Goal: Communication & Community: Answer question/provide support

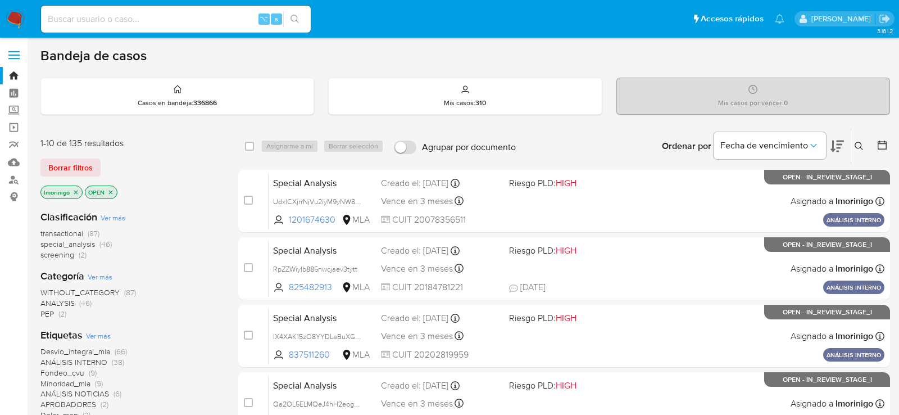
click at [195, 15] on input at bounding box center [176, 19] width 270 height 15
paste input "54321809"
type input "54321809"
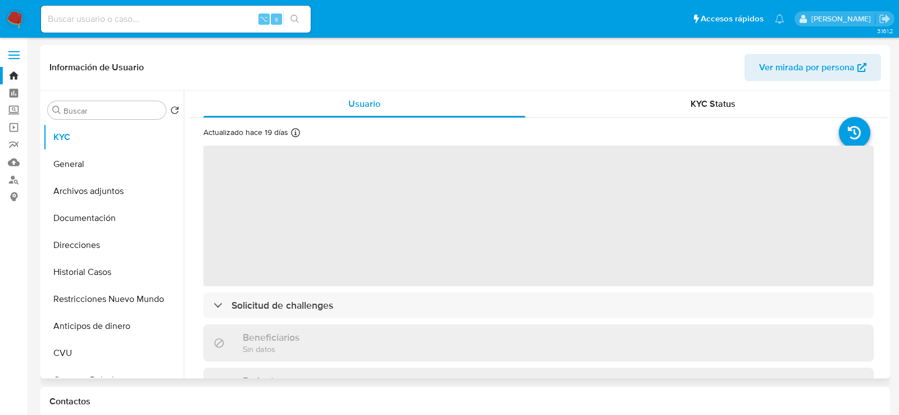
select select "10"
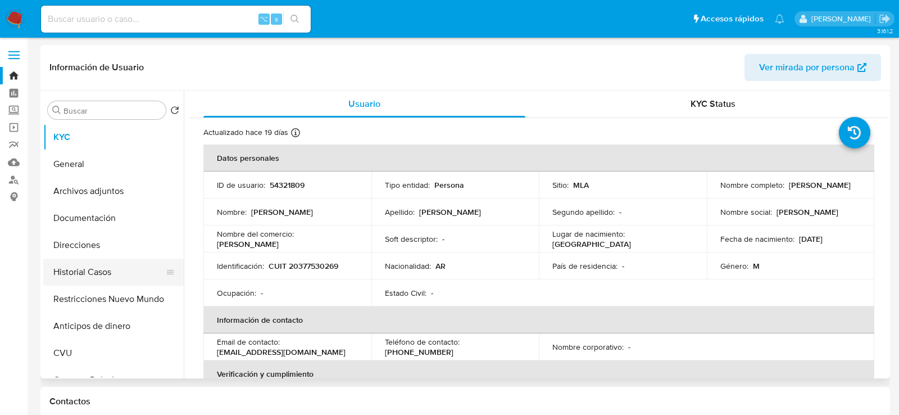
click at [66, 275] on button "Historial Casos" at bounding box center [109, 272] width 132 height 27
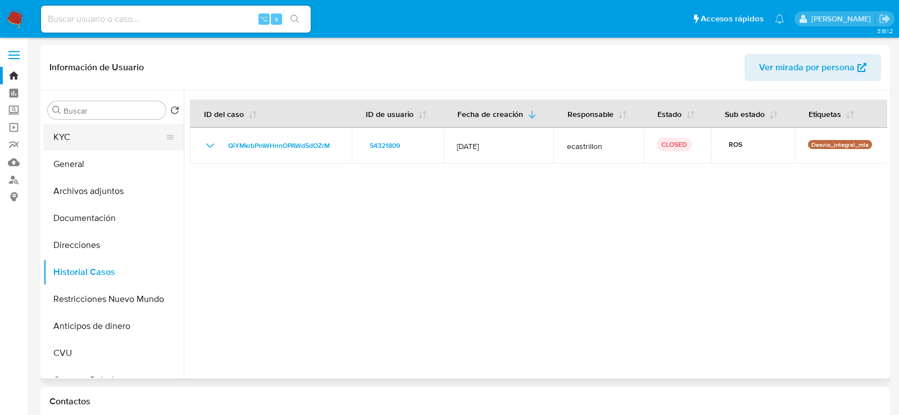
click at [114, 128] on button "KYC" at bounding box center [109, 137] width 132 height 27
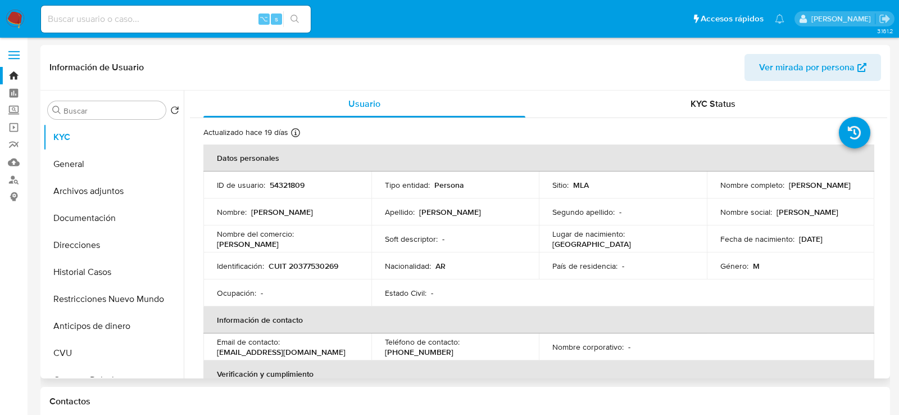
click at [310, 263] on p "CUIT 20377530269" at bounding box center [304, 266] width 70 height 10
copy p "20377530269"
click at [91, 168] on button "General" at bounding box center [109, 164] width 132 height 27
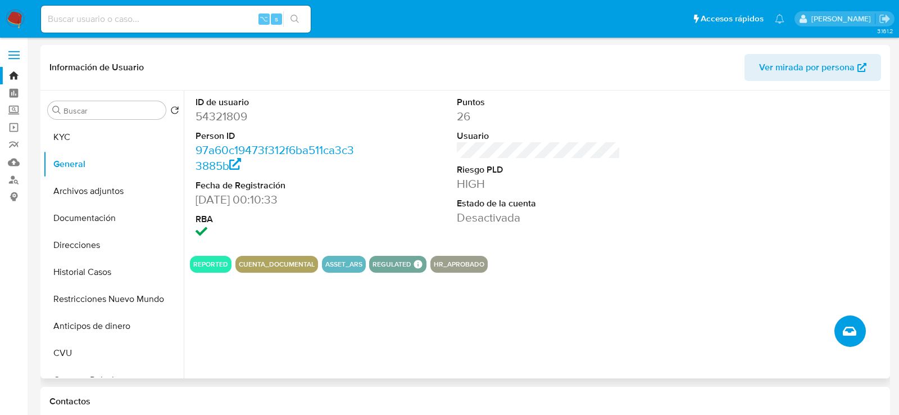
click at [847, 331] on icon "Crear caso manual" at bounding box center [849, 331] width 13 height 9
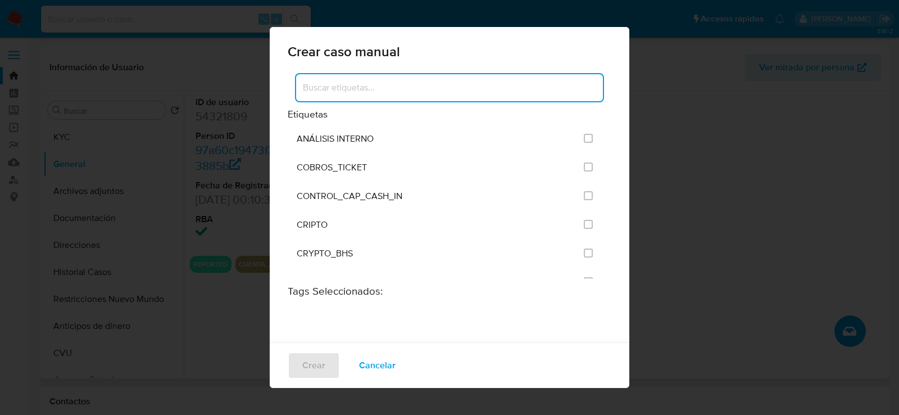
click at [449, 91] on input at bounding box center [449, 87] width 307 height 15
type input "a"
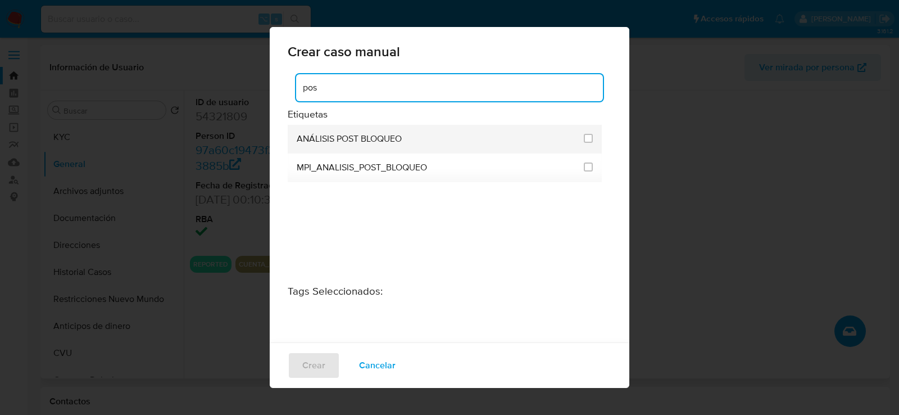
type input "pos"
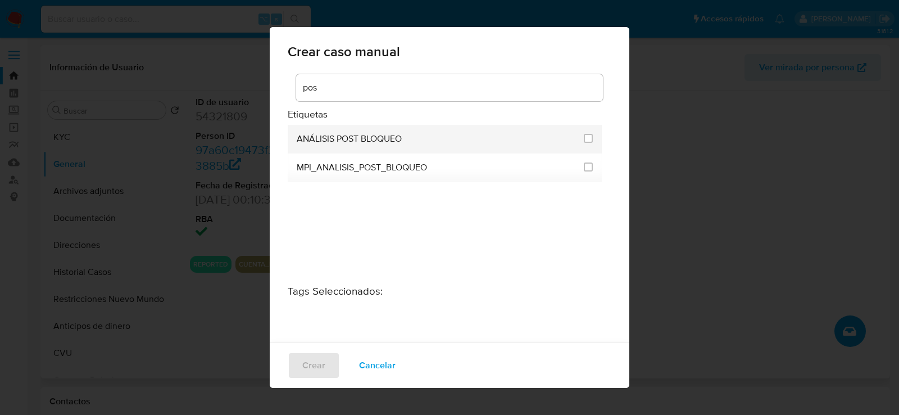
click at [392, 139] on span "ANÁLISIS POST BLOQUEO" at bounding box center [349, 138] width 105 height 11
click at [589, 140] on li "ANÁLISIS POST BLOQUEO" at bounding box center [445, 139] width 314 height 29
click at [587, 139] on input "3249" at bounding box center [588, 138] width 9 height 9
checkbox input "true"
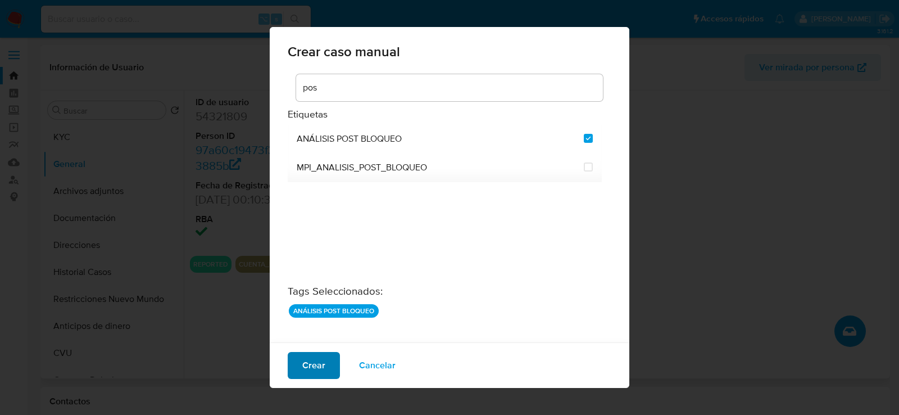
click at [313, 366] on span "Crear" at bounding box center [313, 365] width 23 height 25
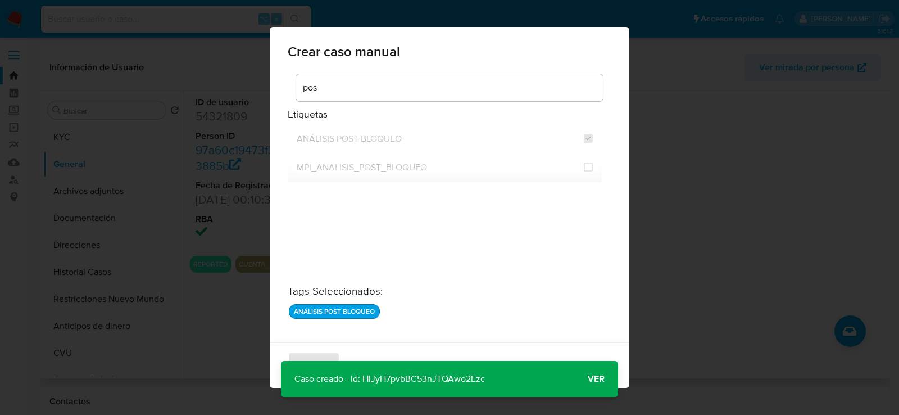
click at [601, 379] on span "Ver" at bounding box center [596, 379] width 17 height 0
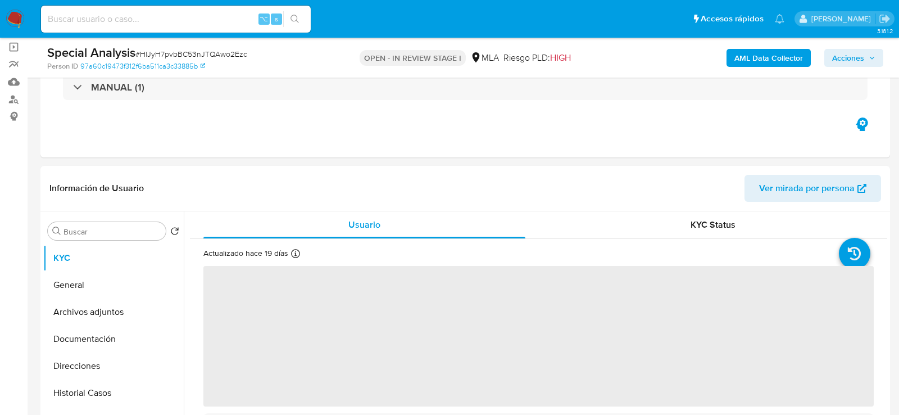
select select "10"
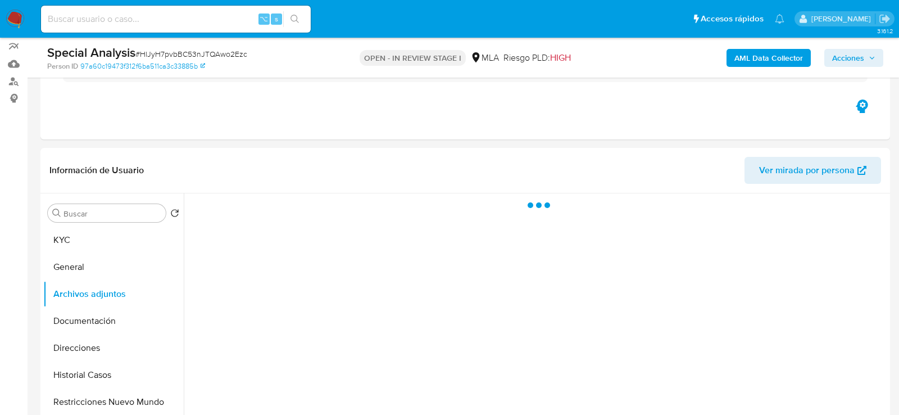
scroll to position [205, 0]
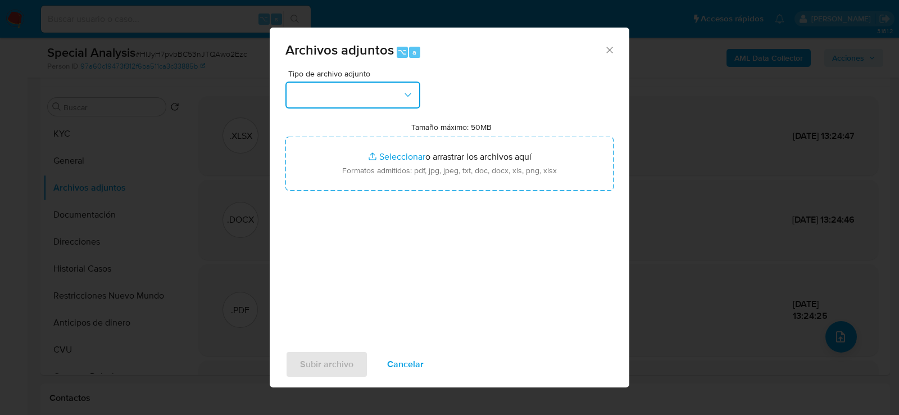
click at [368, 92] on button "button" at bounding box center [353, 95] width 135 height 27
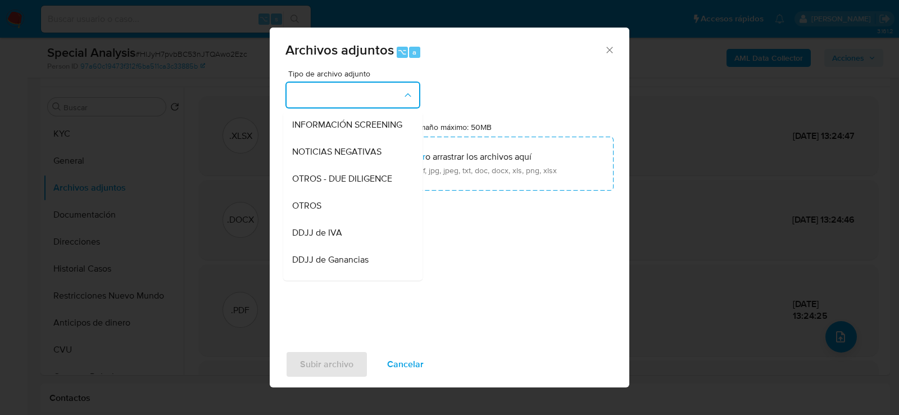
scroll to position [168, 0]
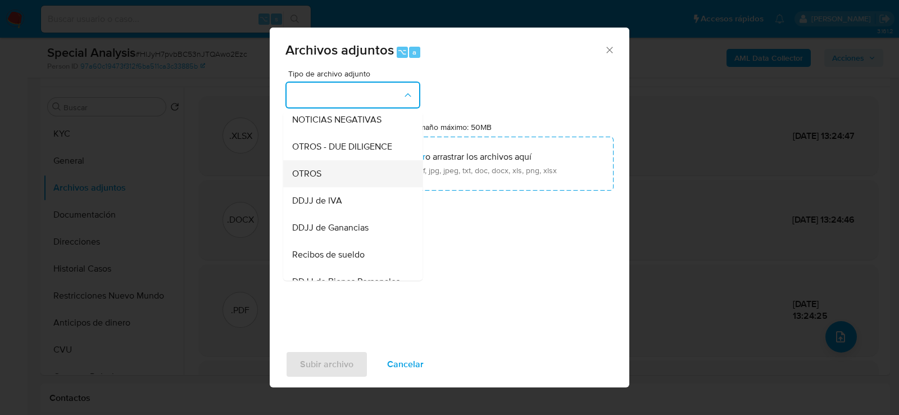
click at [338, 174] on div "OTROS" at bounding box center [349, 173] width 115 height 27
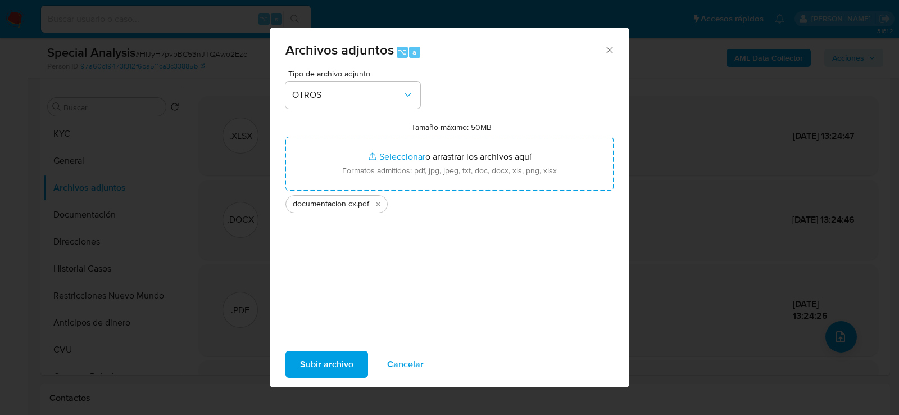
click at [336, 364] on span "Subir archivo" at bounding box center [326, 364] width 53 height 25
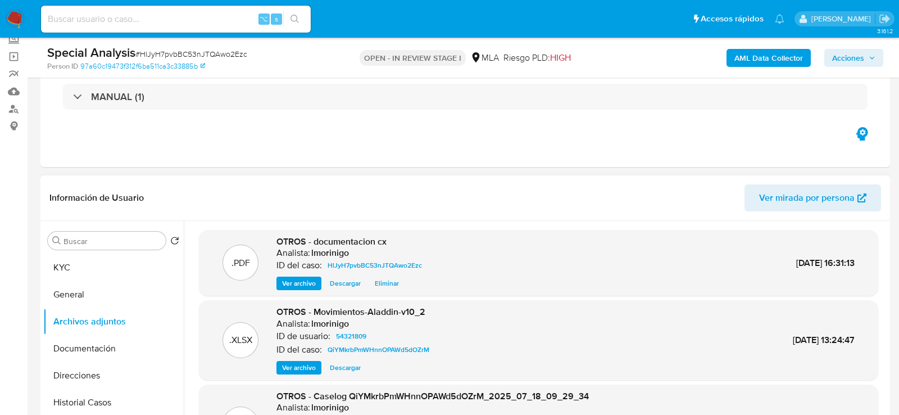
scroll to position [62, 0]
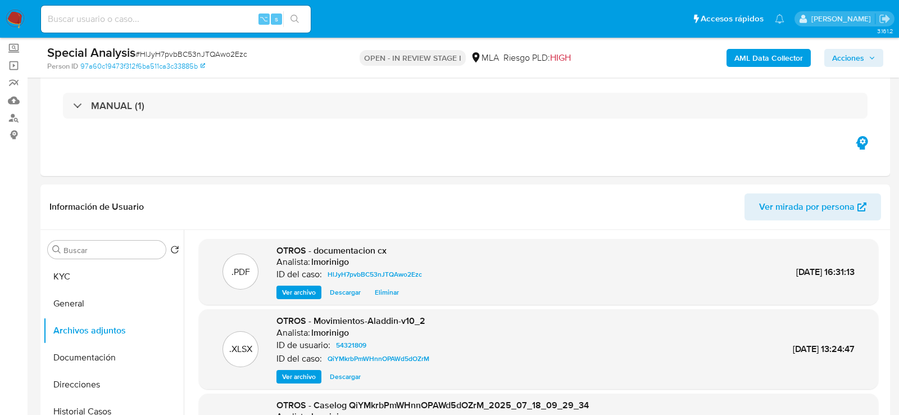
click at [837, 65] on span "Acciones" at bounding box center [849, 58] width 32 height 18
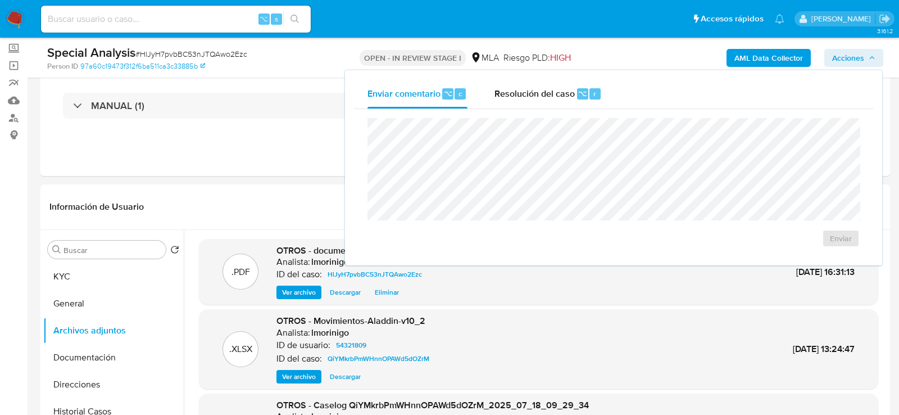
drag, startPoint x: 568, startPoint y: 87, endPoint x: 568, endPoint y: 109, distance: 22.5
click at [568, 87] on span "Resolución del caso" at bounding box center [535, 93] width 80 height 13
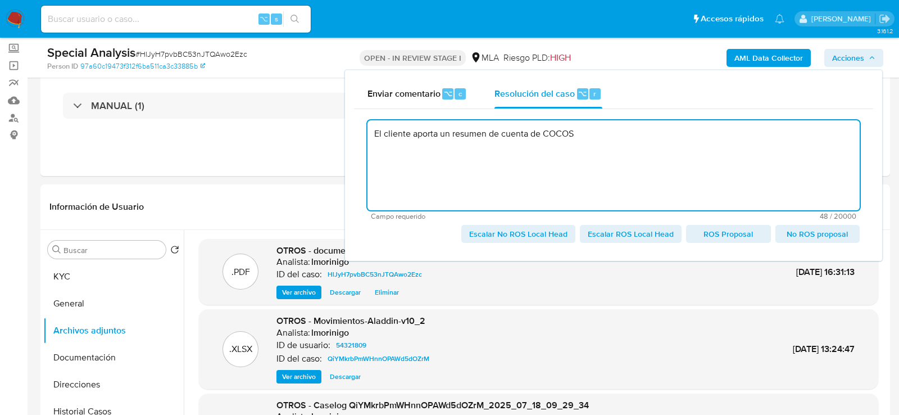
click at [540, 136] on textarea "El cliente aporta un resumen de cuenta de COCOS" at bounding box center [614, 165] width 492 height 90
click at [749, 143] on textarea "El cliente aporta un resumen de cuenta de las inversiones realizadas en COCOS" at bounding box center [614, 165] width 492 height 90
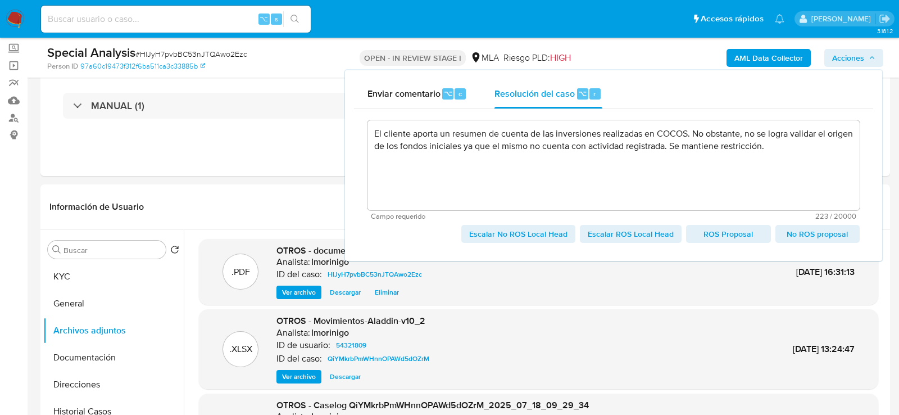
click at [534, 236] on span "Escalar No ROS Local Head" at bounding box center [518, 234] width 98 height 16
type textarea "El cliente aporta un resumen de cuenta de las inversiones realizadas en COCOS. …"
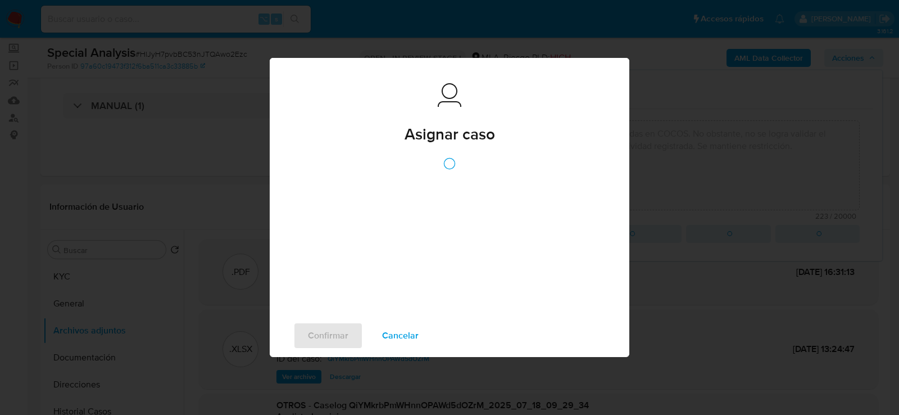
click at [372, 207] on div at bounding box center [450, 233] width 360 height 162
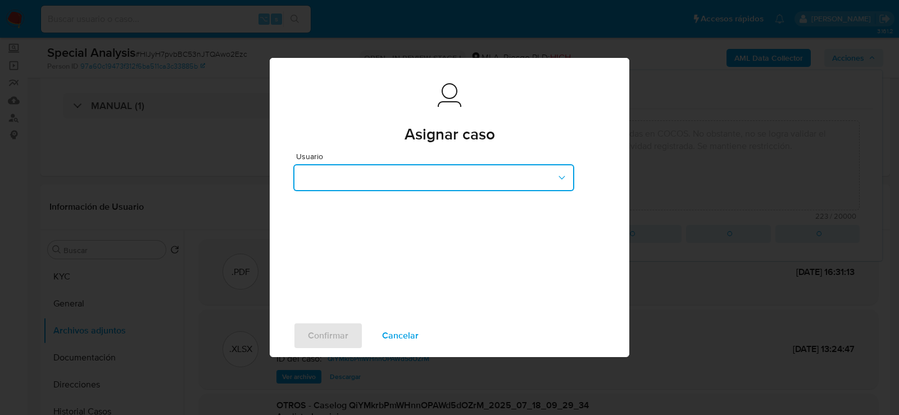
click at [374, 175] on button "button" at bounding box center [433, 177] width 281 height 27
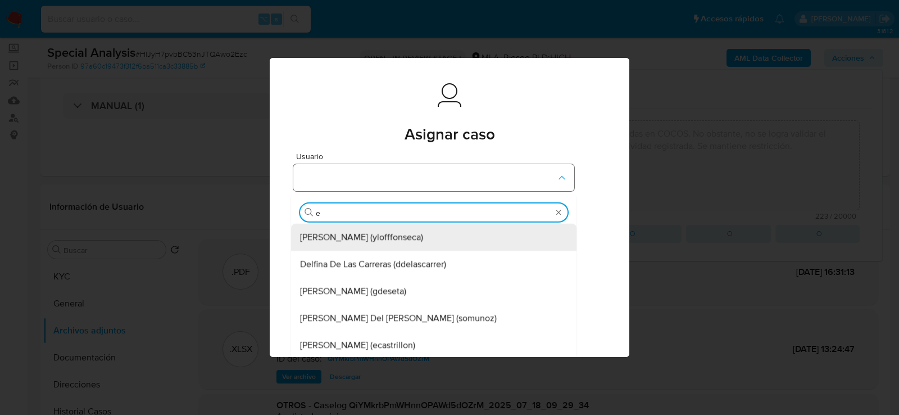
type input "ez"
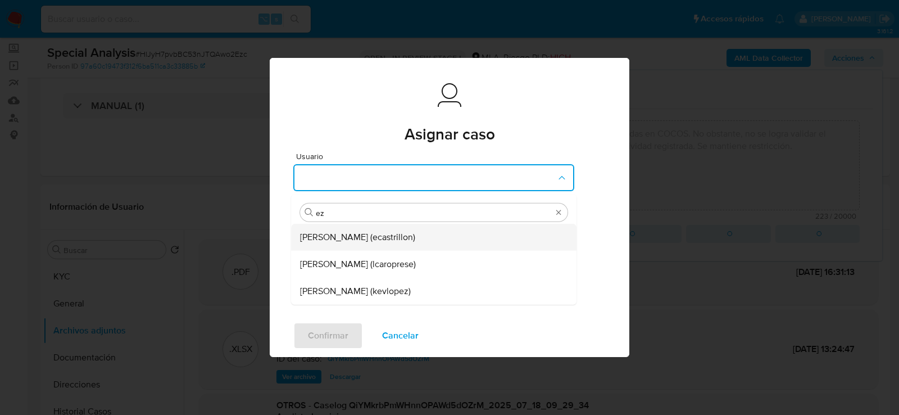
click at [376, 238] on span "Ezequiel Gonzalo Castrillon (ecastrillon)" at bounding box center [357, 237] width 115 height 11
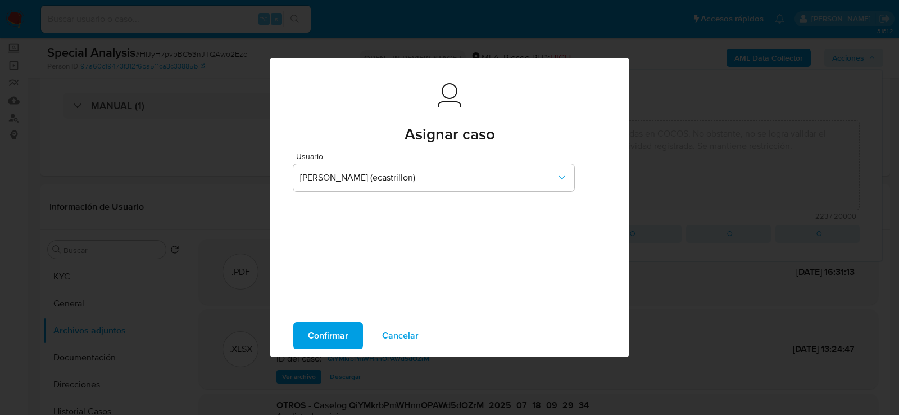
click at [334, 333] on span "Confirmar" at bounding box center [328, 335] width 40 height 25
type textarea "El cliente aporta un resumen de cuenta de las inversiones realizadas en COCOS. …"
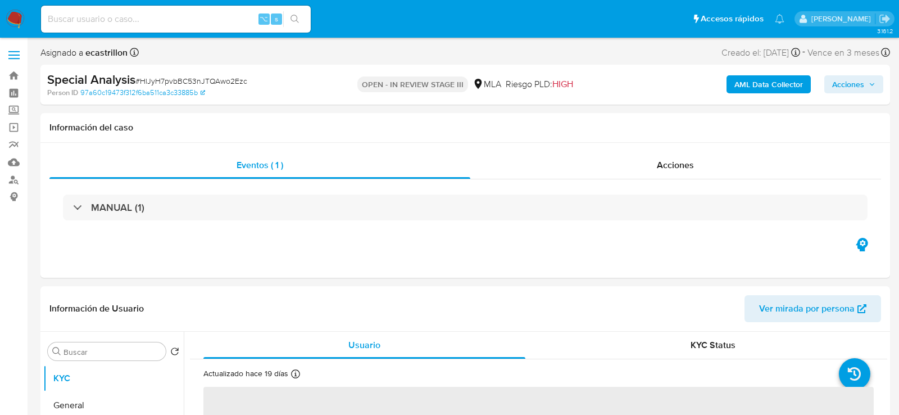
select select "10"
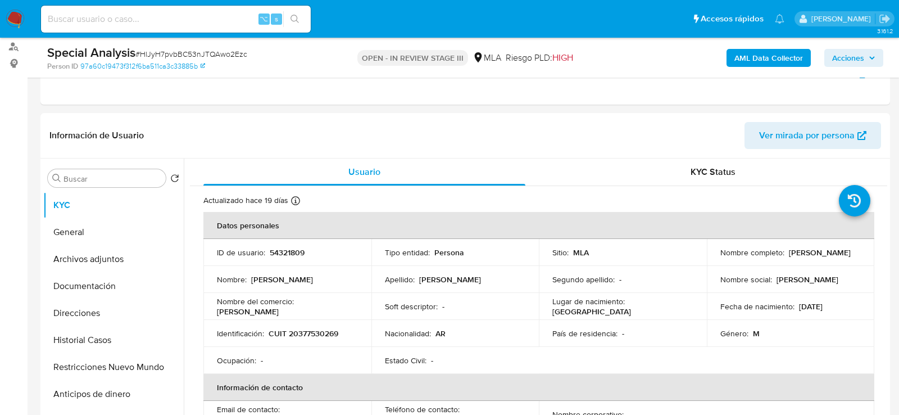
scroll to position [135, 0]
click at [291, 254] on p "54321809" at bounding box center [287, 251] width 35 height 10
click at [218, 19] on input at bounding box center [176, 19] width 270 height 15
paste input "211074460"
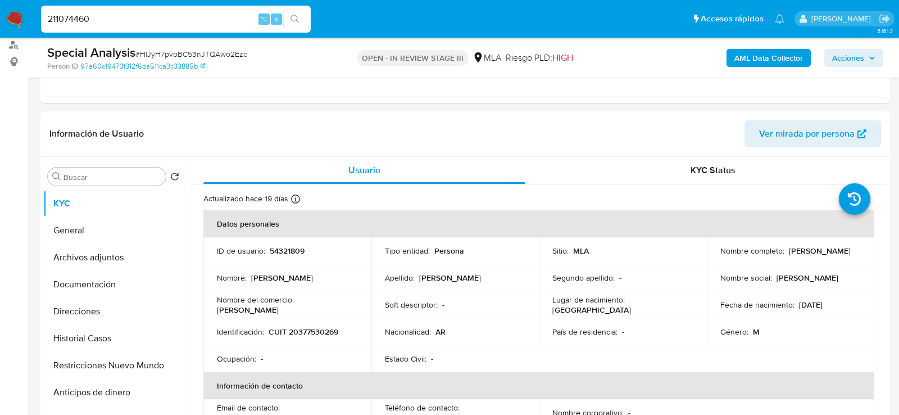
type input "211074460"
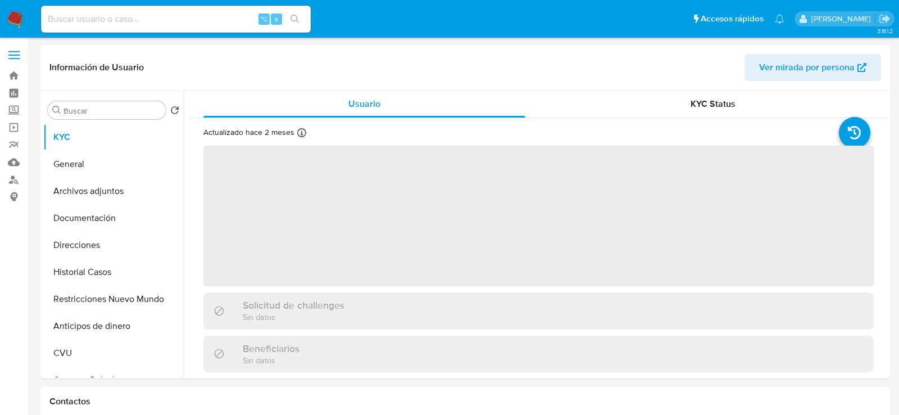
select select "10"
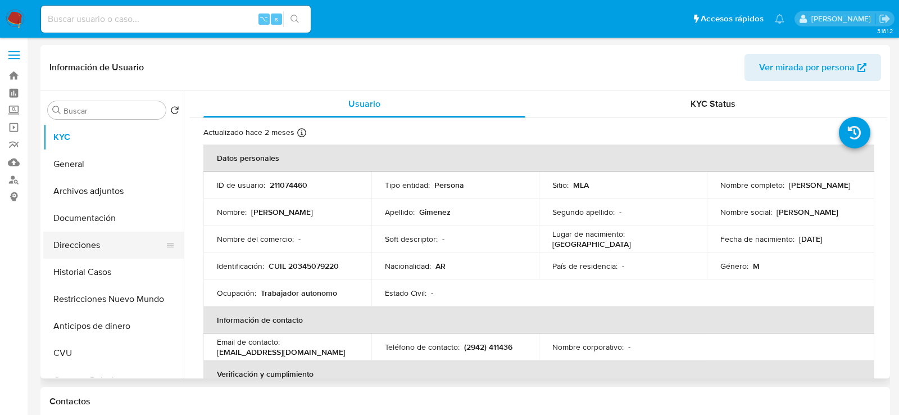
click at [79, 256] on button "Direcciones" at bounding box center [109, 245] width 132 height 27
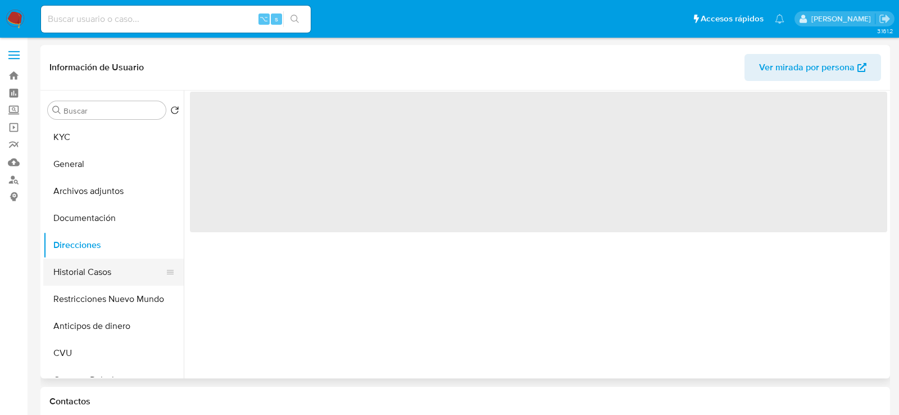
click at [79, 265] on button "Historial Casos" at bounding box center [109, 272] width 132 height 27
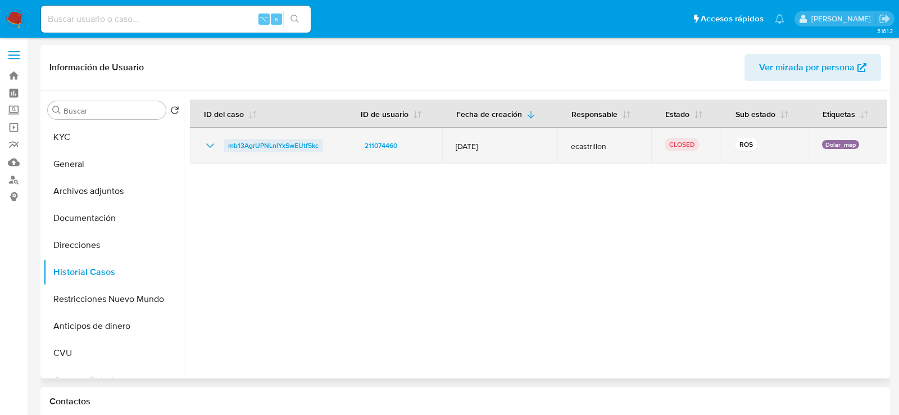
click at [248, 146] on span "mb13AgrUPNLnlYxSwEUtf5kc" at bounding box center [273, 145] width 91 height 13
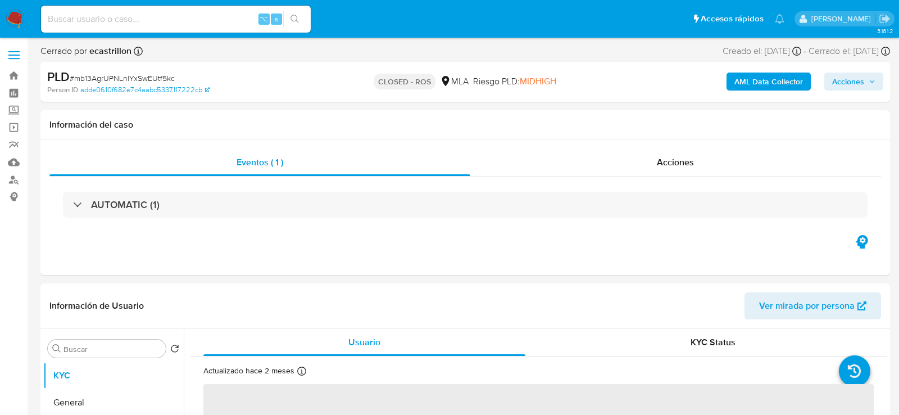
select select "10"
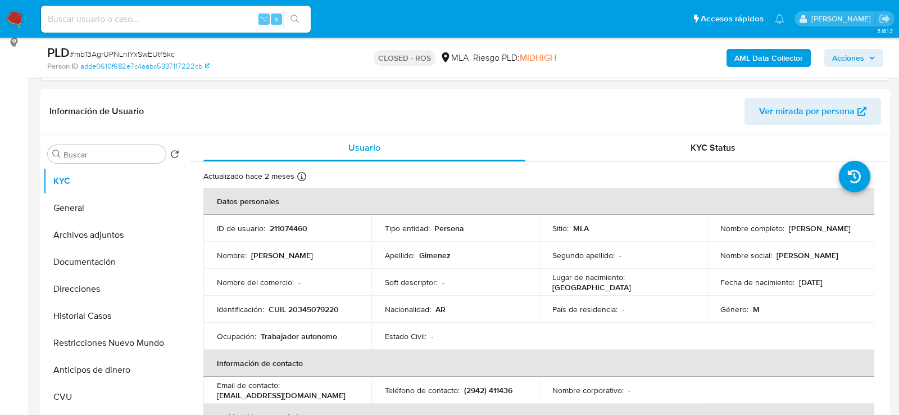
scroll to position [169, 0]
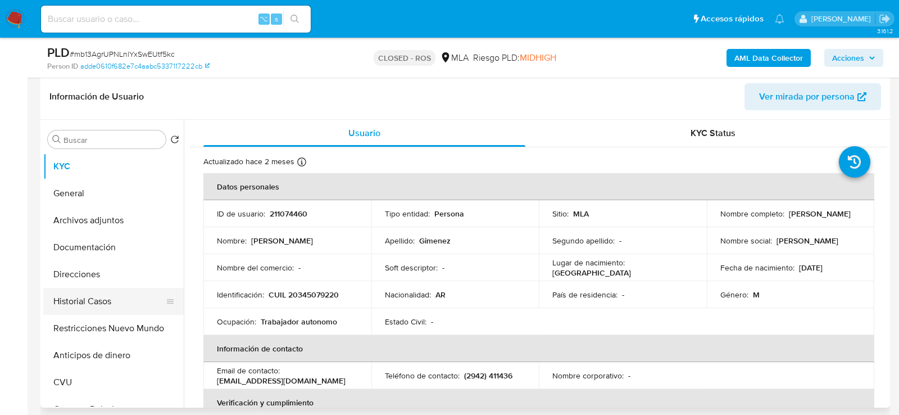
click at [79, 297] on button "Historial Casos" at bounding box center [109, 301] width 132 height 27
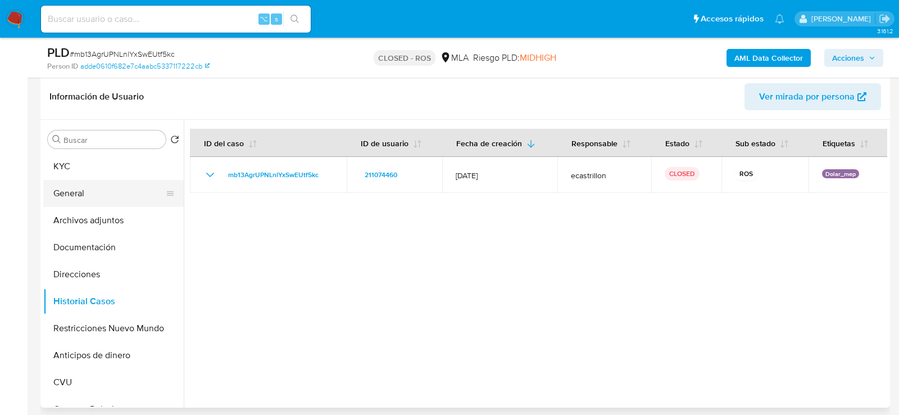
click at [92, 186] on button "General" at bounding box center [109, 193] width 132 height 27
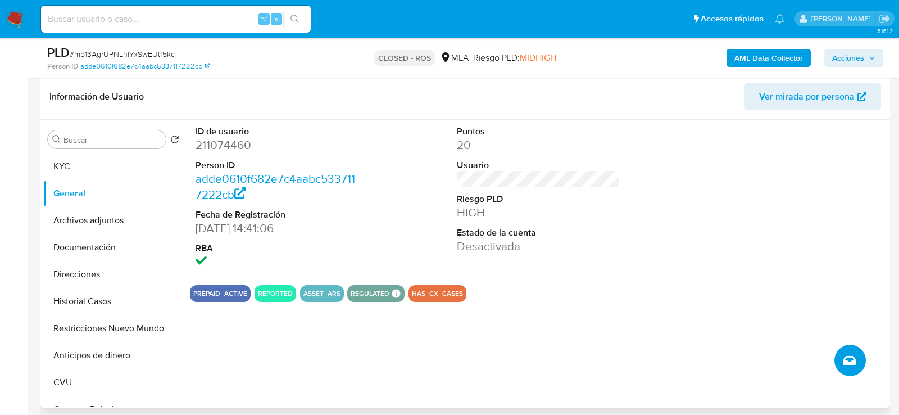
click at [863, 364] on button "Crear caso manual" at bounding box center [850, 360] width 31 height 31
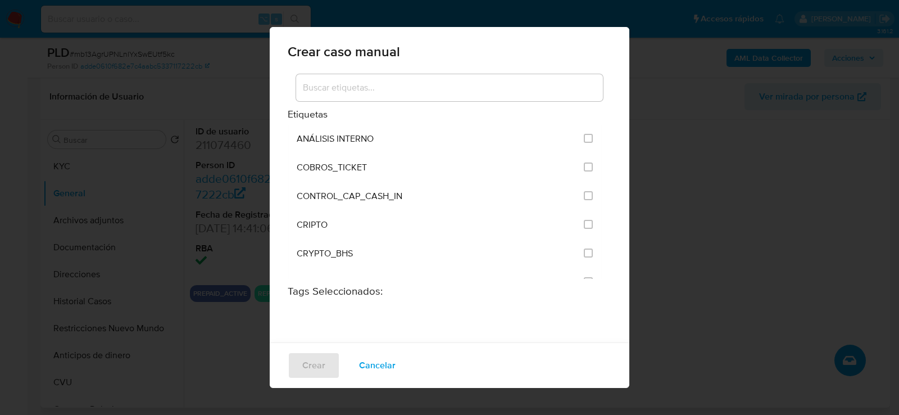
click at [417, 84] on input at bounding box center [449, 87] width 307 height 15
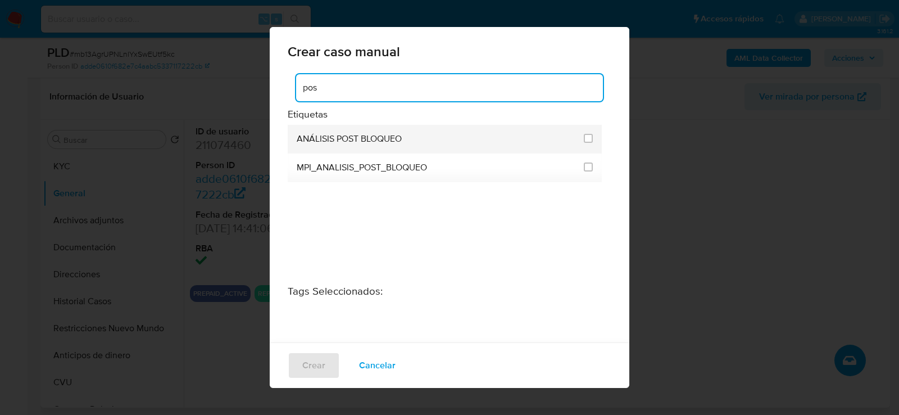
type input "pos"
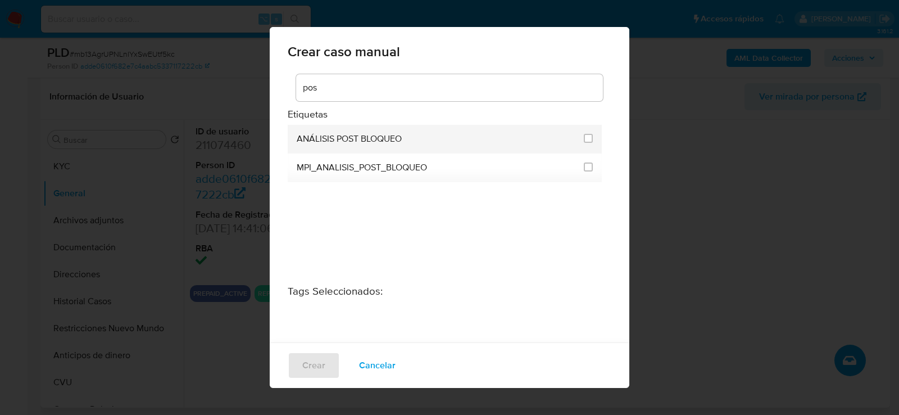
click at [352, 134] on span "ANÁLISIS POST BLOQUEO" at bounding box center [349, 138] width 105 height 11
click at [586, 139] on input "3249" at bounding box center [588, 138] width 9 height 9
checkbox input "true"
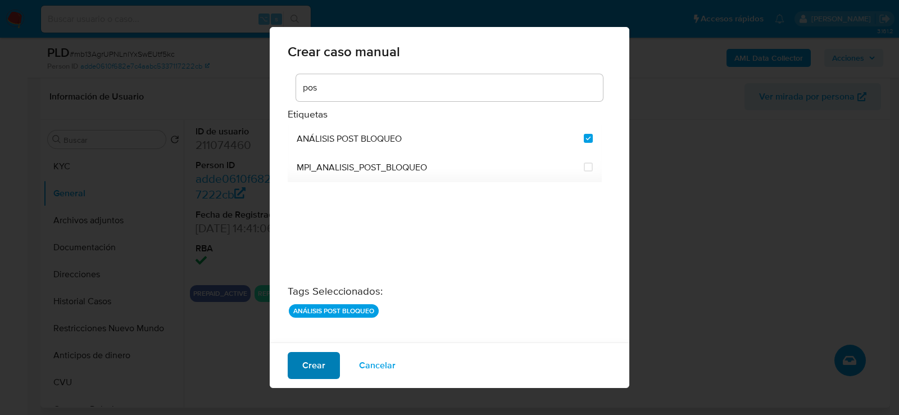
click at [313, 362] on span "Crear" at bounding box center [313, 365] width 23 height 25
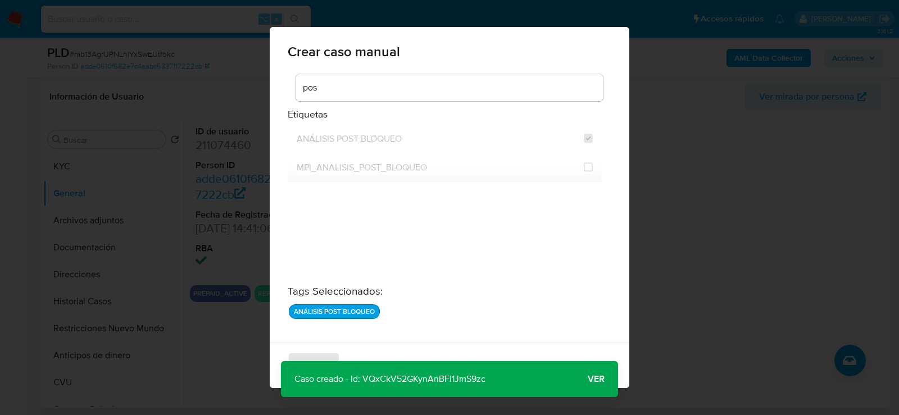
click at [597, 379] on span "Ver" at bounding box center [596, 379] width 17 height 0
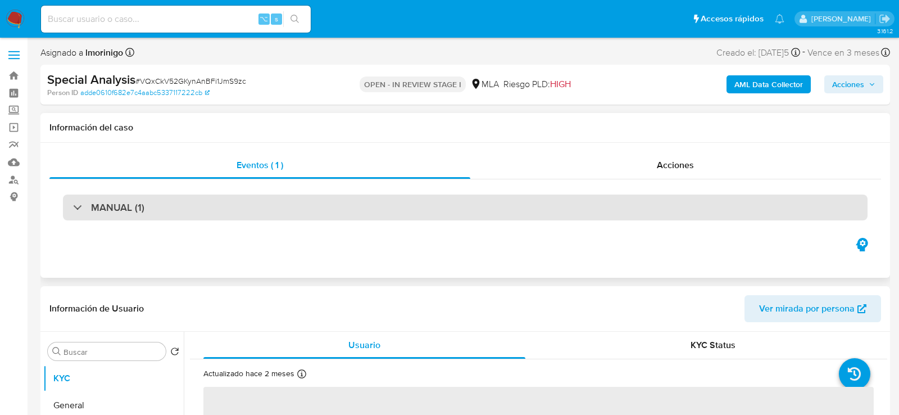
select select "10"
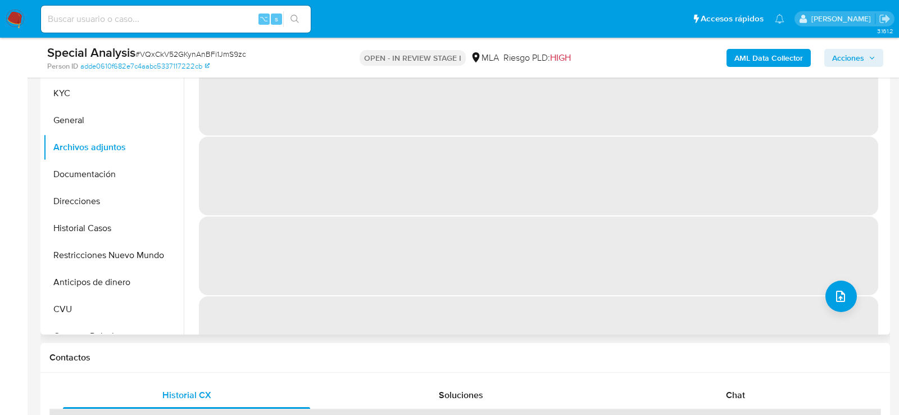
scroll to position [204, 0]
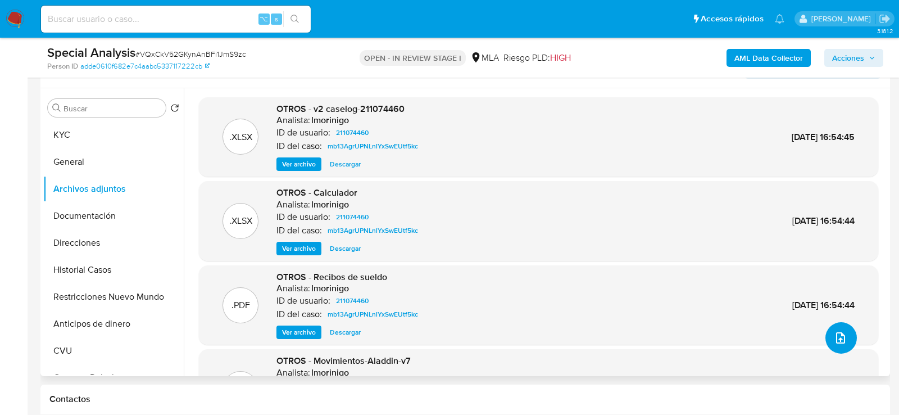
click at [841, 337] on icon "upload-file" at bounding box center [840, 337] width 13 height 13
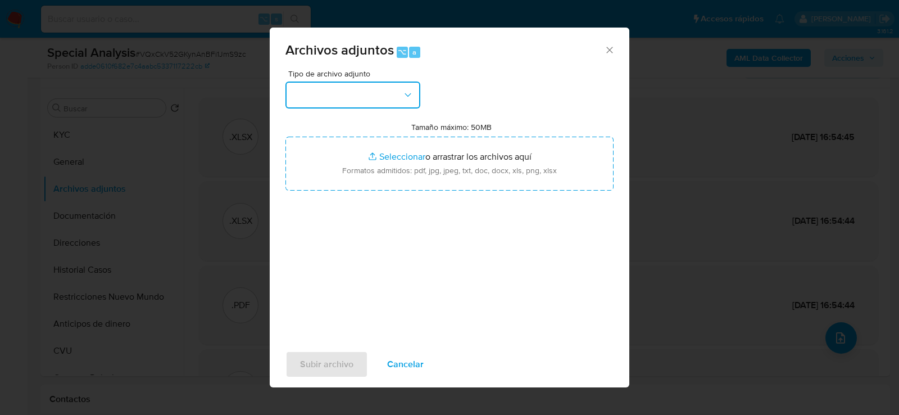
click at [409, 100] on icon "button" at bounding box center [408, 94] width 11 height 11
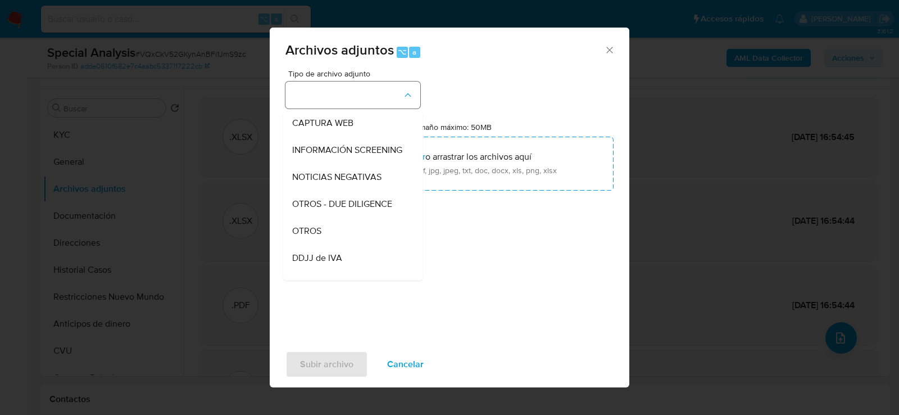
scroll to position [137, 0]
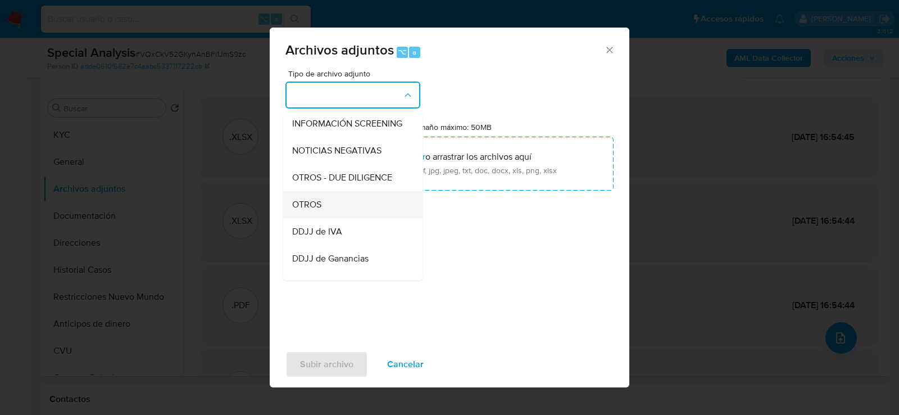
click at [346, 208] on div "OTROS" at bounding box center [349, 204] width 115 height 27
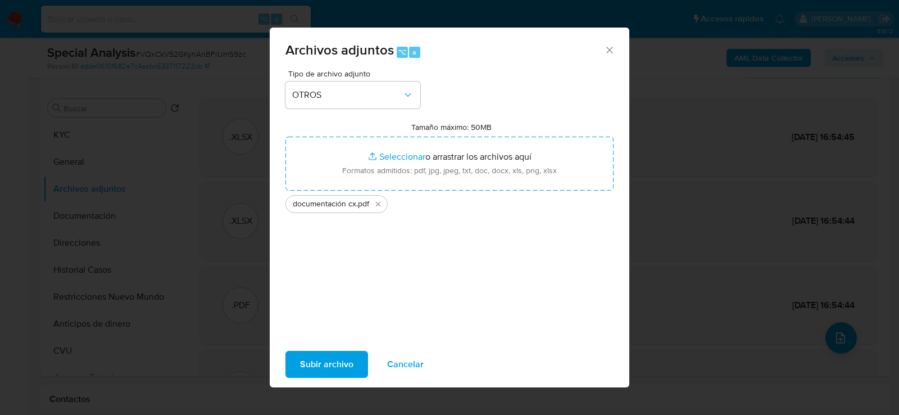
click at [334, 377] on span "Subir archivo" at bounding box center [326, 364] width 53 height 25
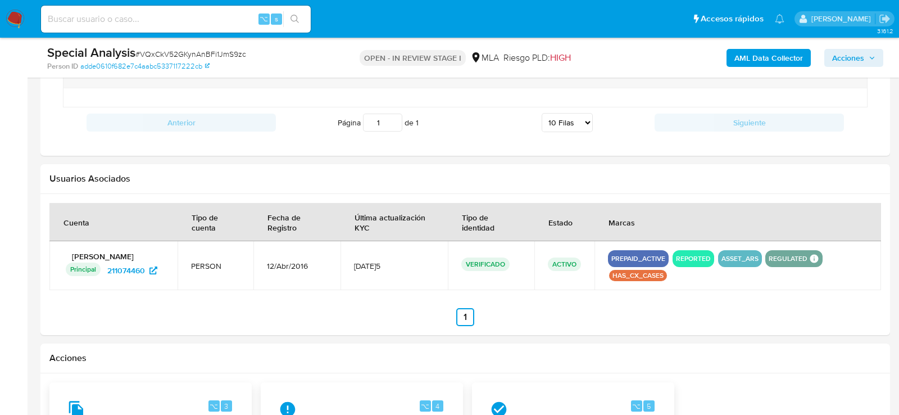
scroll to position [1472, 0]
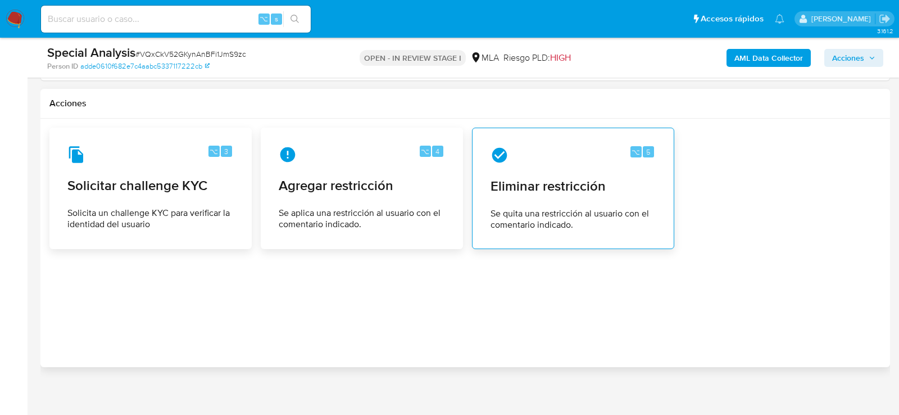
click at [513, 159] on div "⌥ 5 Eliminar restricción Se quita una restricción al usuario con el comentario …" at bounding box center [573, 188] width 183 height 102
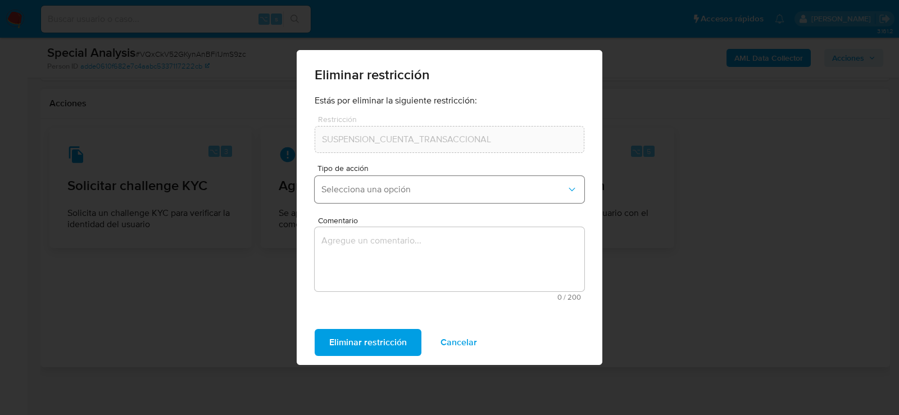
click at [392, 190] on span "Selecciona una opción" at bounding box center [444, 189] width 245 height 11
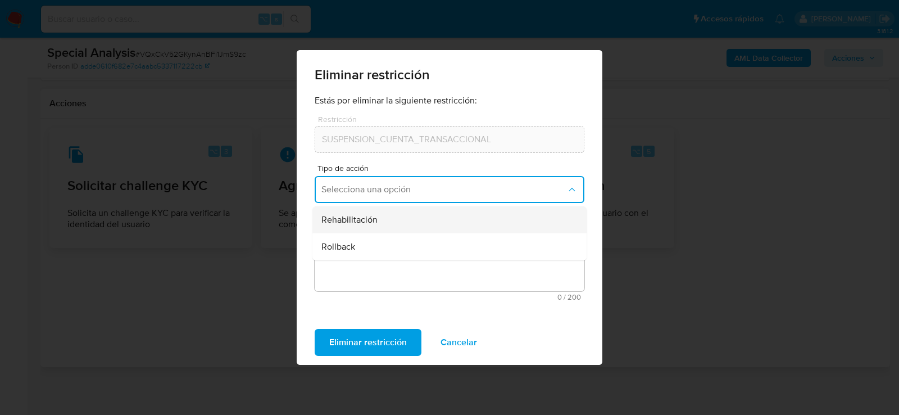
click at [379, 223] on div "Rehabilitación" at bounding box center [447, 219] width 250 height 27
click at [379, 260] on textarea "Comentario" at bounding box center [450, 259] width 270 height 64
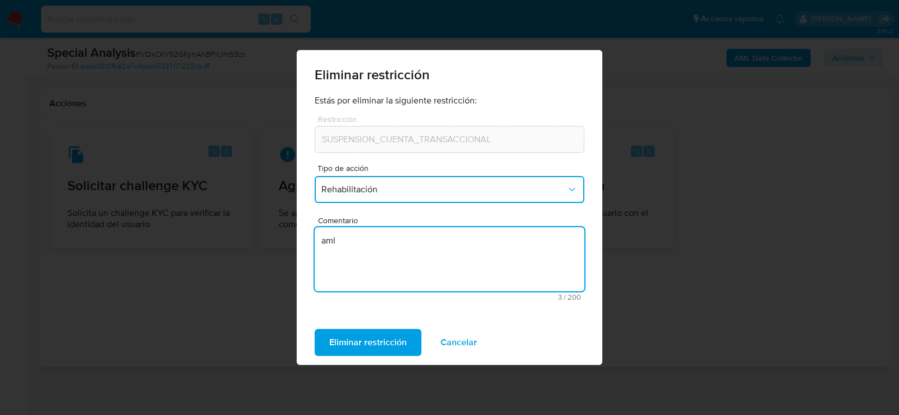
type textarea "aml"
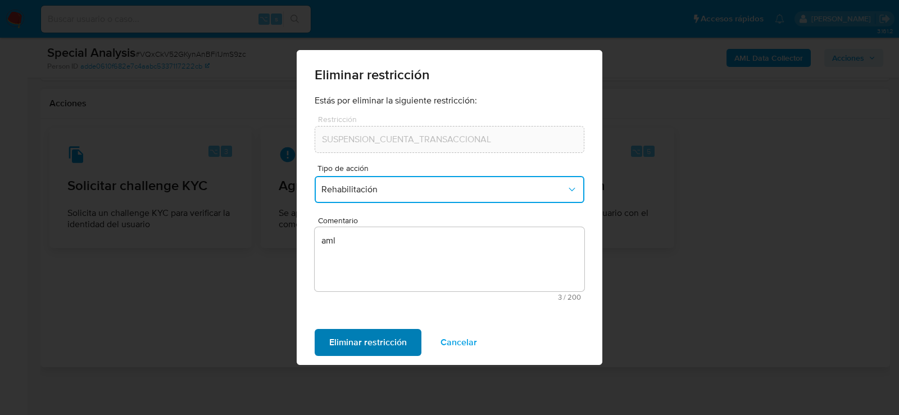
click at [364, 327] on div "Eliminar restricción Cancelar" at bounding box center [450, 342] width 306 height 45
click at [364, 337] on span "Eliminar restricción" at bounding box center [368, 342] width 78 height 25
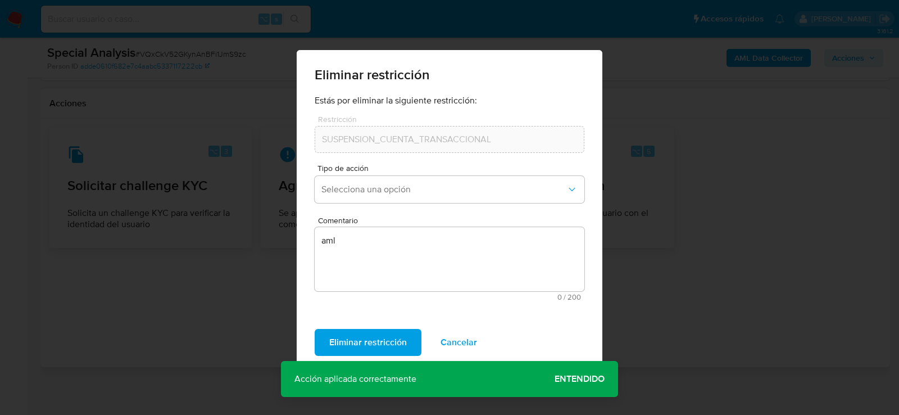
click at [590, 379] on span "Entendido" at bounding box center [580, 379] width 50 height 0
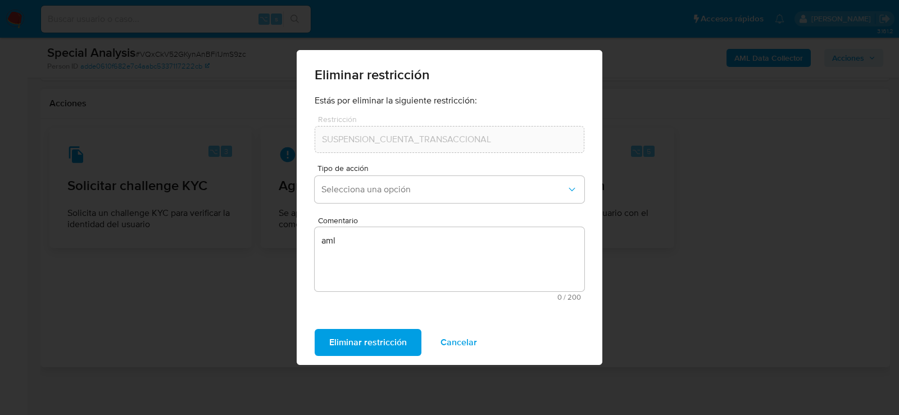
click at [371, 342] on span "Eliminar restricción" at bounding box center [368, 342] width 78 height 25
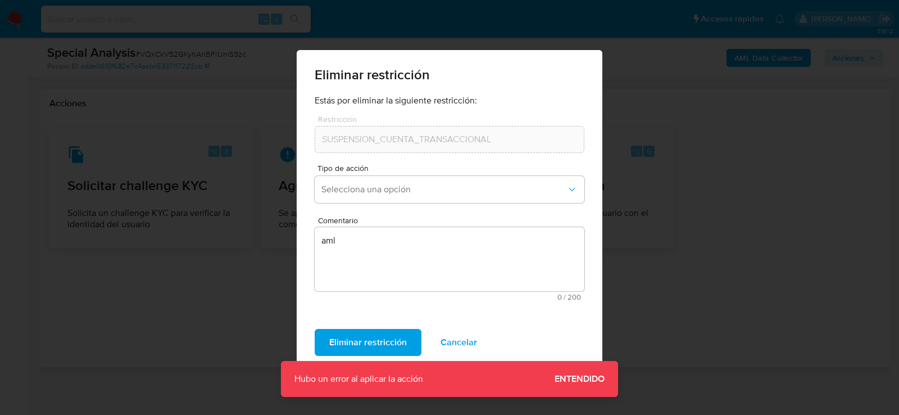
click at [578, 379] on span "Entendido" at bounding box center [580, 379] width 50 height 0
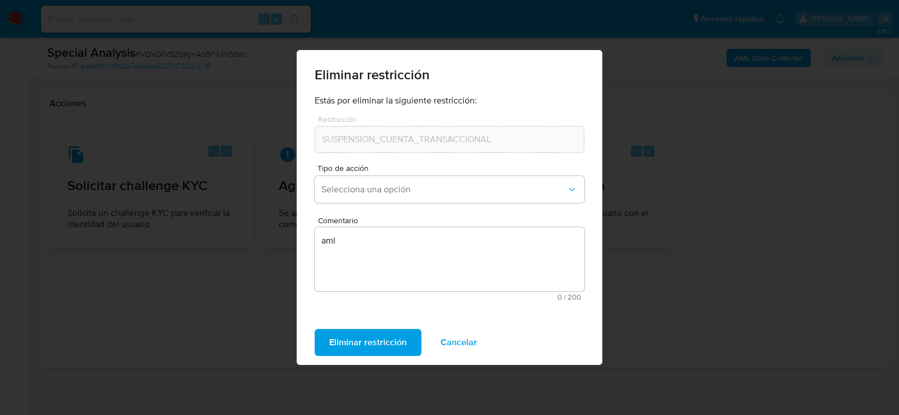
click at [446, 340] on span "Cancelar" at bounding box center [459, 342] width 37 height 25
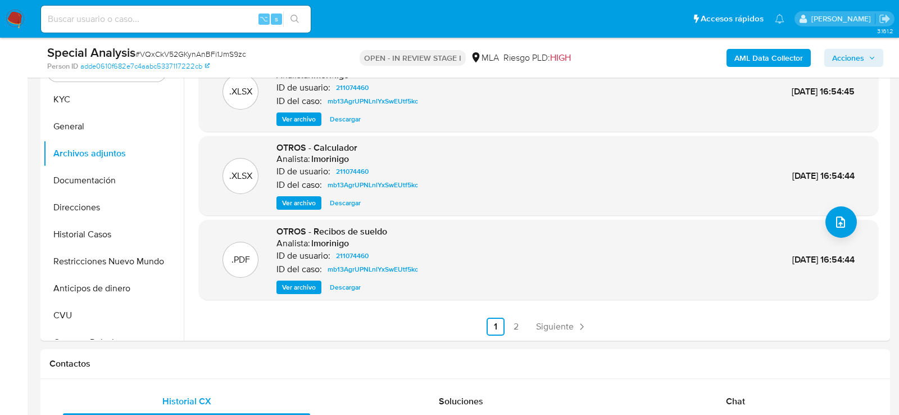
scroll to position [228, 0]
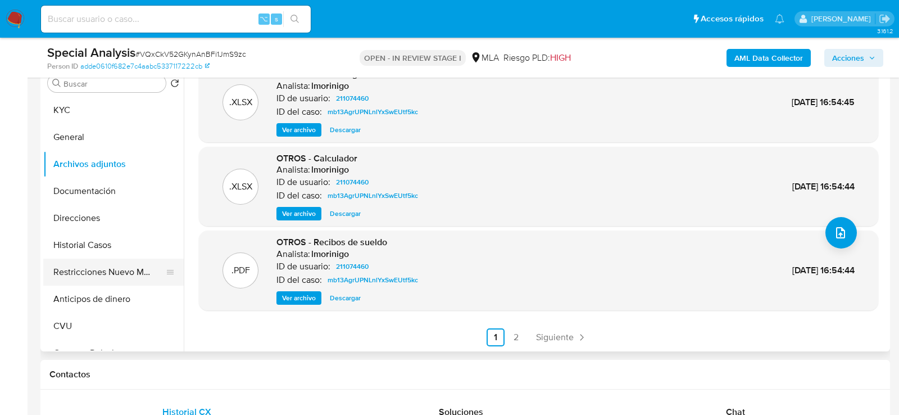
click at [92, 263] on button "Restricciones Nuevo Mundo" at bounding box center [109, 272] width 132 height 27
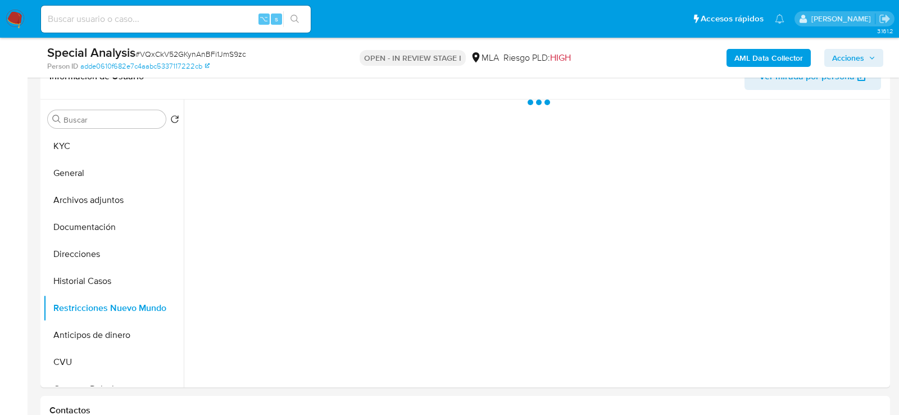
scroll to position [196, 0]
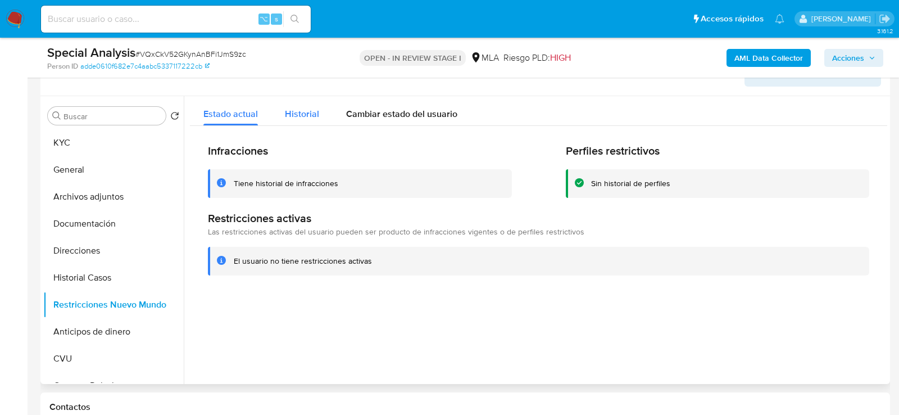
click at [310, 111] on span "Historial" at bounding box center [302, 113] width 34 height 13
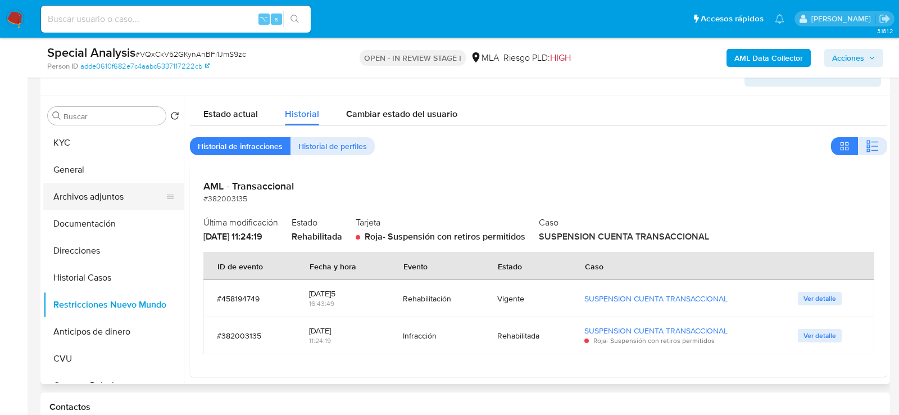
click at [91, 201] on button "Archivos adjuntos" at bounding box center [109, 196] width 132 height 27
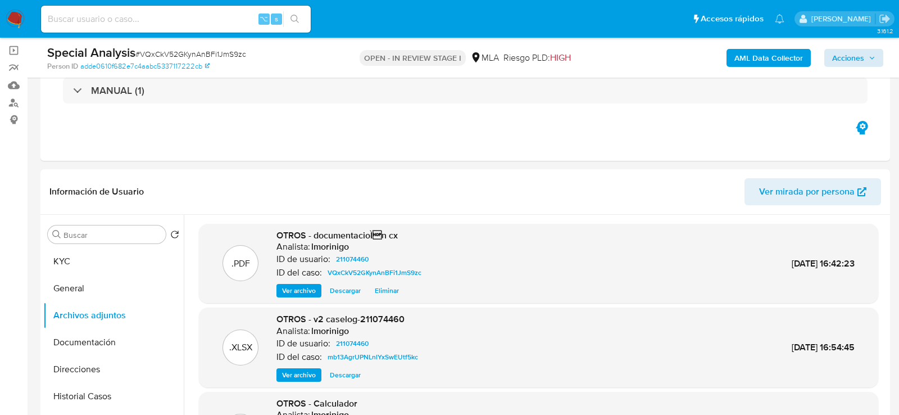
scroll to position [61, 0]
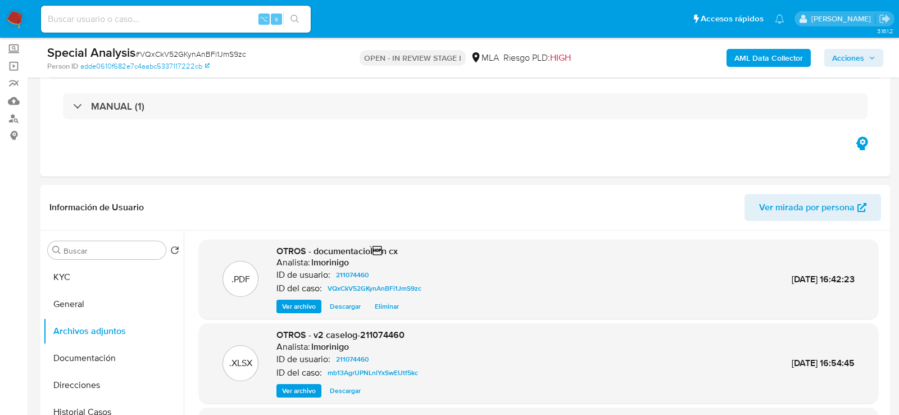
click at [878, 59] on button "Acciones" at bounding box center [854, 58] width 59 height 18
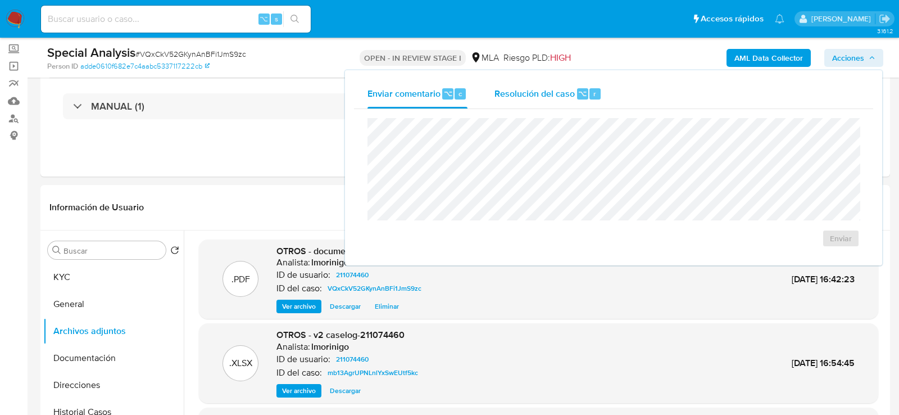
click at [577, 80] on div "Resolución del caso ⌥ r" at bounding box center [548, 93] width 107 height 29
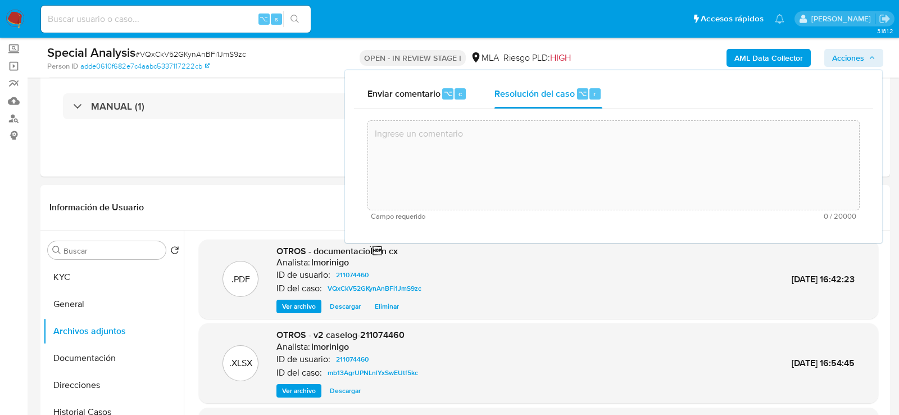
click at [571, 174] on textarea at bounding box center [613, 165] width 491 height 90
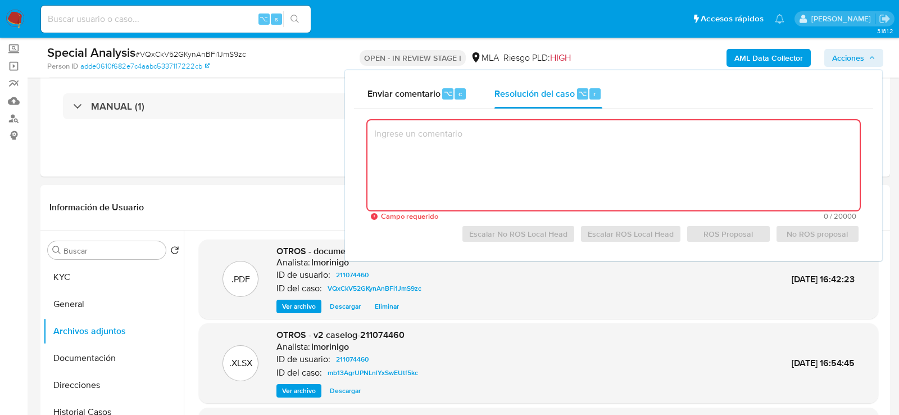
paste textarea "Con fecha 22/09/2025 el cliente aportó por medio de la plataforma: 1. recibos d…"
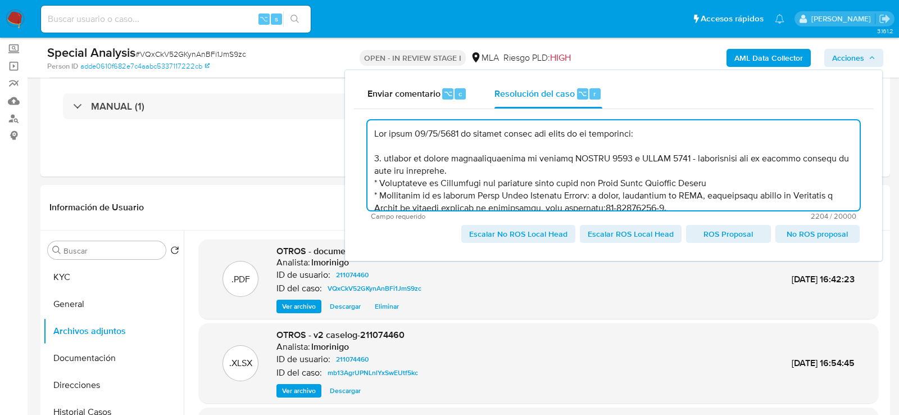
scroll to position [234, 0]
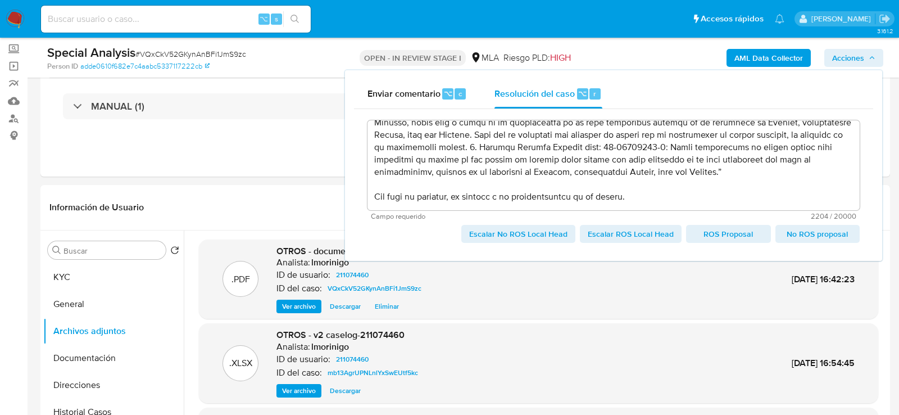
click at [496, 239] on span "Escalar No ROS Local Head" at bounding box center [518, 234] width 98 height 16
type textarea "Con fecha 22/09/2025 el cliente aportó por medio de la plataforma: 1. recibos d…"
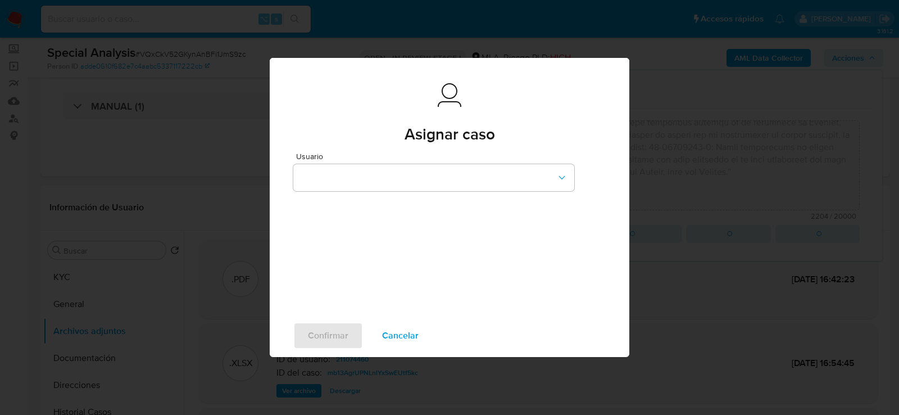
click at [398, 162] on div "Usuario" at bounding box center [433, 173] width 281 height 43
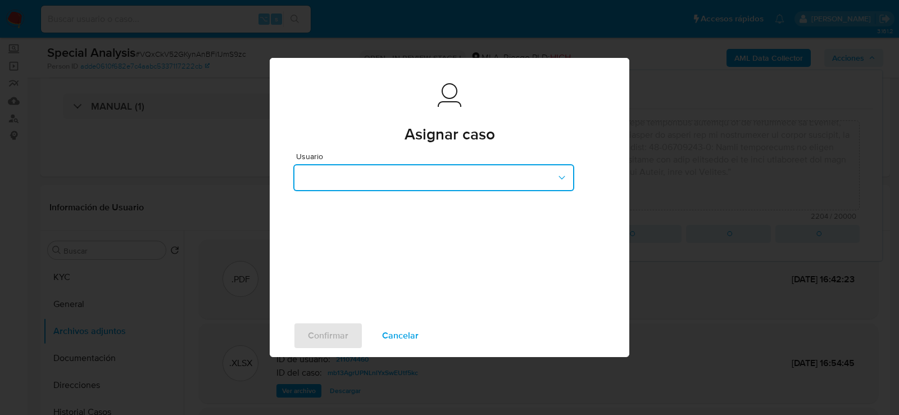
click at [399, 171] on button "button" at bounding box center [433, 177] width 281 height 27
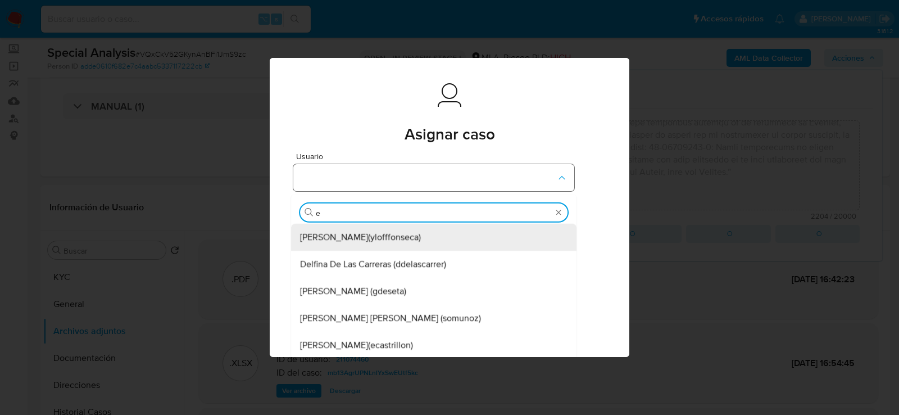
type input "ez"
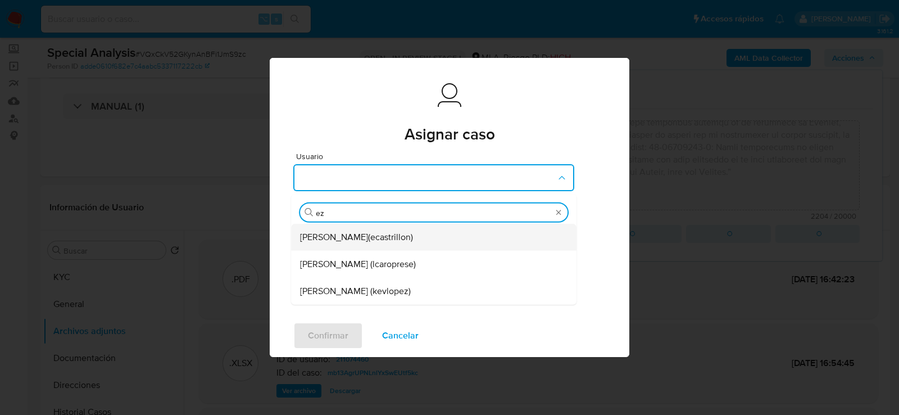
click at [361, 237] on span "Ezequiel Gonzalo Castrillon (ecastrillon)" at bounding box center [356, 237] width 113 height 11
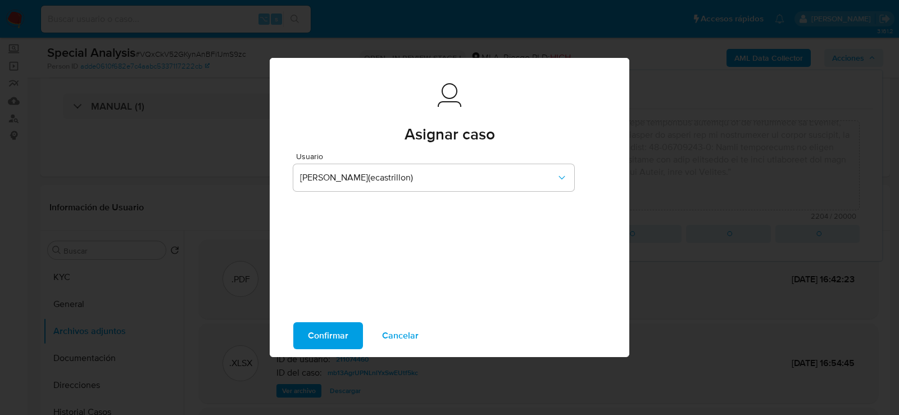
click at [328, 327] on span "Confirmar" at bounding box center [328, 335] width 40 height 25
type textarea "Con fecha 22/09/2025 el cliente aportó por medio de la plataforma: 1. recibos d…"
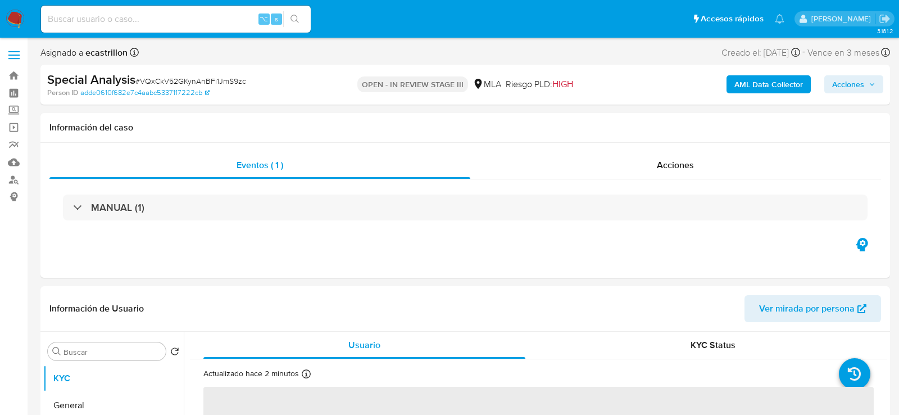
select select "10"
click at [182, 22] on input at bounding box center [176, 19] width 270 height 15
paste input "600344045"
type input "600344045"
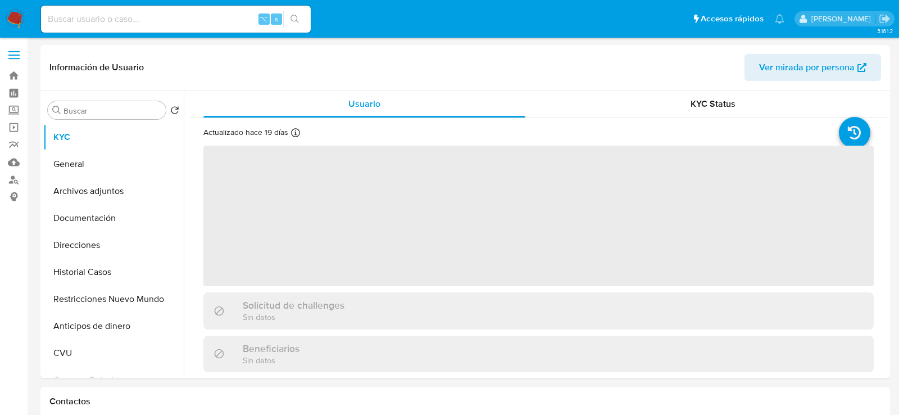
select select "10"
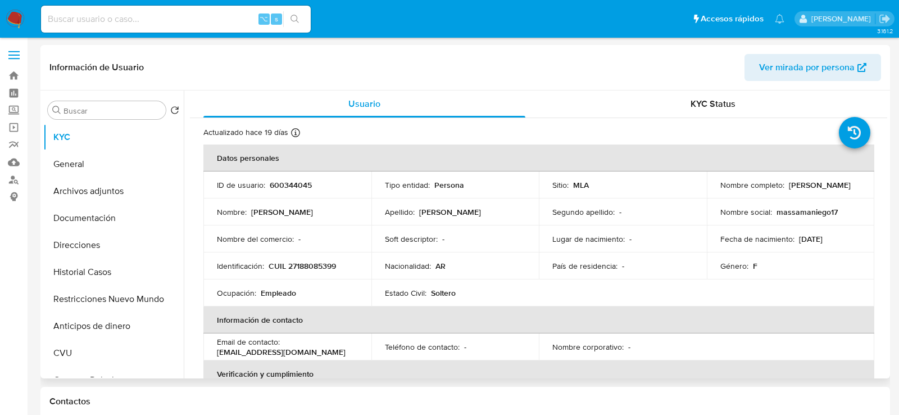
click at [306, 174] on td "ID de usuario : 600344045" at bounding box center [288, 184] width 168 height 27
click at [306, 190] on td "ID de usuario : 600344045" at bounding box center [288, 184] width 168 height 27
click at [302, 188] on p "600344045" at bounding box center [291, 185] width 42 height 10
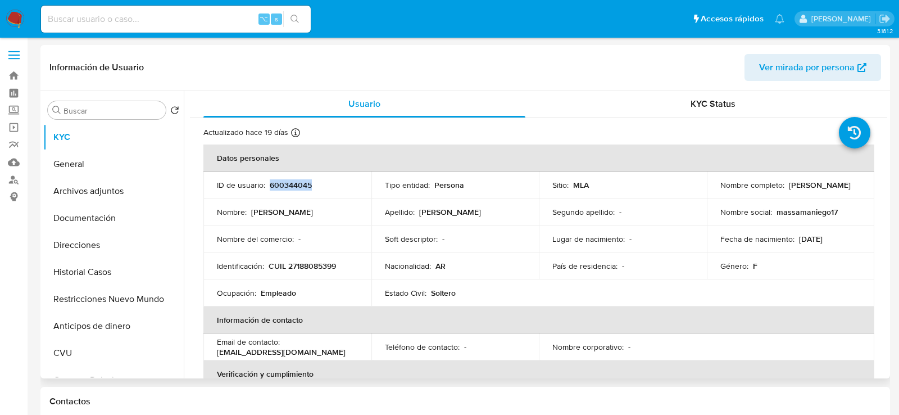
copy p "600344045"
click at [259, 64] on header "Información de Usuario Ver mirada por persona" at bounding box center [465, 67] width 832 height 27
click at [141, 22] on input at bounding box center [176, 19] width 270 height 15
paste input "31SujwpOcC7RRLW5pdwXdmAq"
type input "31SujwpOcC7RRLW5pdwXdmAq"
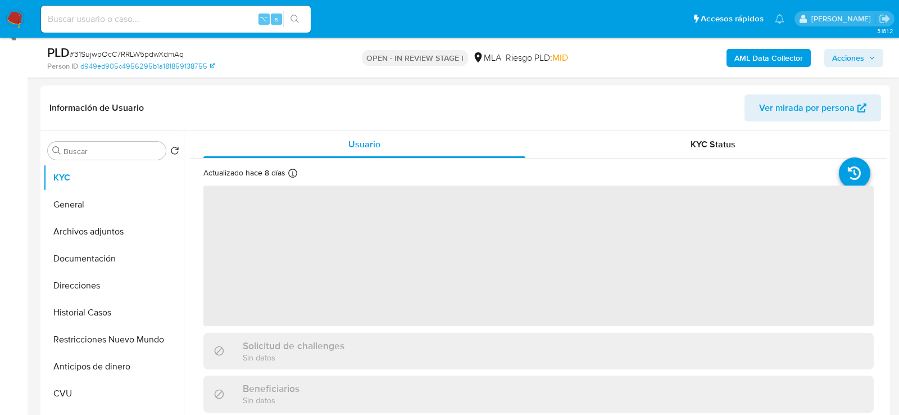
scroll to position [290, 0]
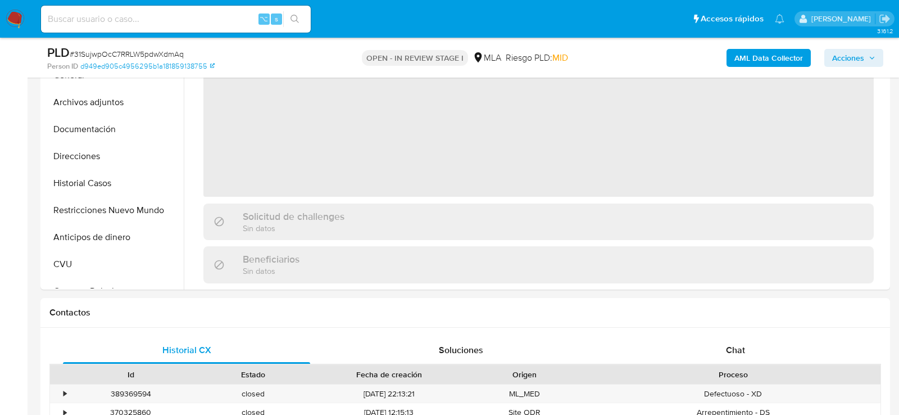
select select "10"
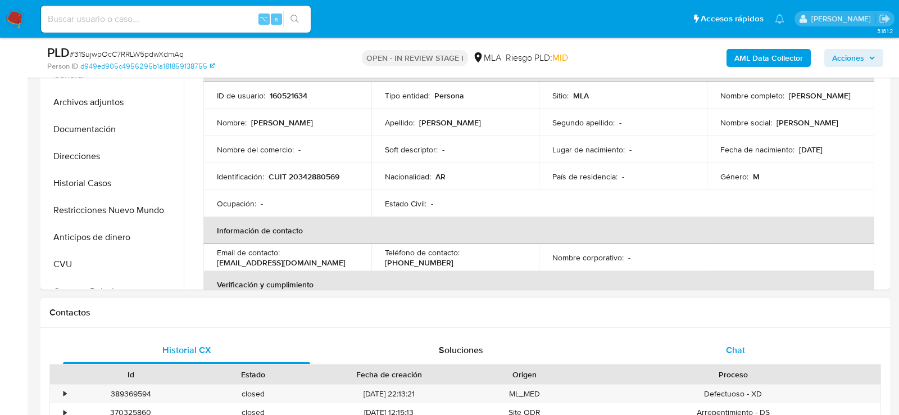
click at [694, 355] on div "Chat" at bounding box center [735, 350] width 247 height 27
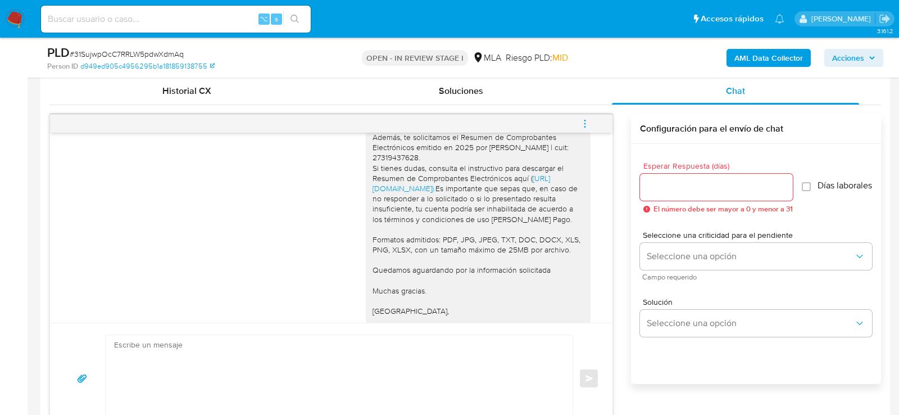
scroll to position [1034, 0]
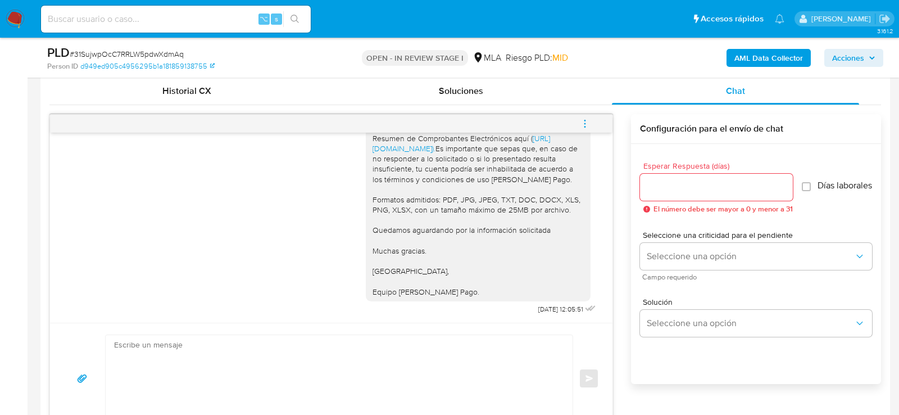
click at [148, 21] on input at bounding box center [176, 19] width 270 height 15
paste input "kIYtmFUx3iFyITl3StXBQeGk"
type input "kIYtmFUx3iFyITl3StXBQeGk"
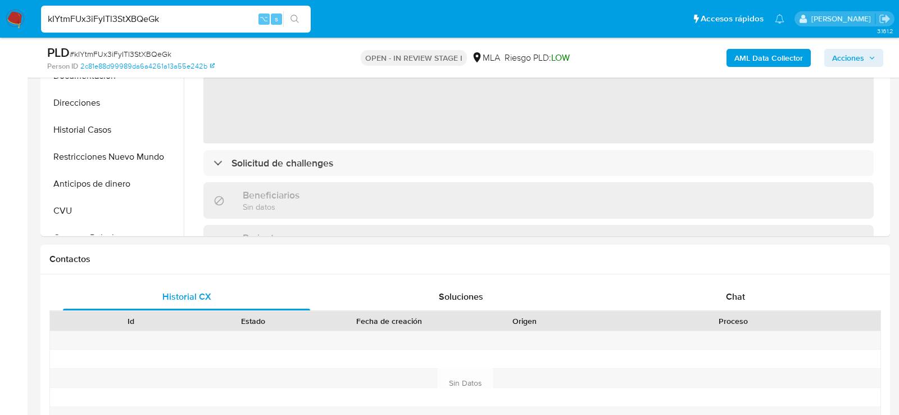
select select "10"
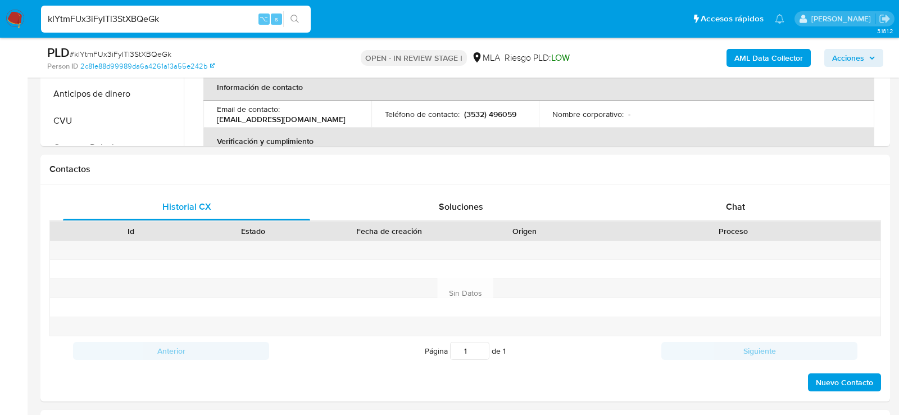
scroll to position [491, 0]
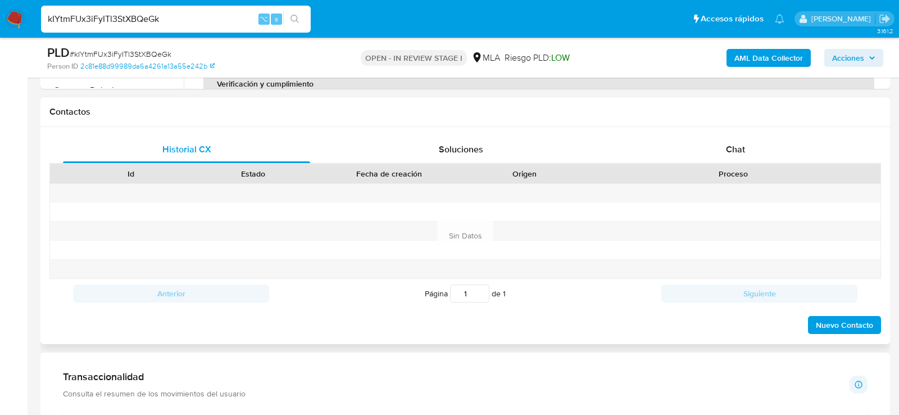
click at [751, 130] on div "Historial CX Soluciones Chat Id Estado Fecha de creación Origen Proceso Anterio…" at bounding box center [465, 235] width 850 height 217
click at [738, 146] on span "Chat" at bounding box center [735, 149] width 19 height 13
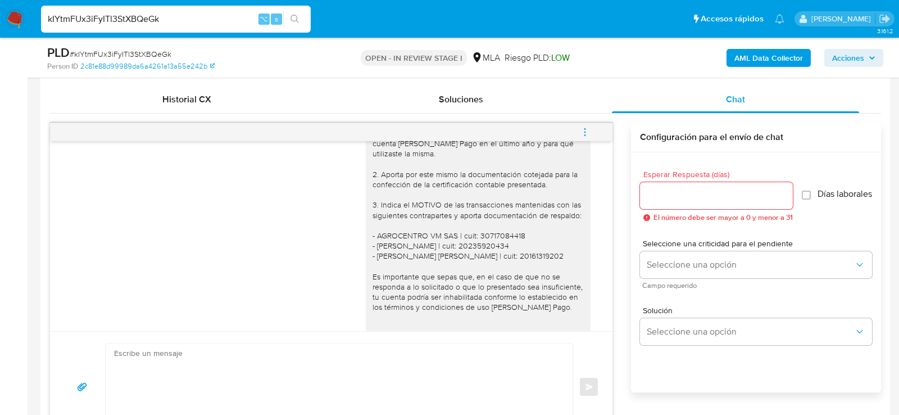
scroll to position [1032, 0]
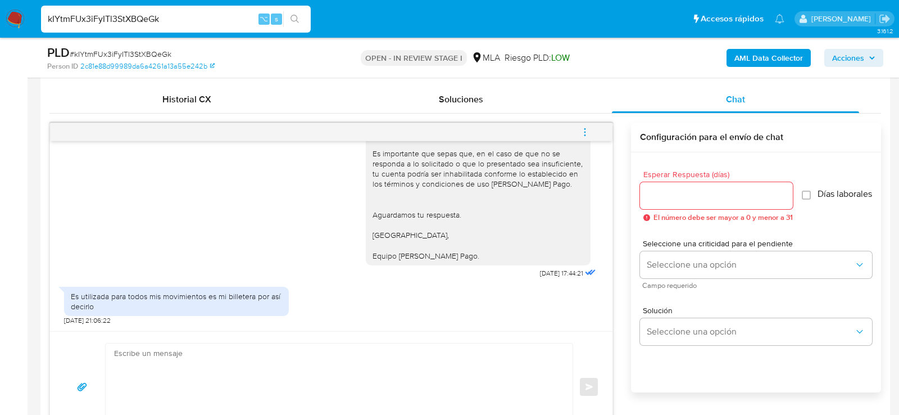
click at [157, 12] on input "kIYtmFUx3iFyITl3StXBQeGk" at bounding box center [176, 19] width 270 height 15
click at [155, 22] on input "kIYtmFUx3iFyITl3StXBQeGk" at bounding box center [176, 19] width 270 height 15
paste input "E2xtGeeuYQsUwt5dGgbO2ZLW"
type input "E2xtGeeuYQsUwt5dGgbO2ZLW"
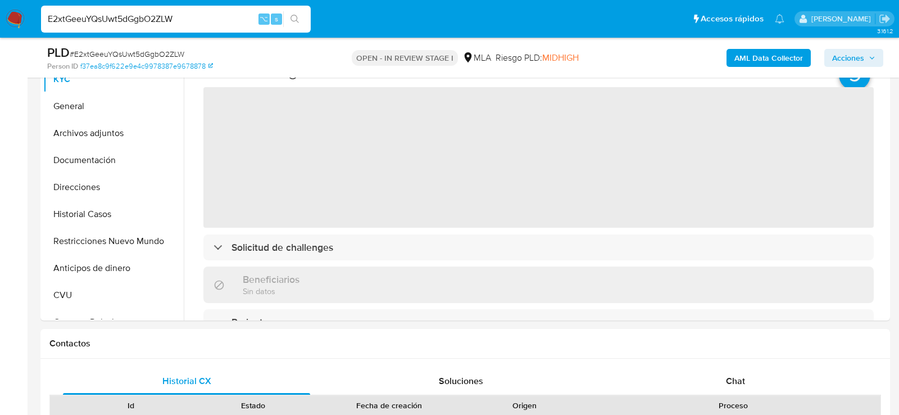
scroll to position [418, 0]
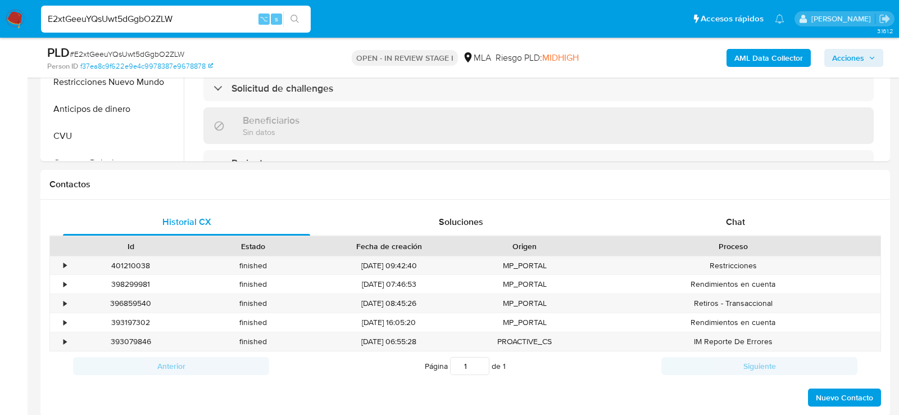
select select "10"
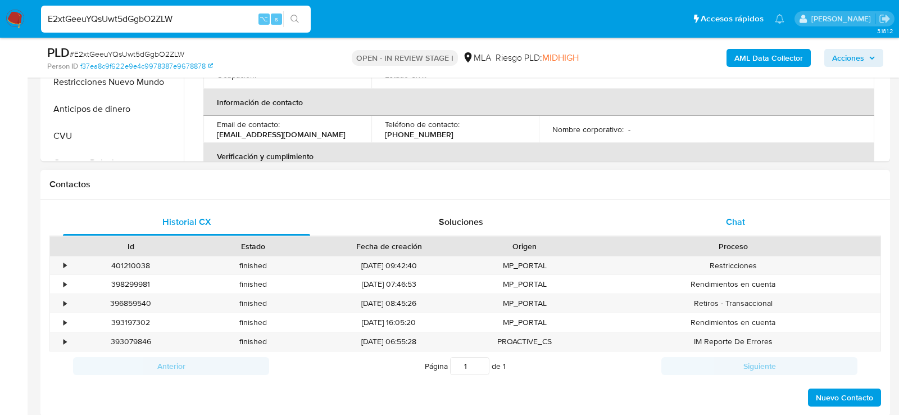
click at [770, 214] on div "Chat" at bounding box center [735, 222] width 247 height 27
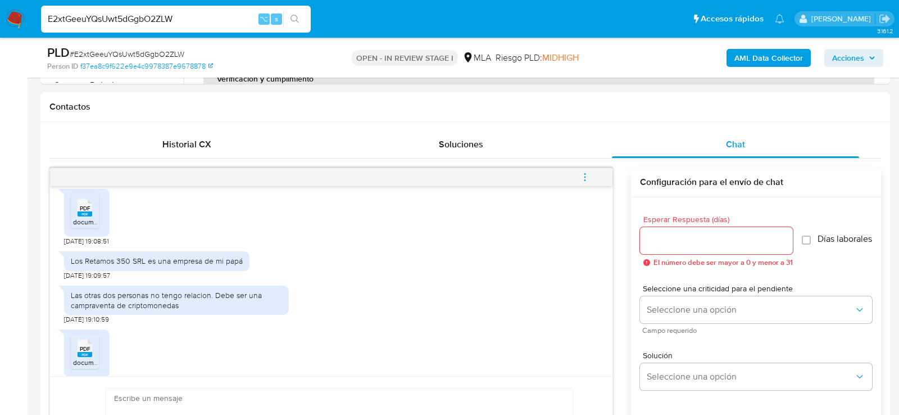
scroll to position [2003, 0]
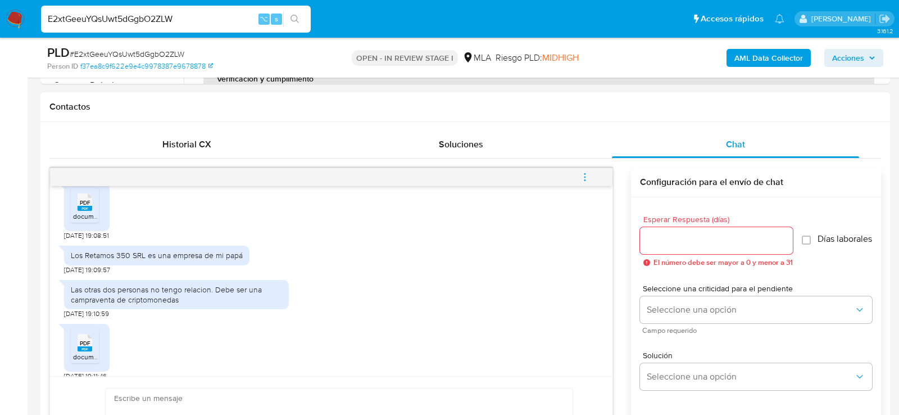
click at [96, 212] on div "PDF PDF" at bounding box center [85, 201] width 24 height 22
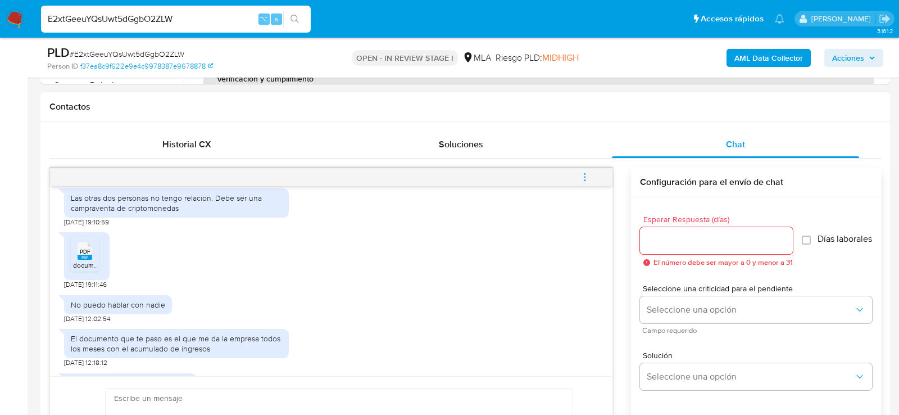
scroll to position [2118, 0]
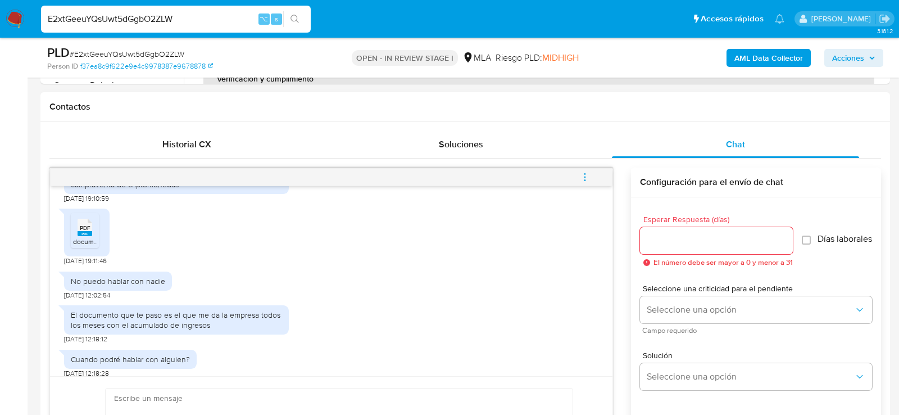
click at [94, 237] on div "PDF PDF" at bounding box center [85, 226] width 24 height 22
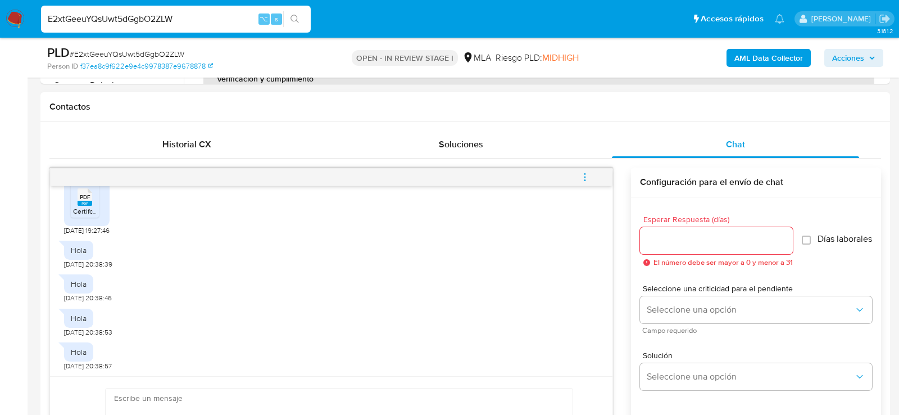
scroll to position [2574, 0]
click at [100, 219] on ul "PDF PDF Certifcación de Ingresos.pdf" at bounding box center [87, 199] width 32 height 39
click at [93, 214] on span "Certifcación de Ingresos.pdf" at bounding box center [115, 209] width 85 height 10
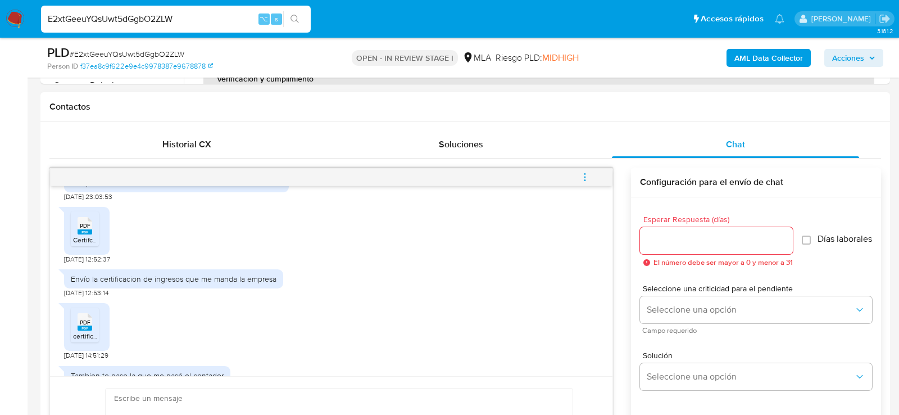
scroll to position [2866, 0]
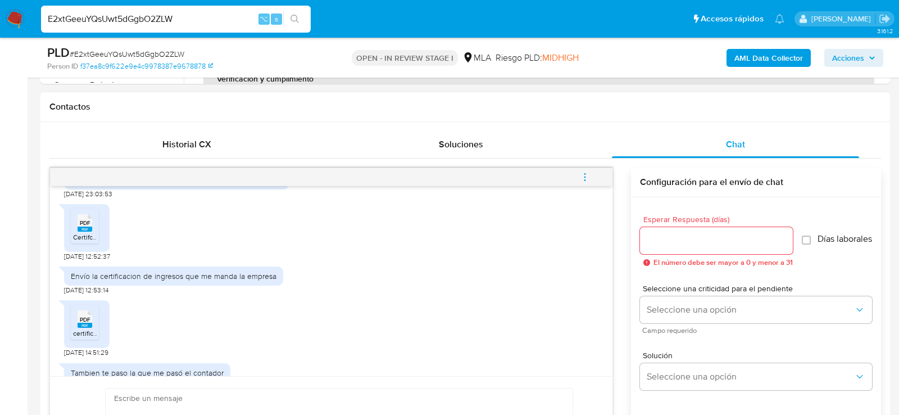
click at [88, 227] on span "PDF" at bounding box center [85, 222] width 11 height 7
click at [80, 323] on span "PDF" at bounding box center [85, 319] width 11 height 7
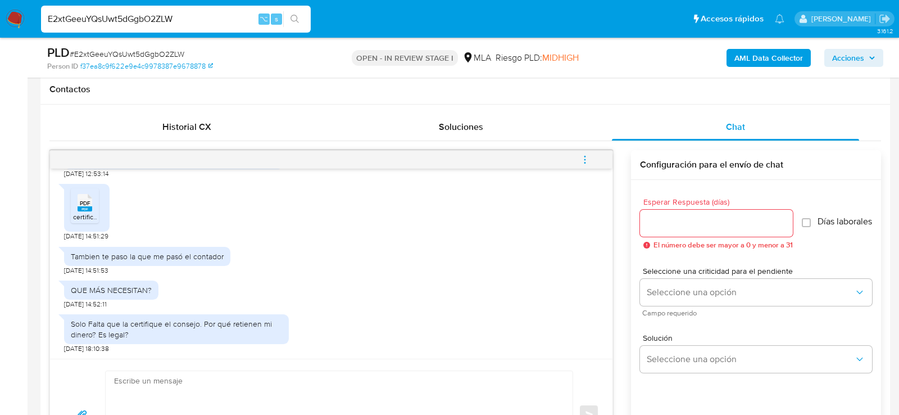
scroll to position [517, 0]
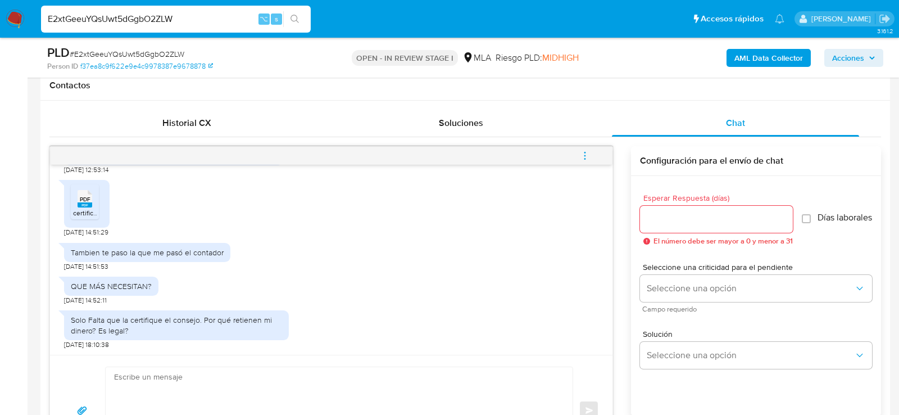
click at [91, 204] on rect at bounding box center [85, 204] width 15 height 5
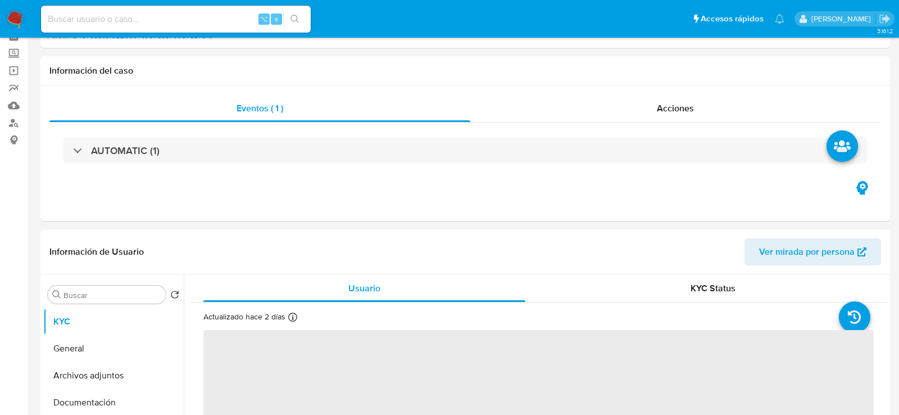
select select "10"
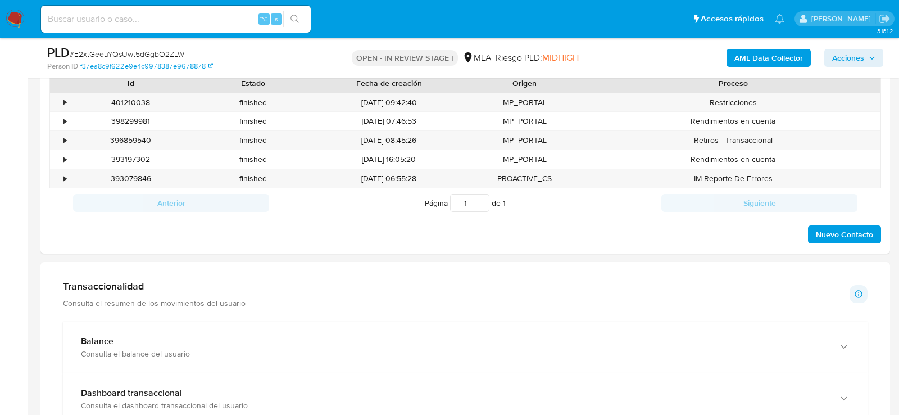
scroll to position [468, 0]
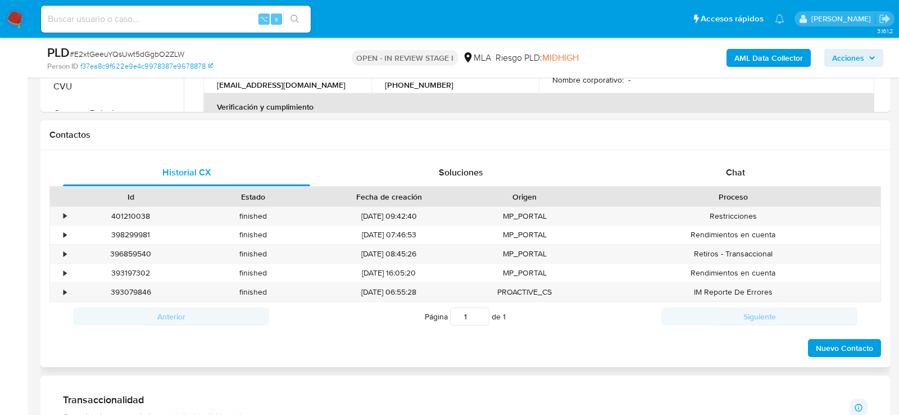
click at [682, 187] on div "Proceso" at bounding box center [733, 196] width 295 height 19
click at [682, 181] on div "Chat" at bounding box center [735, 172] width 247 height 27
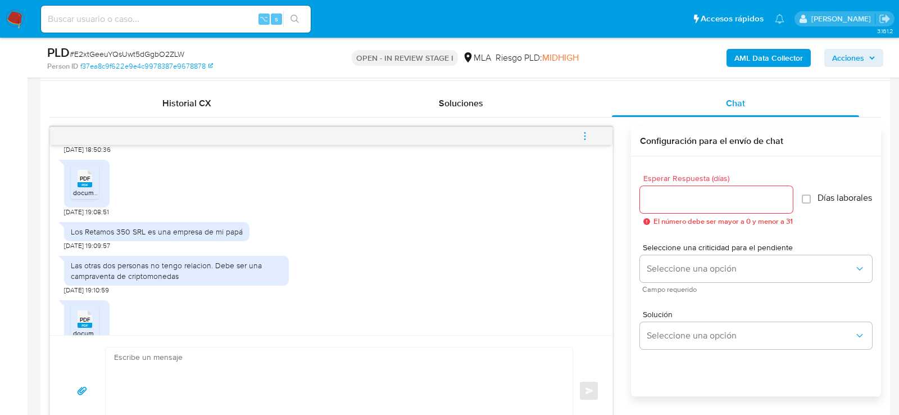
scroll to position [1103, 0]
click at [92, 190] on div "PDF PDF" at bounding box center [85, 179] width 24 height 22
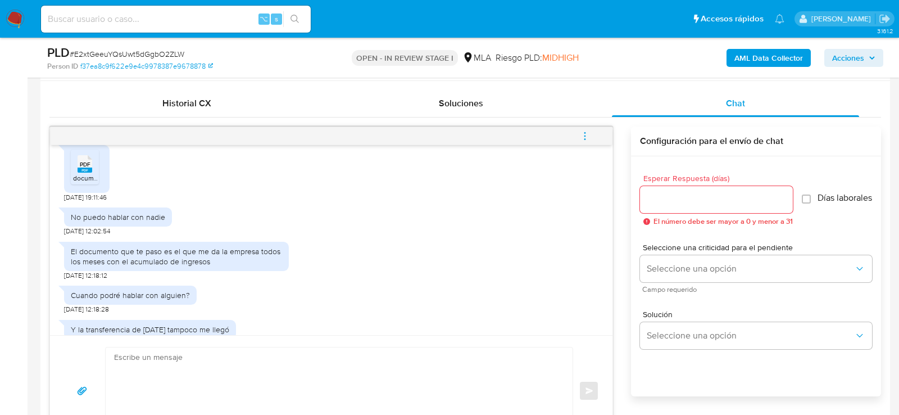
click at [92, 174] on div "PDF PDF" at bounding box center [85, 163] width 24 height 22
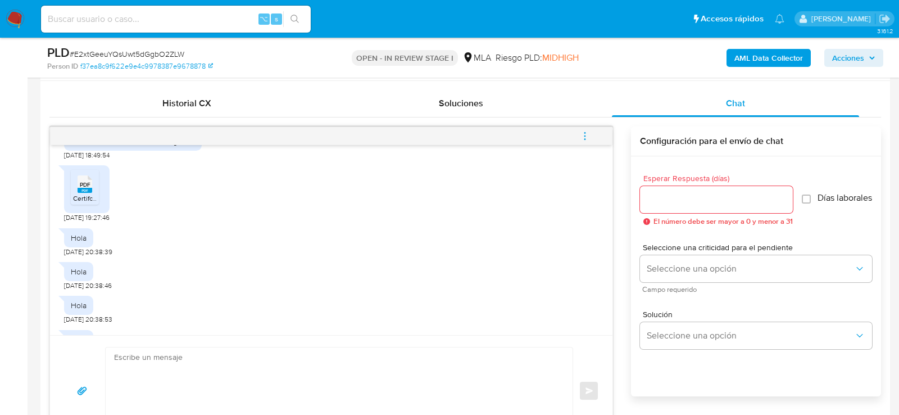
click at [86, 193] on rect at bounding box center [85, 190] width 15 height 5
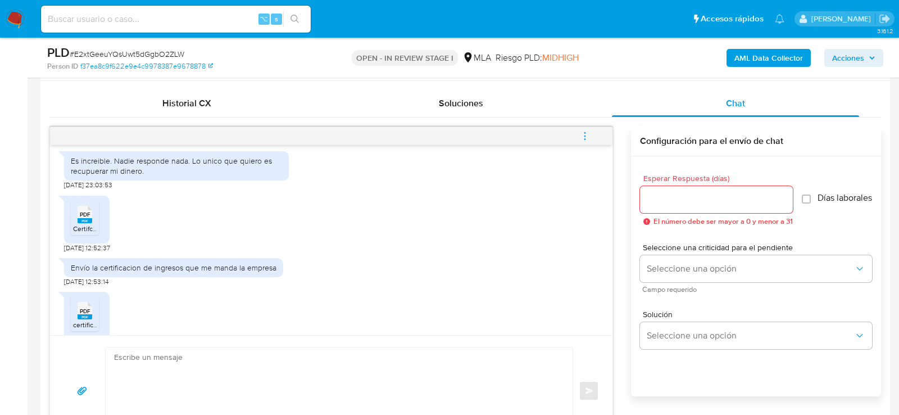
scroll to position [2006, 0]
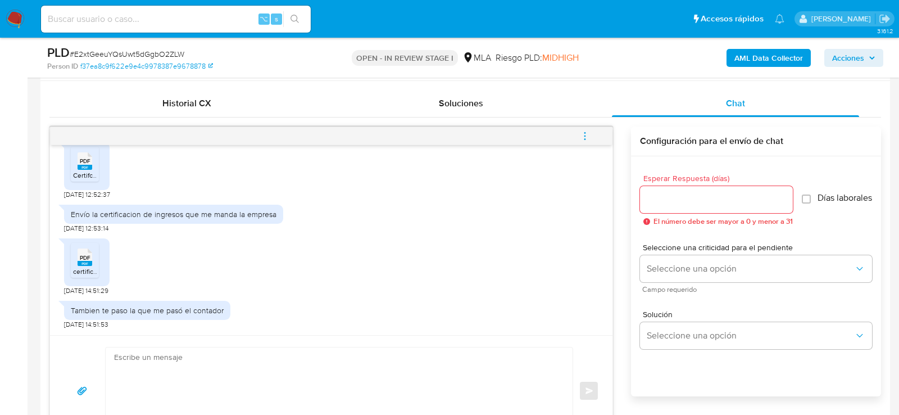
click at [86, 180] on span "Certifcación de Ingresos.pdf" at bounding box center [115, 175] width 85 height 10
click at [86, 261] on span "PDF" at bounding box center [85, 257] width 11 height 7
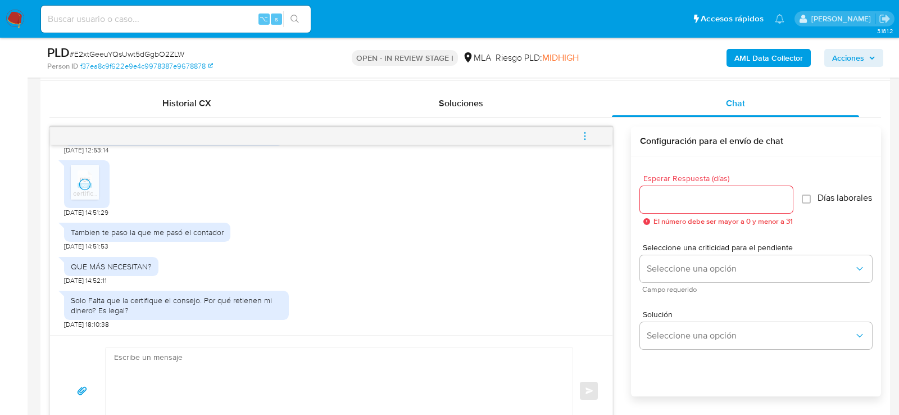
scroll to position [2094, 0]
click at [200, 356] on textarea at bounding box center [336, 390] width 445 height 87
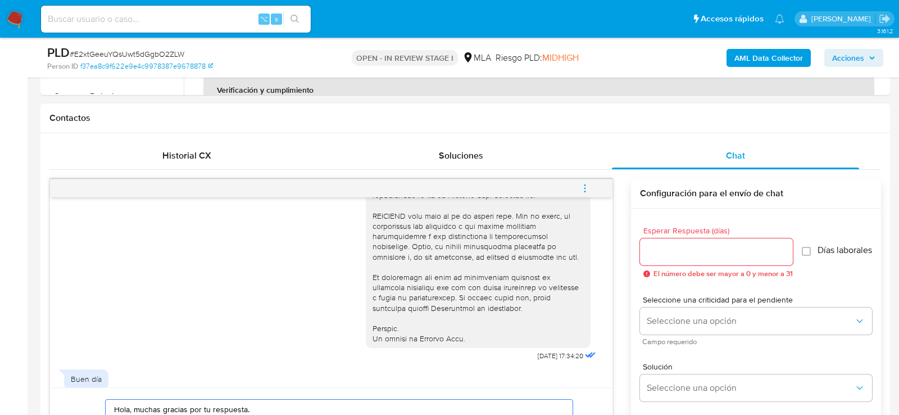
scroll to position [455, 0]
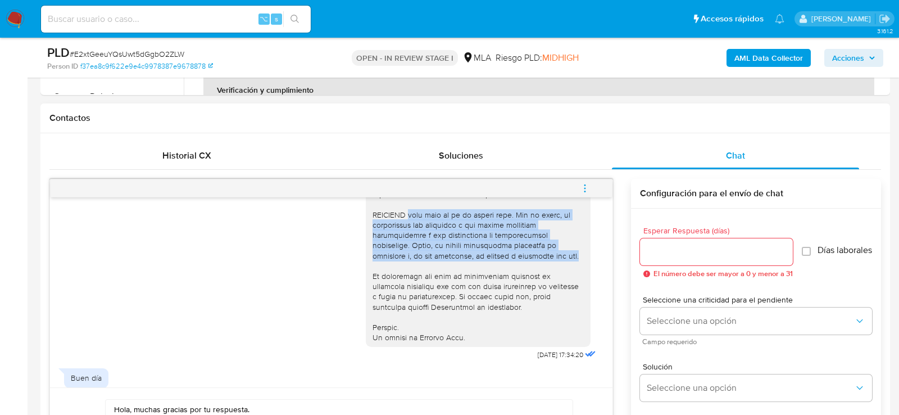
drag, startPoint x: 414, startPoint y: 225, endPoint x: 517, endPoint y: 274, distance: 114.4
click at [517, 274] on div at bounding box center [478, 51] width 211 height 583
copy div "este chat no es en tiempo real. Por lo tanto, te solicitamos que respondas a lo…"
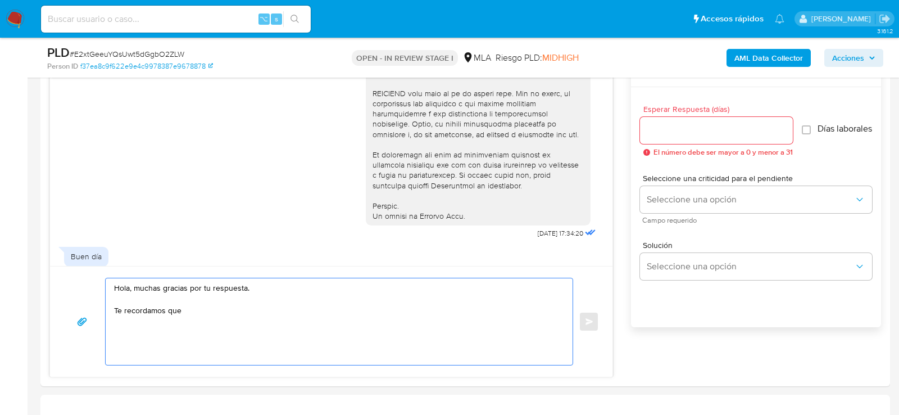
scroll to position [614, 0]
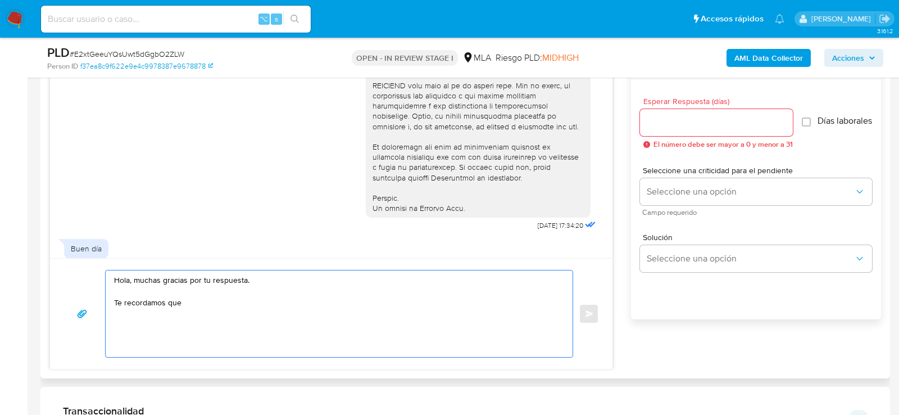
click at [323, 315] on textarea "Hola, muchas gracias por tu respuesta. Te recordamos que" at bounding box center [336, 313] width 445 height 87
paste textarea "este chat no es en tiempo real. Por lo tanto, te solicitamos que respondas a lo…"
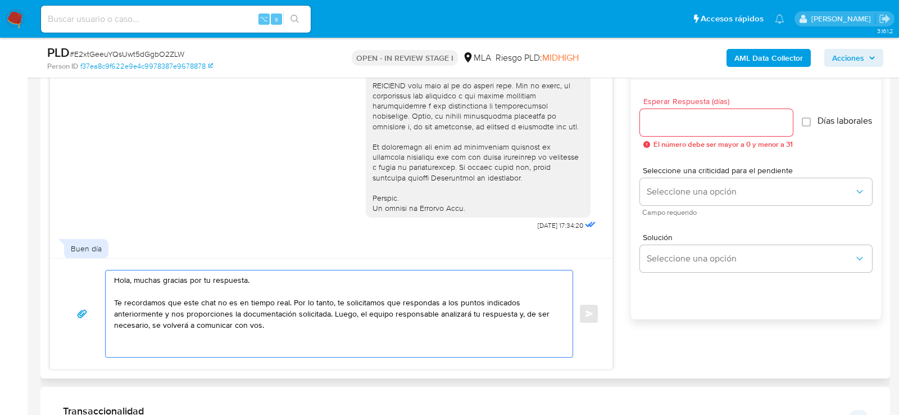
drag, startPoint x: 335, startPoint y: 299, endPoint x: 330, endPoint y: 311, distance: 13.9
click at [330, 311] on textarea "Hola, muchas gracias por tu respuesta. Te recordamos que este chat no es en tie…" at bounding box center [336, 313] width 445 height 87
click at [169, 310] on textarea "Hola, muchas gracias por tu respuesta. Te recordamos que este chat no es en tie…" at bounding box center [336, 313] width 445 height 87
click at [108, 315] on div "Hola, muchas gracias por tu respuesta. Te recordamos que este chat no es en tie…" at bounding box center [337, 313] width 462 height 87
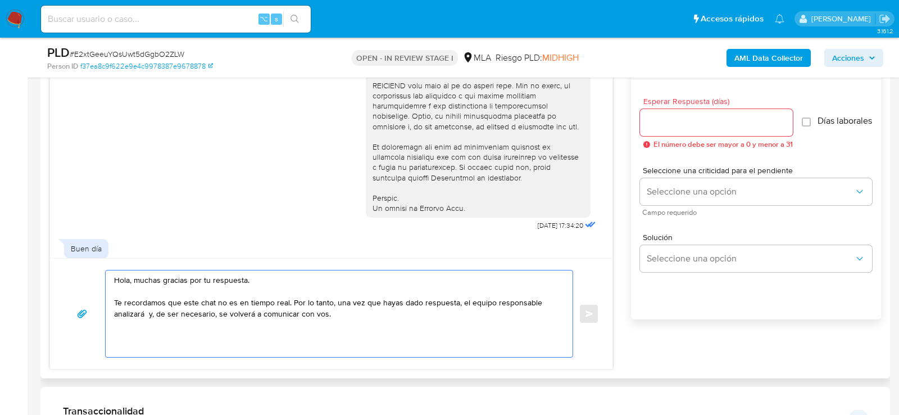
click at [114, 314] on textarea "Hola, muchas gracias por tu respuesta. Te recordamos que este chat no es en tie…" at bounding box center [336, 313] width 445 height 87
click at [145, 311] on textarea "Hola, muchas gracias por tu respuesta. Te recordamos que este chat no es en tie…" at bounding box center [336, 313] width 445 height 87
click at [358, 321] on textarea "Hola, muchas gracias por tu respuesta. Te recordamos que este chat no es en tie…" at bounding box center [336, 313] width 445 height 87
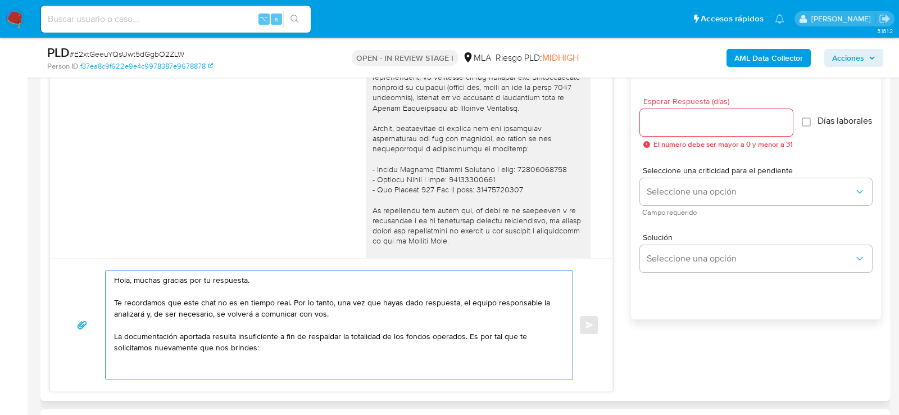
scroll to position [1589, 0]
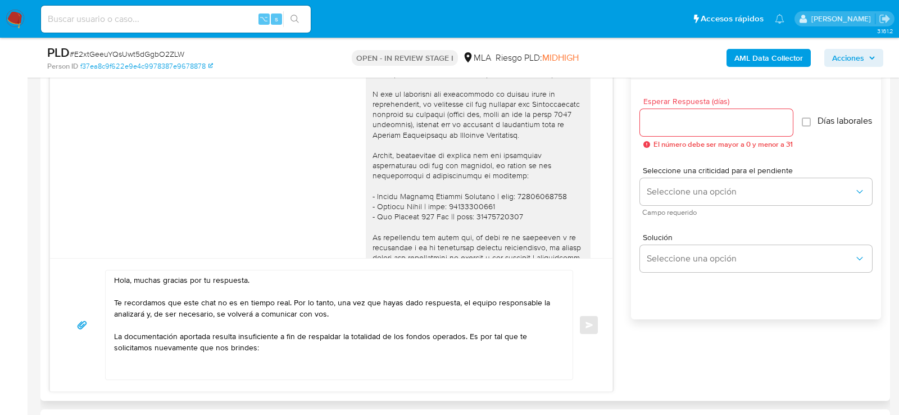
drag, startPoint x: 528, startPoint y: 143, endPoint x: 545, endPoint y: 168, distance: 29.9
click at [545, 168] on div at bounding box center [478, 216] width 211 height 337
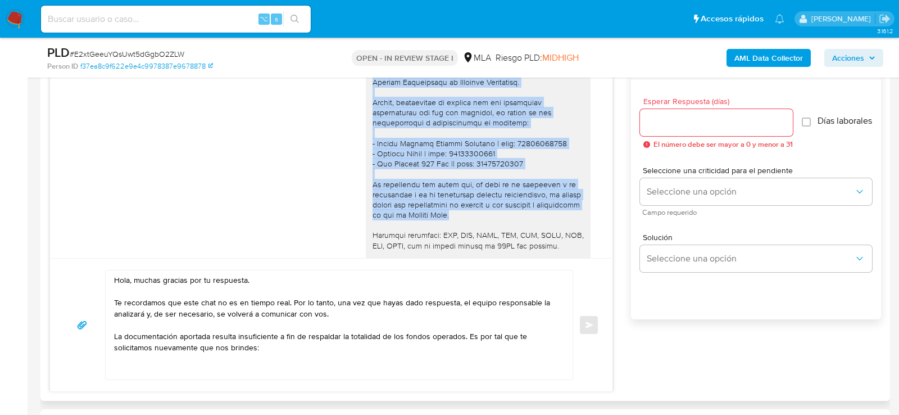
scroll to position [1646, 0]
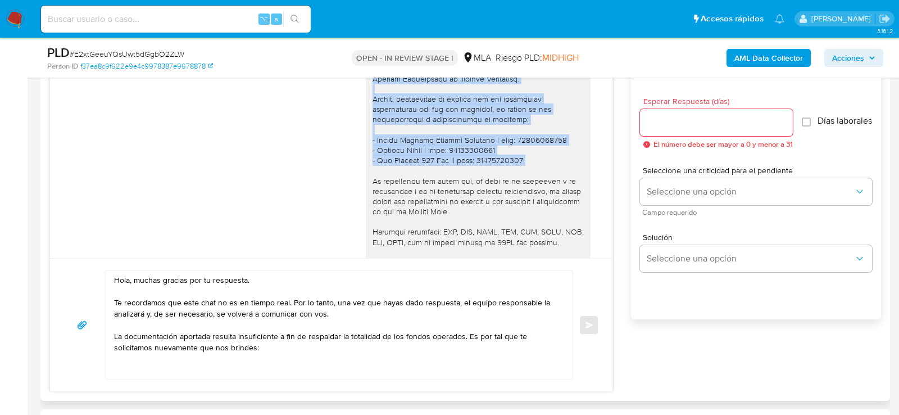
drag, startPoint x: 527, startPoint y: 144, endPoint x: 557, endPoint y: 209, distance: 71.4
click at [557, 209] on div at bounding box center [478, 160] width 211 height 337
copy div "una Certificación contable de ingresos (último año, hasta el mes de julio 2025 …"
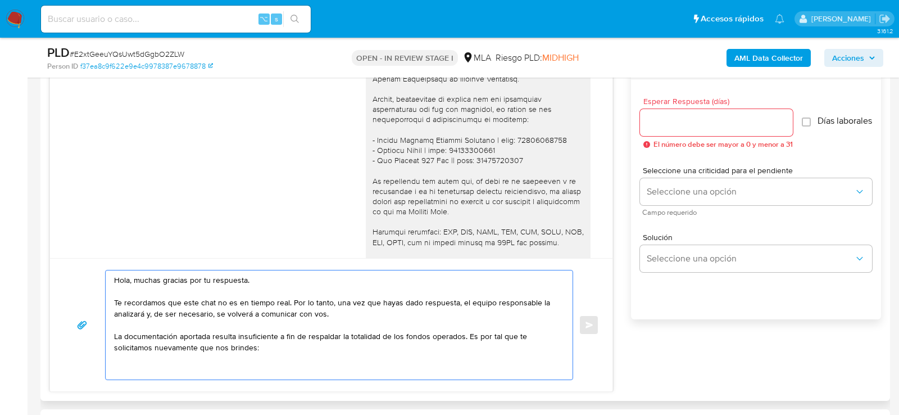
click at [332, 364] on textarea "Hola, muchas gracias por tu respuesta. Te recordamos que este chat no es en tie…" at bounding box center [336, 324] width 445 height 109
paste textarea "una Certificación contable de ingresos (último año, hasta el mes de julio 2025 …"
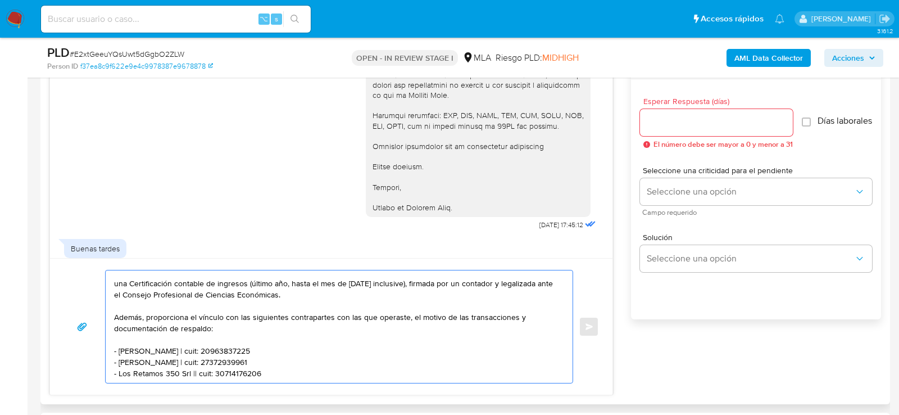
scroll to position [1771, 0]
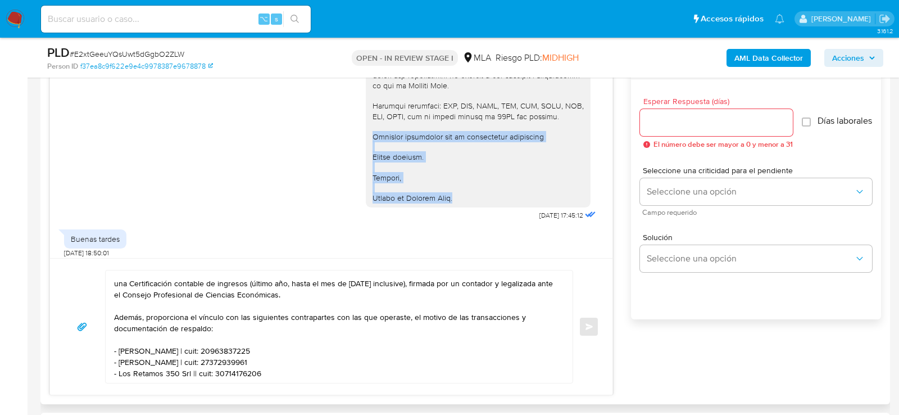
drag, startPoint x: 372, startPoint y: 175, endPoint x: 469, endPoint y: 237, distance: 115.3
click at [469, 207] on div at bounding box center [478, 34] width 225 height 346
copy div "Quedamos aguardando por la información solicitada Muchas gracias. Saludos, Equi…"
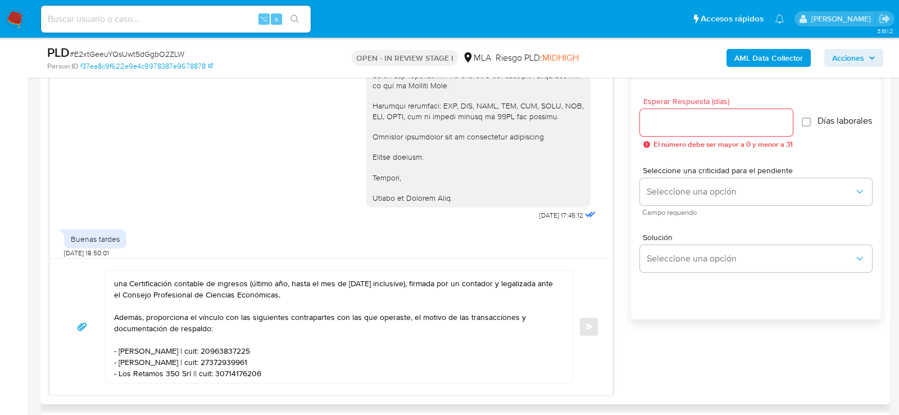
click at [302, 373] on textarea "Hola, muchas gracias por tu respuesta. Te recordamos que este chat no es en tie…" at bounding box center [336, 326] width 445 height 112
paste textarea "Quedamos aguardando por la información solicitada Muchas gracias. Saludos, Equi…"
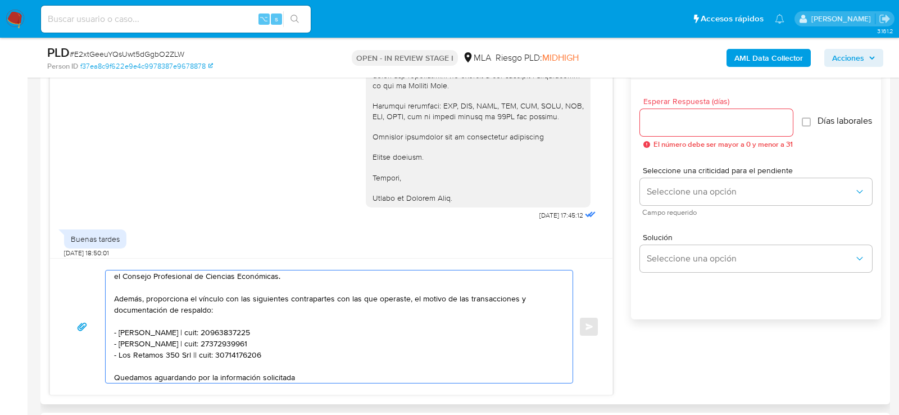
scroll to position [173, 0]
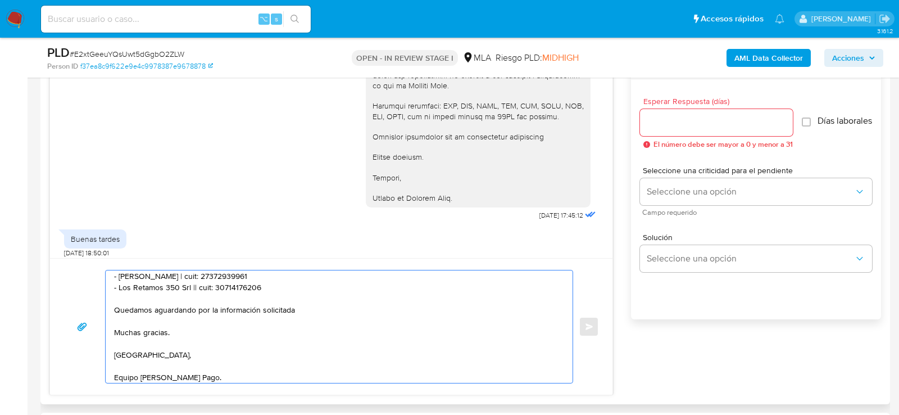
type textarea "Hola, muchas gracias por tu respuesta. Te recordamos que este chat no es en tie…"
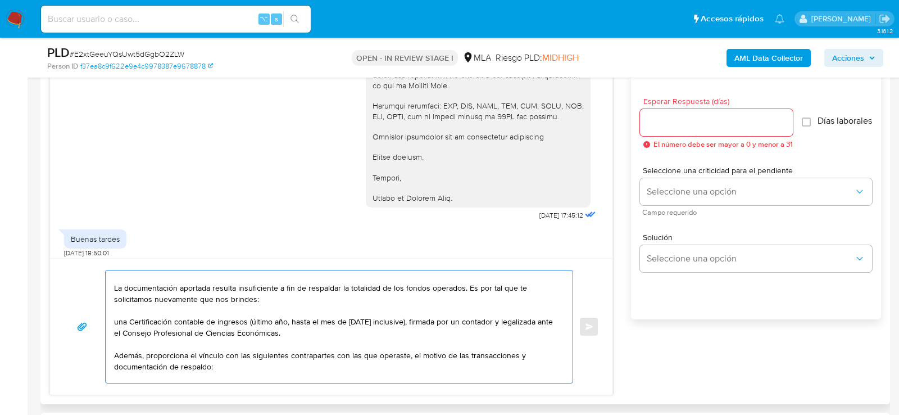
scroll to position [44, 0]
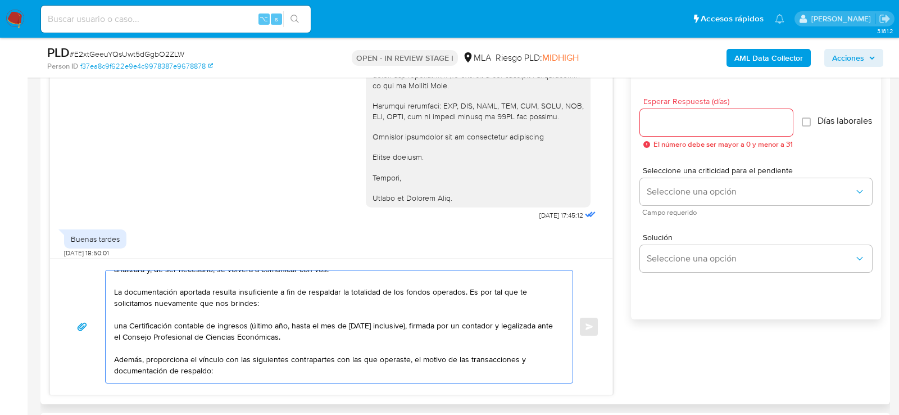
click at [192, 336] on textarea "Hola, muchas gracias por tu respuesta. Te recordamos que este chat no es en tie…" at bounding box center [336, 326] width 445 height 112
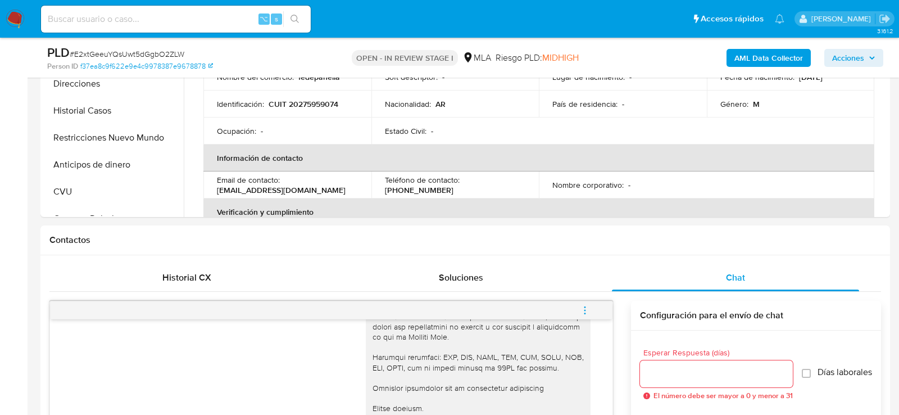
scroll to position [318, 0]
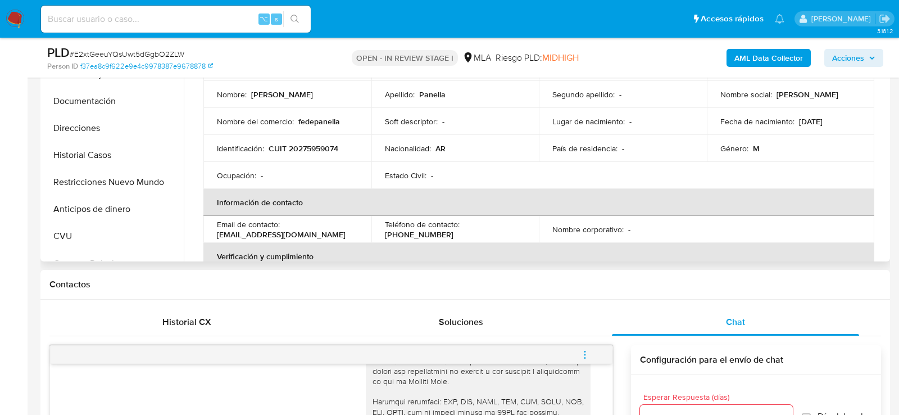
click at [303, 149] on p "CUIT 20275959074" at bounding box center [304, 148] width 70 height 10
copy p "20275959074"
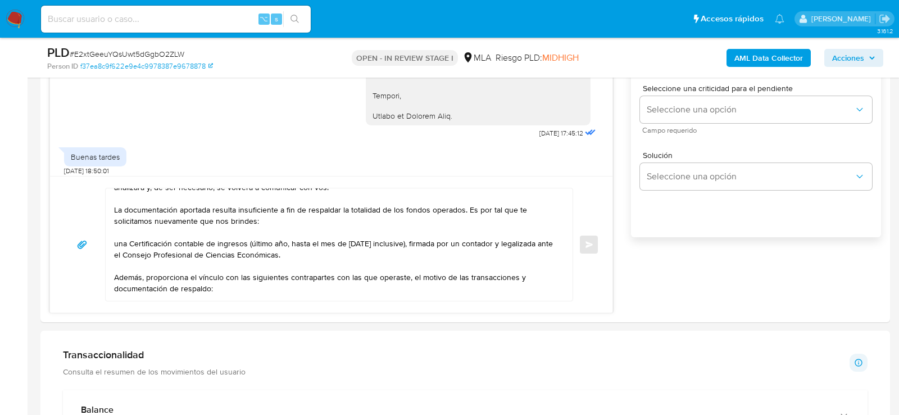
scroll to position [704, 0]
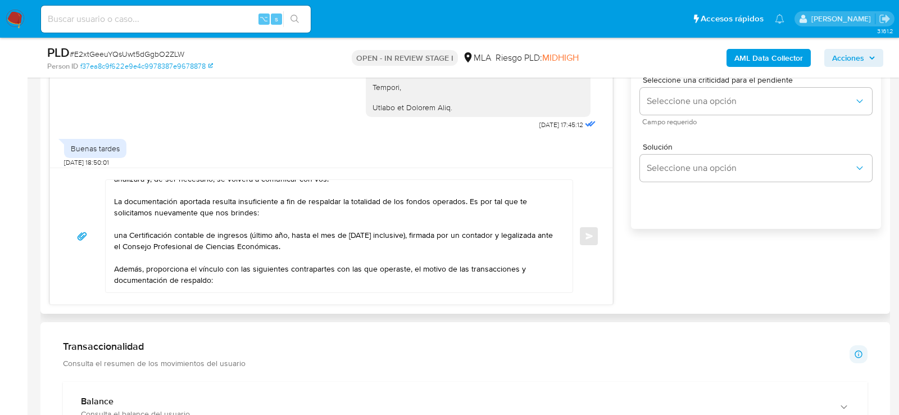
click at [274, 273] on textarea "Hola, muchas gracias por tu respuesta. Te recordamos que este chat no es en tie…" at bounding box center [336, 236] width 445 height 112
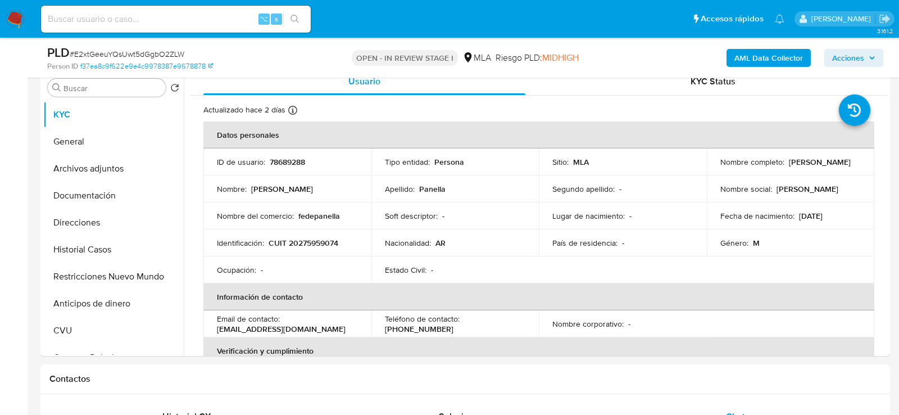
scroll to position [214, 0]
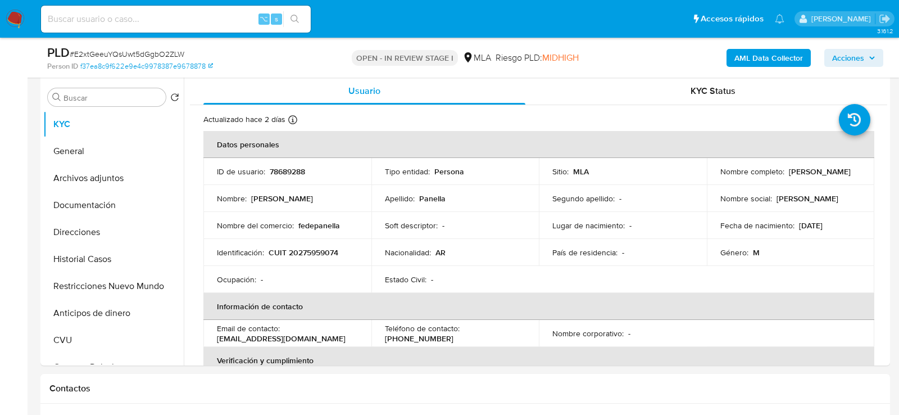
click at [206, 20] on input at bounding box center [176, 19] width 270 height 15
paste input "eaHY2Ay62g57qiwEQ1vFxBqT"
type input "eaHY2Ay62g57qiwEQ1vFxBqT"
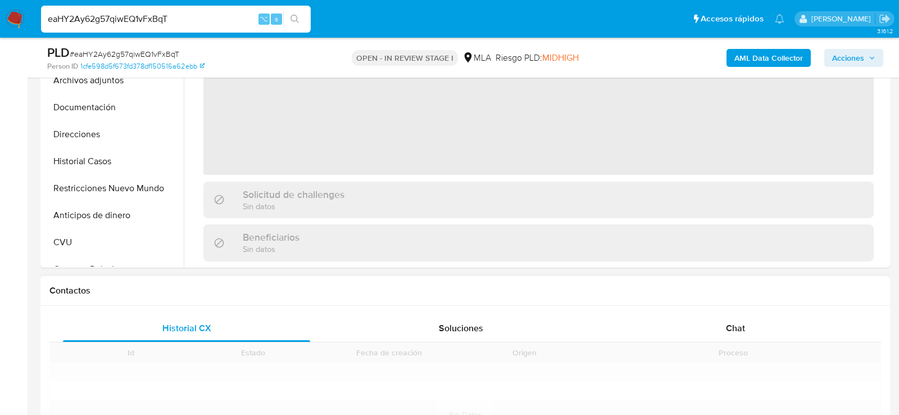
scroll to position [374, 0]
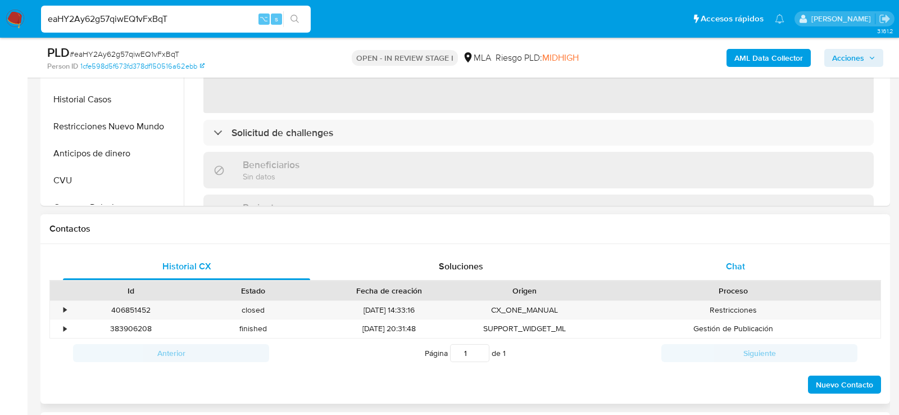
click at [668, 274] on div "Chat" at bounding box center [735, 266] width 247 height 27
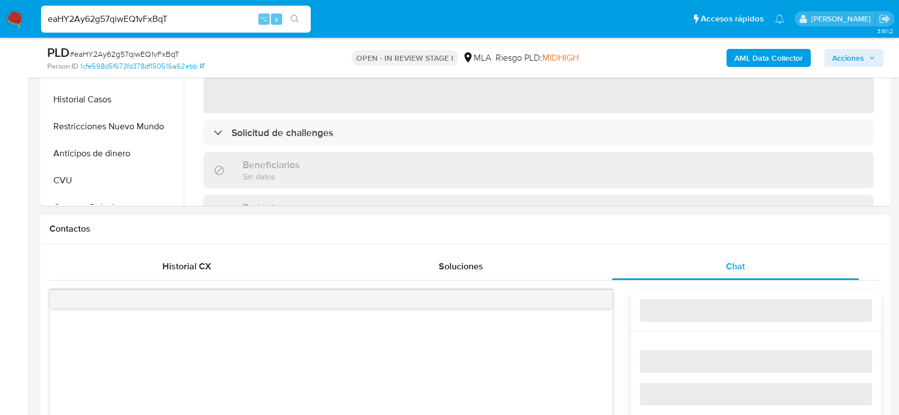
select select "10"
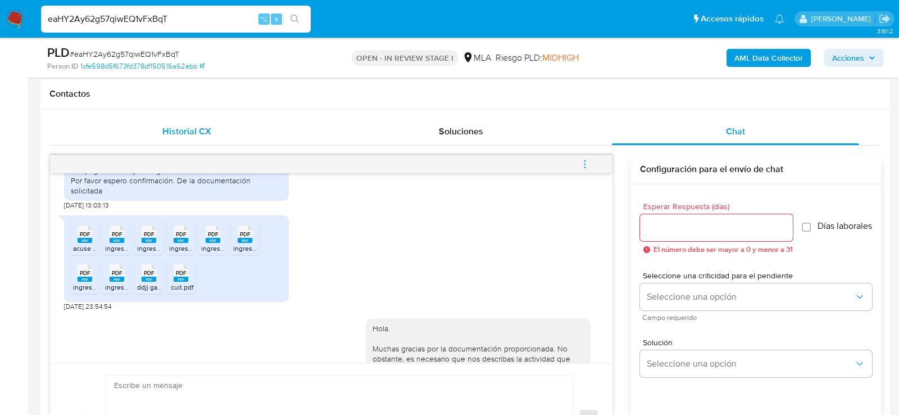
scroll to position [572, 0]
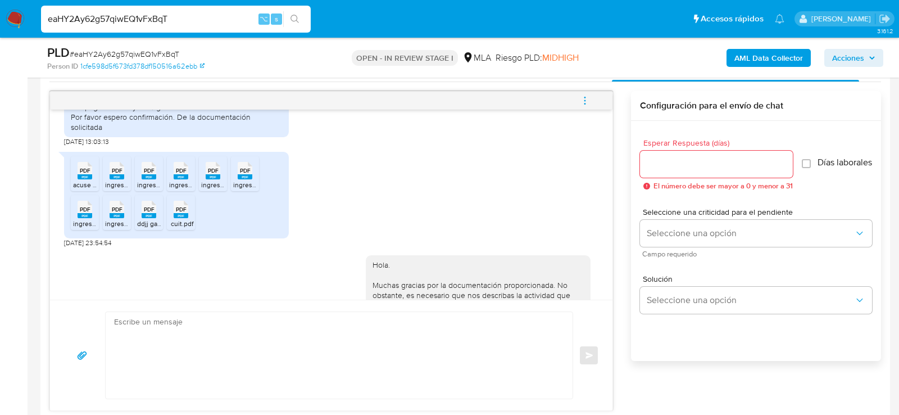
click at [91, 189] on span "acuse recibo ganancias.pdf" at bounding box center [114, 185] width 82 height 10
click at [115, 189] on span "ingresos brutos 12025.pdf" at bounding box center [144, 185] width 79 height 10
click at [146, 189] on span "ingresos brutos 32025.pdf" at bounding box center [177, 185] width 80 height 10
click at [171, 189] on span "ingresos brutos 22025.pdf" at bounding box center [209, 185] width 80 height 10
click at [213, 189] on span "ingresos brutos 72025.pdf" at bounding box center [241, 185] width 80 height 10
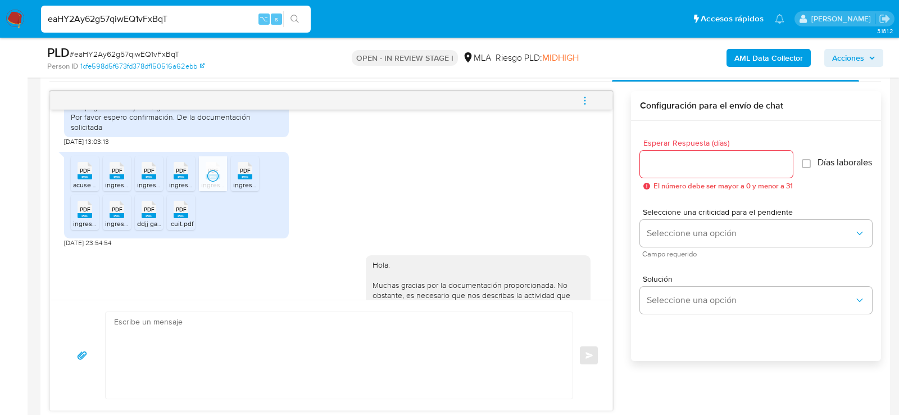
click at [238, 189] on span "ingresos brutos 42025.pdf" at bounding box center [273, 185] width 80 height 10
click at [98, 227] on li "PDF PDF ingresos brutos 52025.pdf" at bounding box center [85, 212] width 28 height 35
click at [125, 219] on div "PDF PDF" at bounding box center [117, 208] width 24 height 22
click at [157, 219] on div "PDF PDF" at bounding box center [149, 208] width 24 height 22
click at [180, 228] on span "cuit.pdf" at bounding box center [182, 224] width 22 height 10
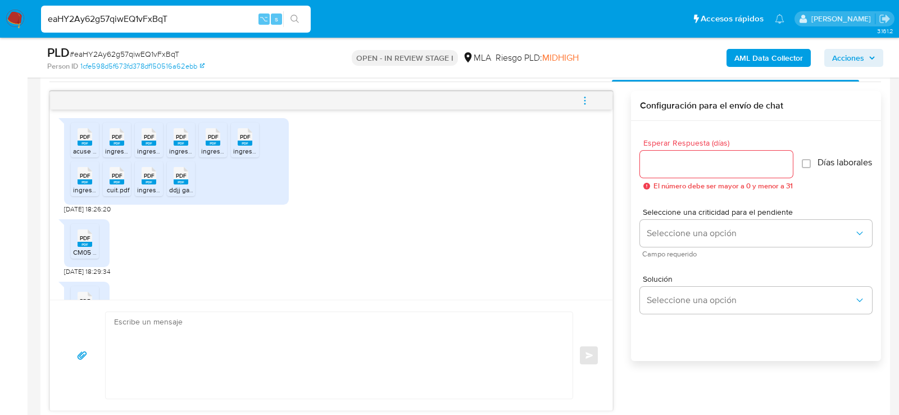
scroll to position [1615, 0]
click at [87, 153] on span "acuse recibo ganancias.pdf" at bounding box center [114, 149] width 82 height 10
click at [119, 153] on span "ingresos brutos 52025.pdf" at bounding box center [145, 149] width 80 height 10
click at [86, 143] on rect at bounding box center [85, 140] width 15 height 5
click at [112, 143] on rect at bounding box center [117, 140] width 15 height 5
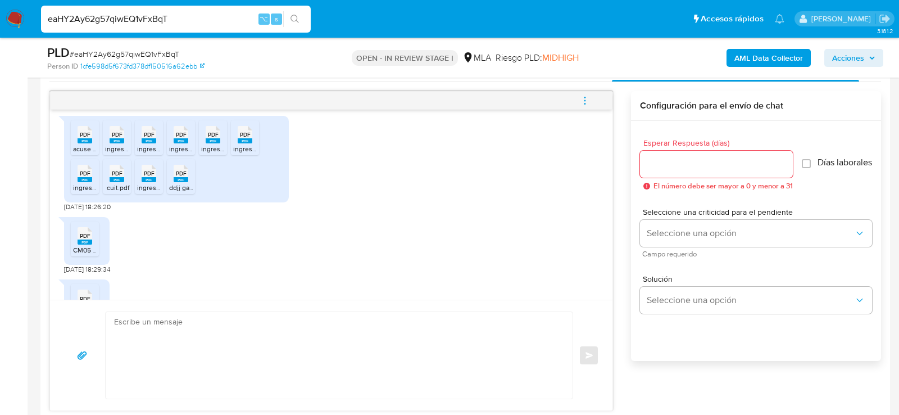
click at [139, 144] on div "PDF PDF" at bounding box center [149, 134] width 24 height 22
click at [175, 153] on span "ingresos brutos 12025.pdf" at bounding box center [208, 149] width 79 height 10
click at [202, 153] on span "ingresos brutos 42025.pdf" at bounding box center [241, 149] width 80 height 10
click at [240, 153] on span "ingresos brutos 22025.pdf" at bounding box center [273, 149] width 80 height 10
click at [85, 177] on span "PDF" at bounding box center [85, 173] width 11 height 7
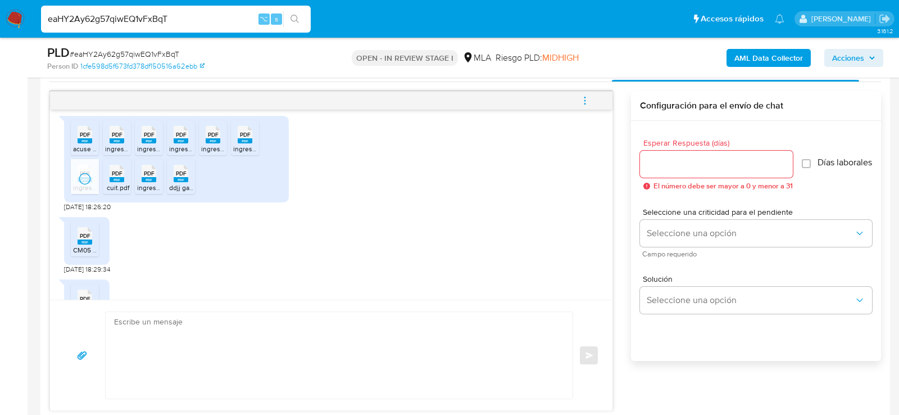
click at [120, 177] on span "PDF" at bounding box center [117, 173] width 11 height 7
click at [146, 182] on rect at bounding box center [149, 179] width 15 height 5
click at [171, 183] on div "PDF PDF" at bounding box center [181, 172] width 24 height 22
click at [90, 246] on icon "PDF" at bounding box center [85, 236] width 15 height 20
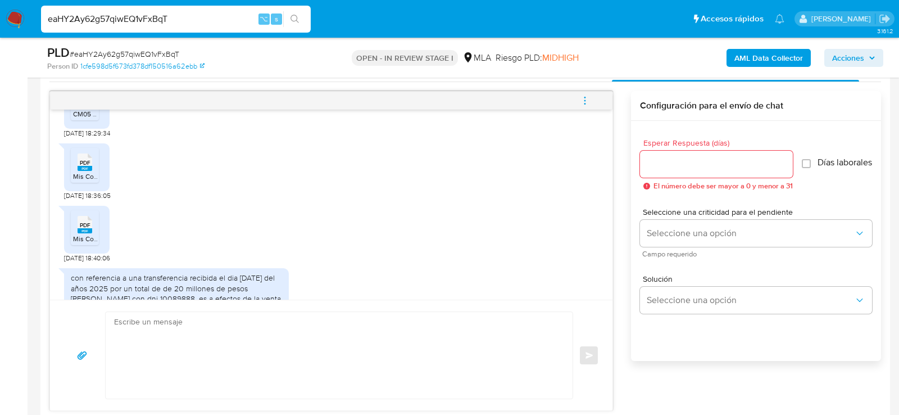
scroll to position [1767, 0]
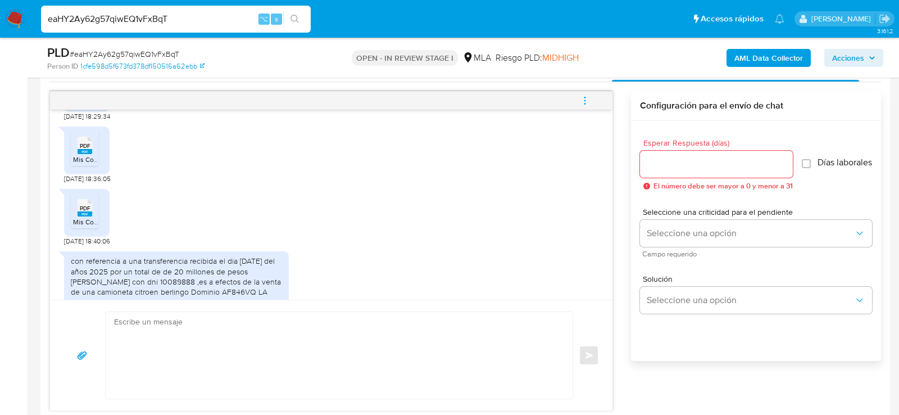
click at [88, 154] on rect at bounding box center [85, 151] width 15 height 5
click at [88, 227] on span "Mis Comprobantes Emitidos - CUIT 20224324503 (3).pdf" at bounding box center [158, 222] width 171 height 10
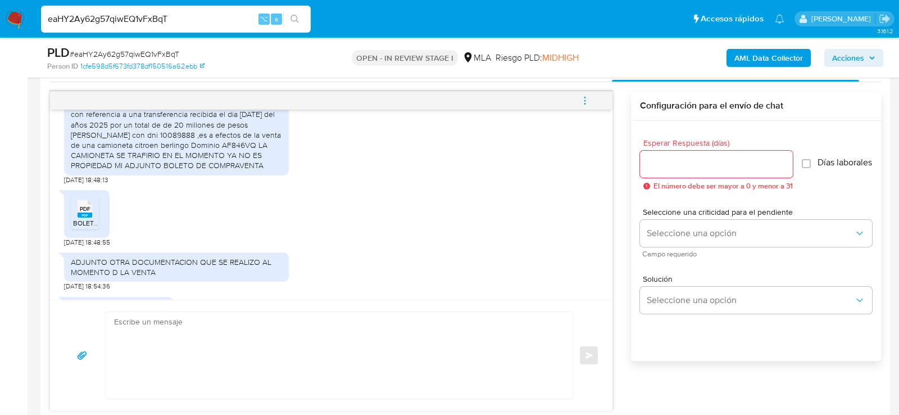
scroll to position [1918, 0]
click at [87, 215] on icon "PDF" at bounding box center [85, 206] width 15 height 20
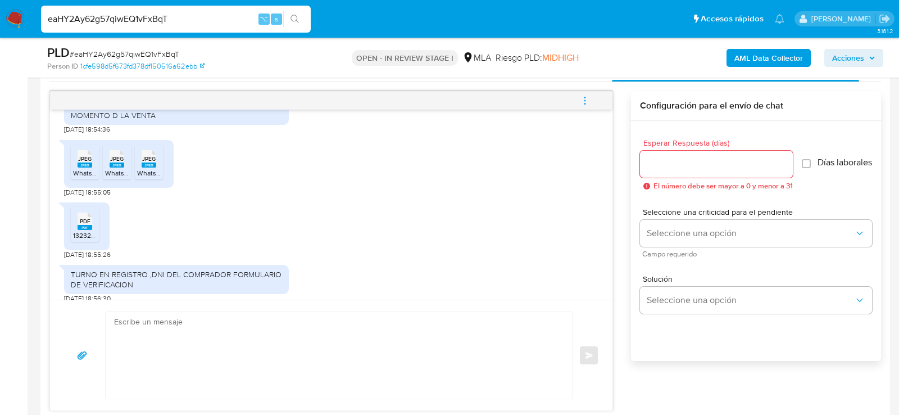
scroll to position [2072, 0]
click at [85, 162] on span "JPEG" at bounding box center [84, 158] width 13 height 7
click at [115, 162] on span "JPEG" at bounding box center [116, 158] width 13 height 7
click at [144, 168] on div "JPEG JPEG" at bounding box center [149, 157] width 24 height 22
click at [85, 229] on rect at bounding box center [85, 226] width 15 height 5
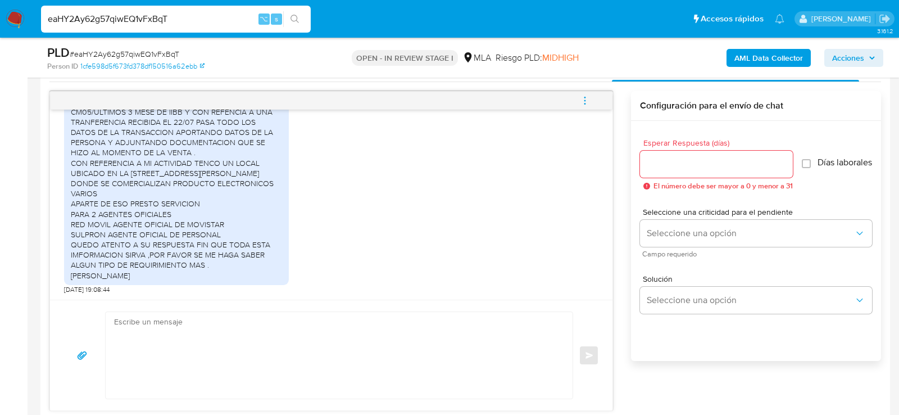
scroll to position [2298, 0]
drag, startPoint x: 75, startPoint y: 218, endPoint x: 207, endPoint y: 219, distance: 132.1
click at [207, 219] on div "ADJUNTE FACTURARCION 2024/2025 /FORMULARIO CM05/ULTIMOS 3 MESE DE IIBB Y CON RE…" at bounding box center [176, 188] width 211 height 184
click at [116, 232] on div "ADJUNTE FACTURARCION 2024/2025 /FORMULARIO CM05/ULTIMOS 3 MESE DE IIBB Y CON RE…" at bounding box center [176, 188] width 211 height 184
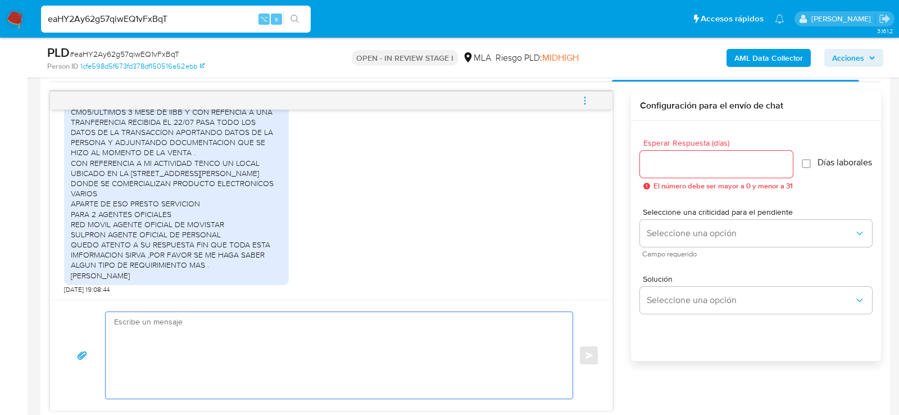
click at [233, 342] on textarea at bounding box center [336, 355] width 445 height 87
click at [168, 15] on input "eaHY2Ay62g57qiwEQ1vFxBqT" at bounding box center [176, 19] width 270 height 15
paste input "5yMHwlEZXGSxELrTLmlexuIJ"
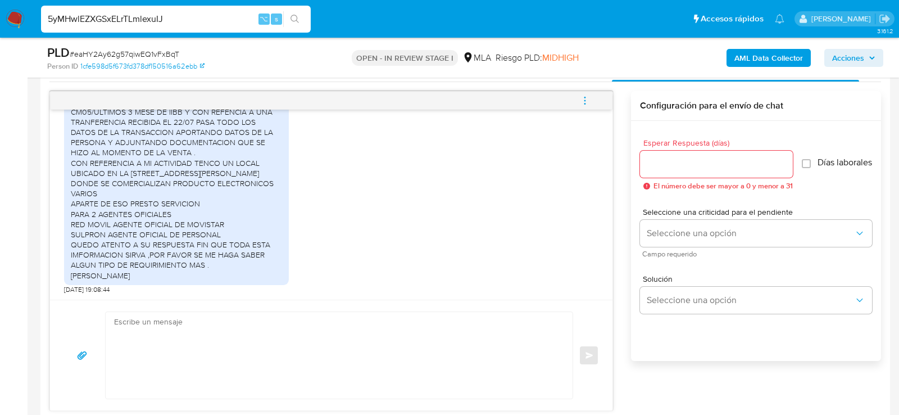
type input "5yMHwlEZXGSxELrTLmlexuIJ"
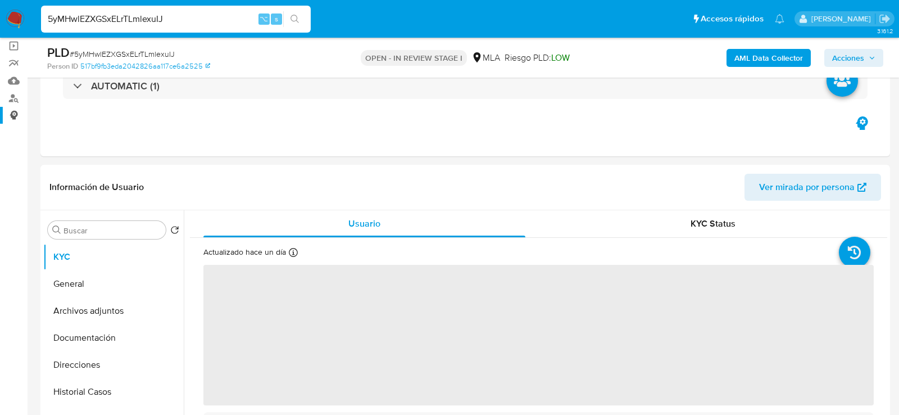
scroll to position [305, 0]
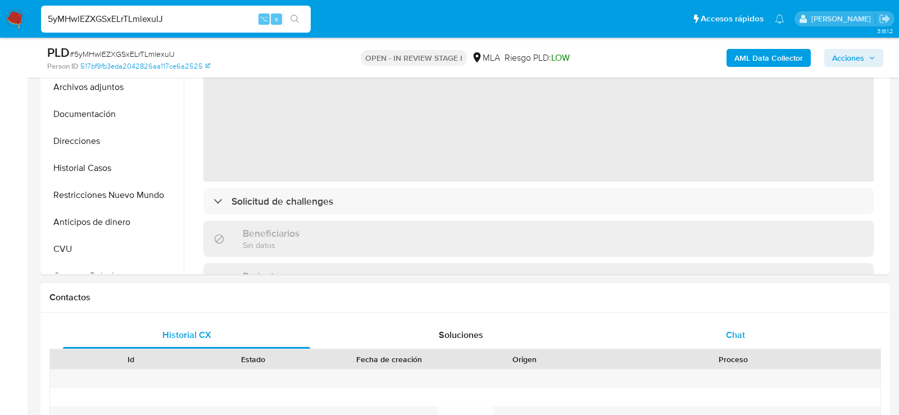
select select "10"
click at [665, 326] on div "Chat" at bounding box center [735, 335] width 247 height 27
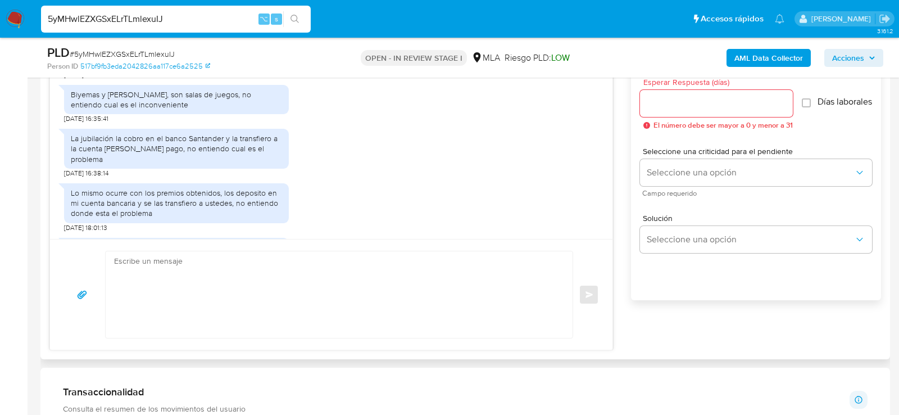
scroll to position [1045, 0]
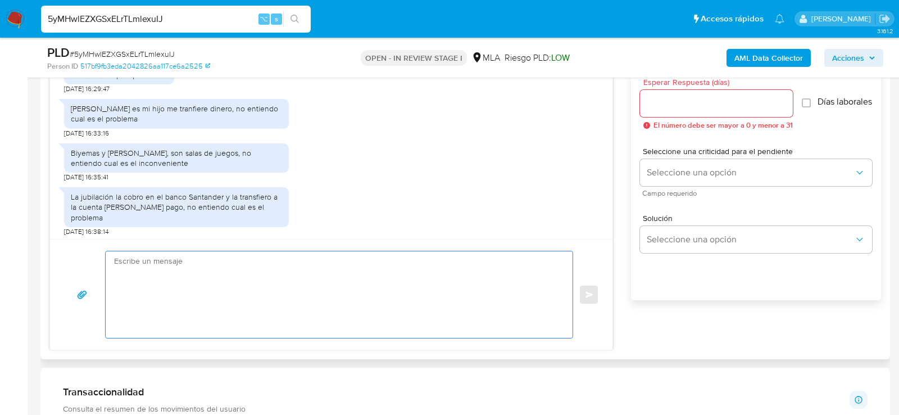
click at [263, 301] on textarea at bounding box center [336, 294] width 445 height 87
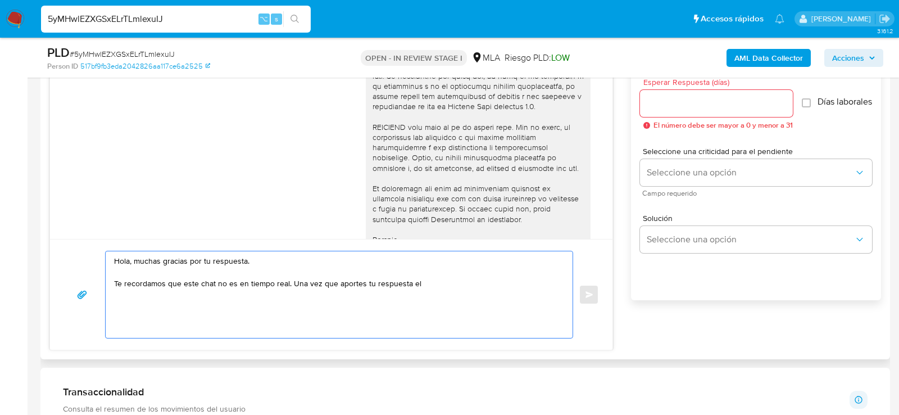
scroll to position [397, 0]
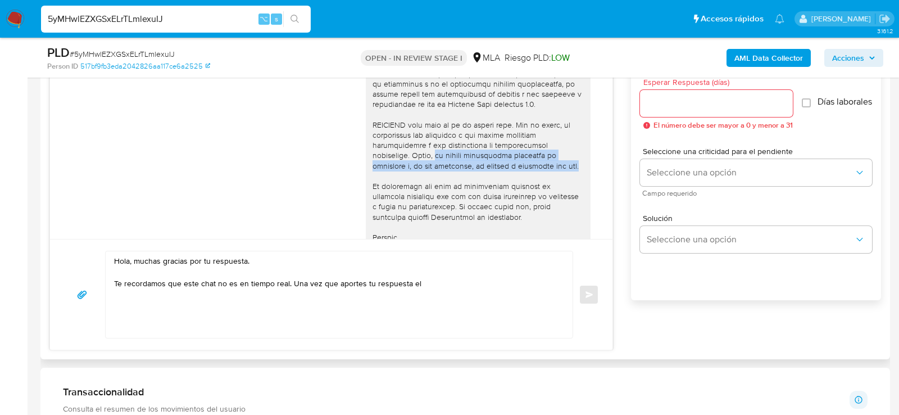
drag, startPoint x: 433, startPoint y: 165, endPoint x: 456, endPoint y: 183, distance: 28.8
copy div "el equipo responsable analizará tu respuesta y, de ser necesario, se volverá a …"
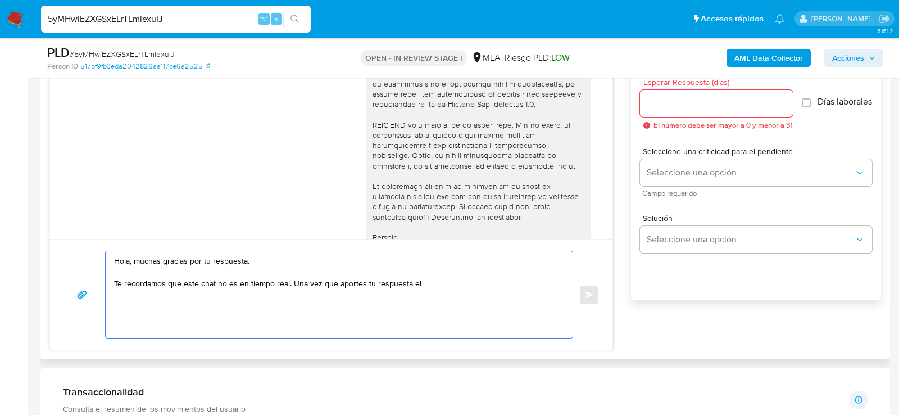
click at [436, 281] on textarea "Hola, muchas gracias por tu respuesta. Te recordamos que este chat no es en tie…" at bounding box center [336, 294] width 445 height 87
paste textarea "el equipo responsable analizará tu respuesta y, de ser necesario, se volverá a …"
click at [392, 285] on textarea "Hola, muchas gracias por tu respuesta. Te recordamos que este chat no es en tie…" at bounding box center [336, 294] width 445 height 87
click at [418, 282] on textarea "Hola, muchas gracias por tu respuesta. Te recordamos que este chat no es en tie…" at bounding box center [336, 294] width 445 height 87
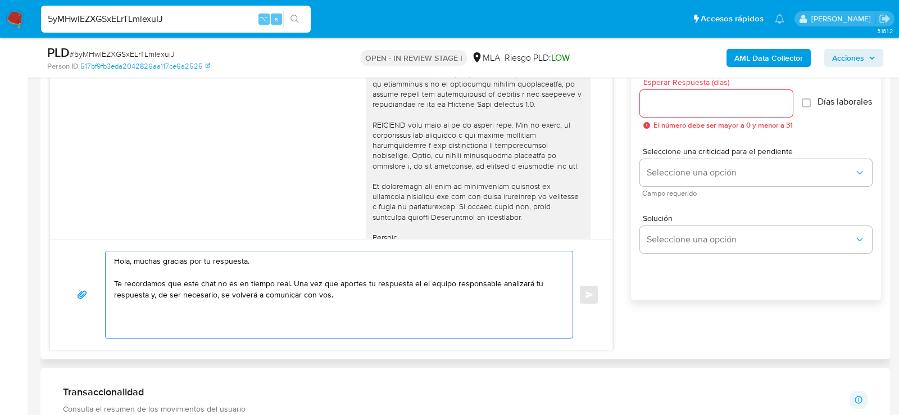
click at [418, 282] on textarea "Hola, muchas gracias por tu respuesta. Te recordamos que este chat no es en tie…" at bounding box center [336, 294] width 445 height 87
click at [133, 292] on textarea "Hola, muchas gracias por tu respuesta. Te recordamos que este chat no es en tie…" at bounding box center [336, 294] width 445 height 87
click at [287, 297] on textarea "Hola, muchas gracias por tu respuesta. Te recordamos que este chat no es en tie…" at bounding box center [336, 294] width 445 height 87
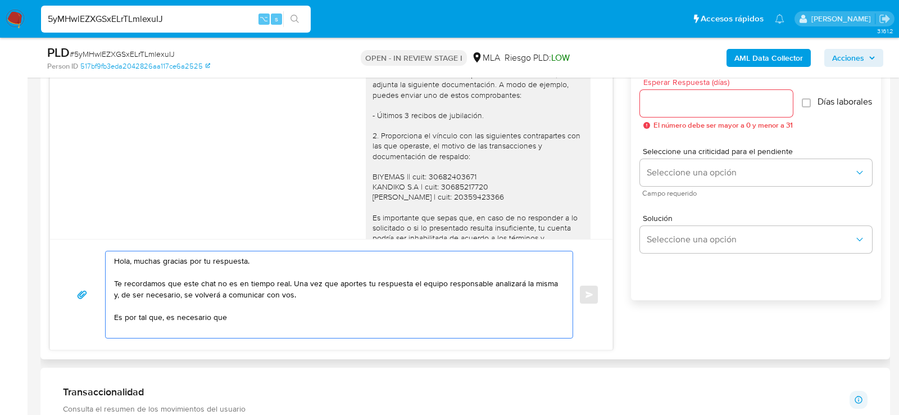
scroll to position [720, 0]
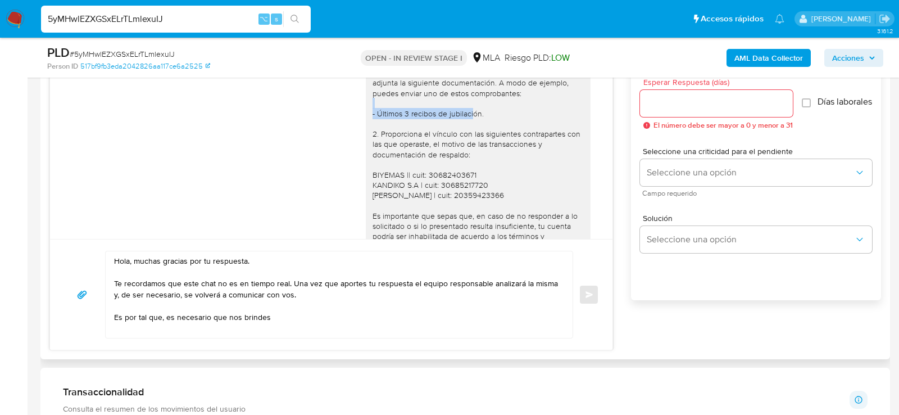
drag, startPoint x: 377, startPoint y: 134, endPoint x: 507, endPoint y: 134, distance: 130.4
click at [507, 134] on div "Hola , En función de las operaciones registradas en tu cuenta de Mercado Pago, …" at bounding box center [478, 185] width 211 height 358
copy div "Últimos 3 recibos de jubilación."
click at [343, 315] on textarea "Hola, muchas gracias por tu respuesta. Te recordamos que este chat no es en tie…" at bounding box center [336, 294] width 445 height 87
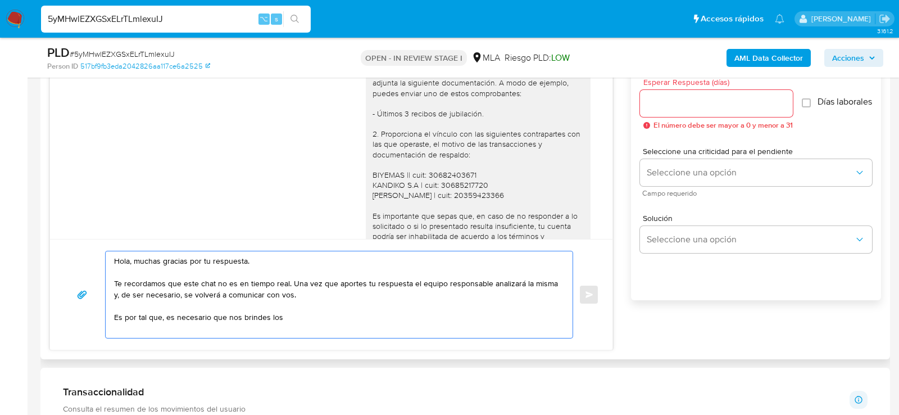
paste textarea "Últimos 3 recibos de jubilación."
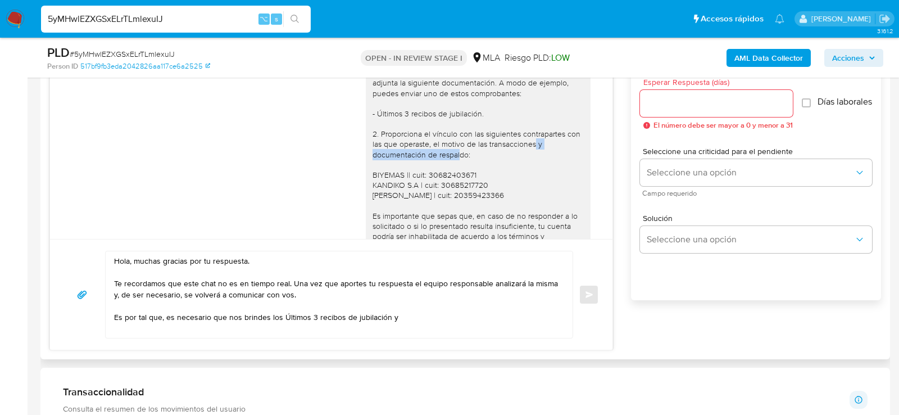
drag, startPoint x: 374, startPoint y: 175, endPoint x: 474, endPoint y: 173, distance: 100.6
click at [474, 173] on div "Hola , En función de las operaciones registradas en tu cuenta de Mercado Pago, …" at bounding box center [478, 185] width 211 height 358
copy div "documentación de respaldo:"
click at [432, 315] on textarea "Hola, muchas gracias por tu respuesta. Te recordamos que este chat no es en tie…" at bounding box center [336, 294] width 445 height 87
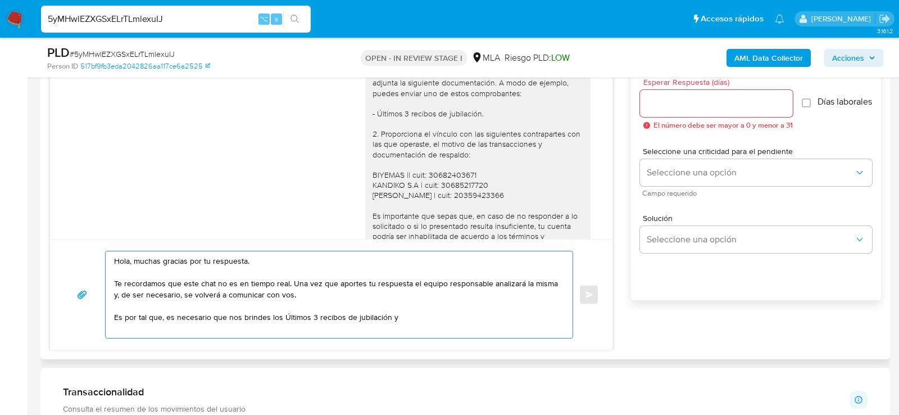
paste textarea "documentación de respaldo:"
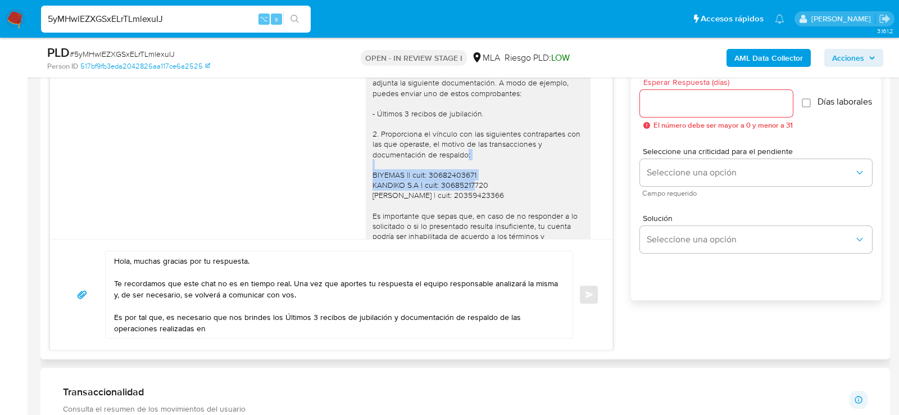
copy div "BIYEMAS || cuit: 30682403671 KANDIKO S.A | cuit: 30685217720"
drag, startPoint x: 373, startPoint y: 194, endPoint x: 508, endPoint y: 204, distance: 135.8
click at [508, 204] on div "Hola , En función de las operaciones registradas en tu cuenta de Mercado Pago, …" at bounding box center [478, 185] width 211 height 358
click at [208, 326] on textarea "Hola, muchas gracias por tu respuesta. Te recordamos que este chat no es en tie…" at bounding box center [336, 294] width 445 height 87
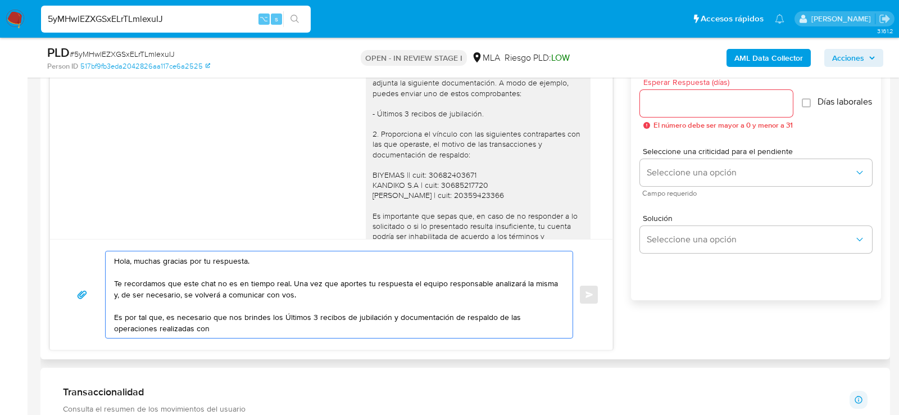
paste textarea "BIYEMAS || cuit: 30682403671 KANDIKO S.A | cuit: 30685217720"
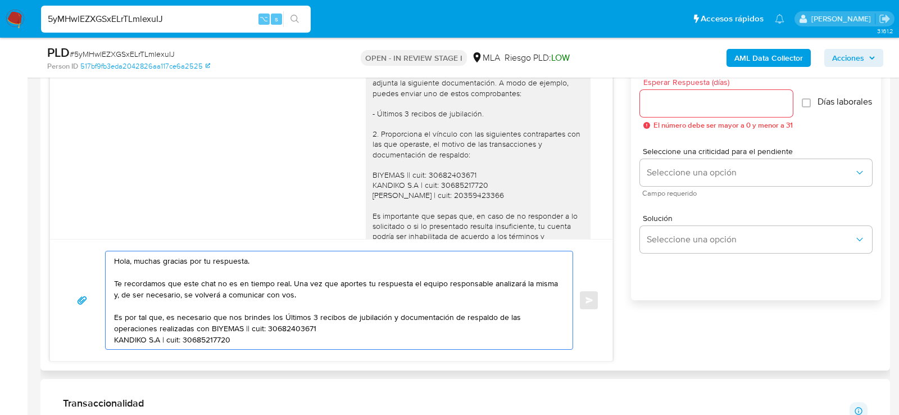
click at [116, 337] on textarea "Hola, muchas gracias por tu respuesta. Te recordamos que este chat no es en tie…" at bounding box center [336, 300] width 445 height 98
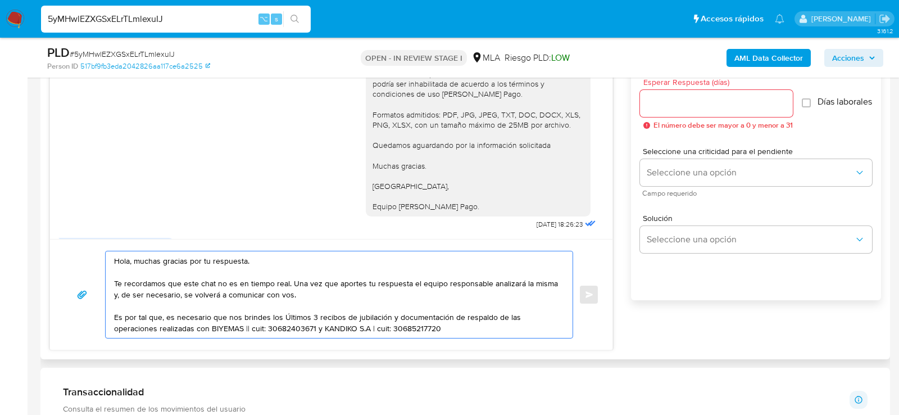
scroll to position [872, 0]
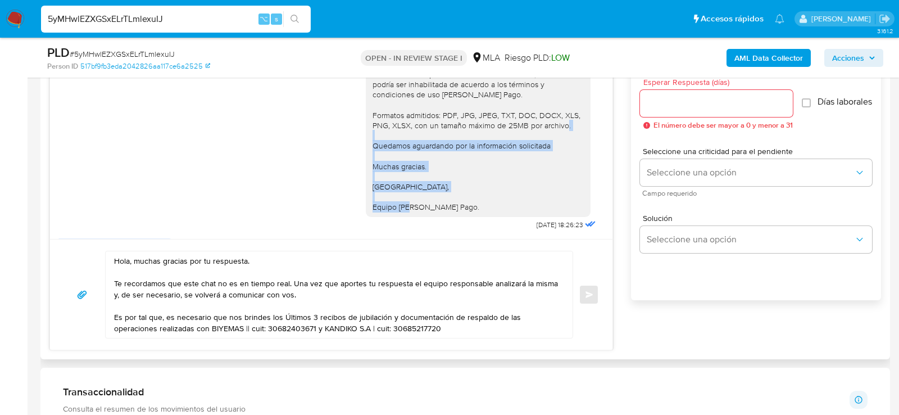
drag, startPoint x: 371, startPoint y: 164, endPoint x: 474, endPoint y: 227, distance: 120.6
click at [474, 217] on div "Hola , En función de las operaciones registradas en tu cuenta de Mercado Pago, …" at bounding box center [478, 33] width 225 height 367
copy div "Quedamos aguardando por la información solicitada Muchas gracias. Saludos, Equi…"
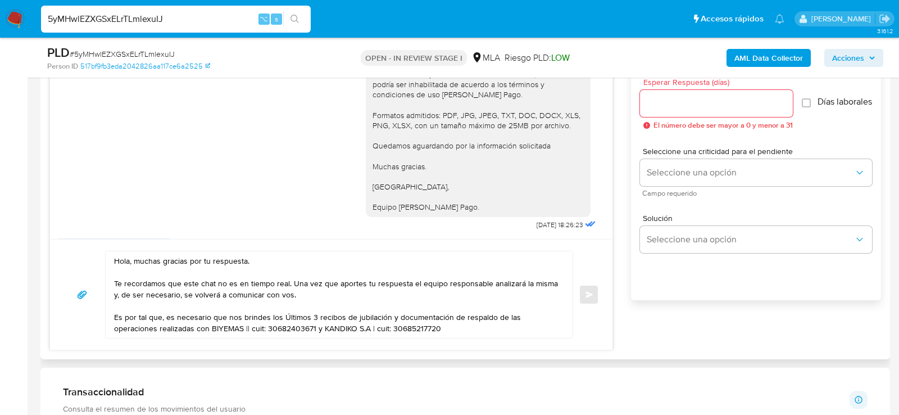
click at [418, 326] on textarea "Hola, muchas gracias por tu respuesta. Te recordamos que este chat no es en tie…" at bounding box center [336, 294] width 445 height 87
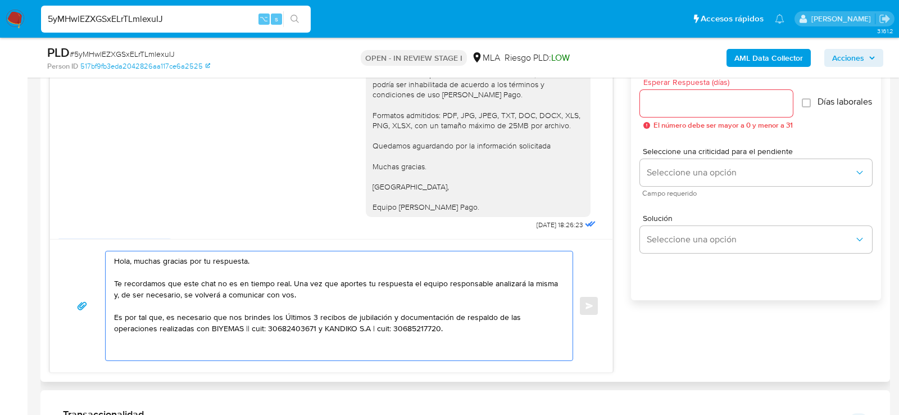
paste textarea "Quedamos aguardando por la información solicitada Muchas gracias. Saludos, Equi…"
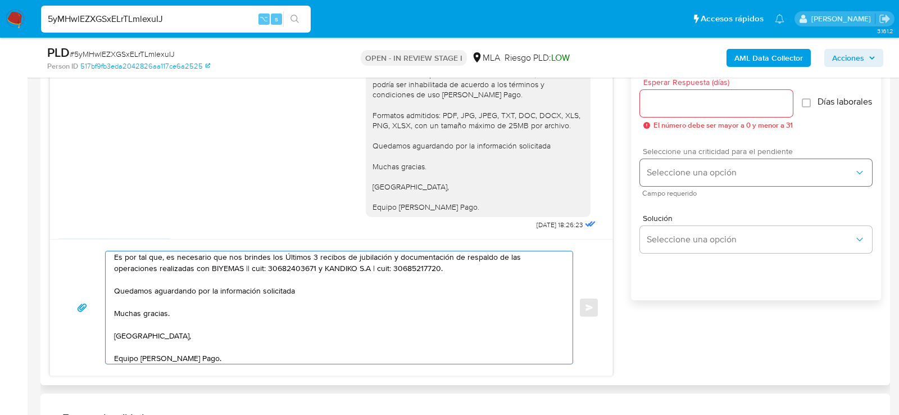
type textarea "Hola, muchas gracias por tu respuesta. Te recordamos que este chat no es en tie…"
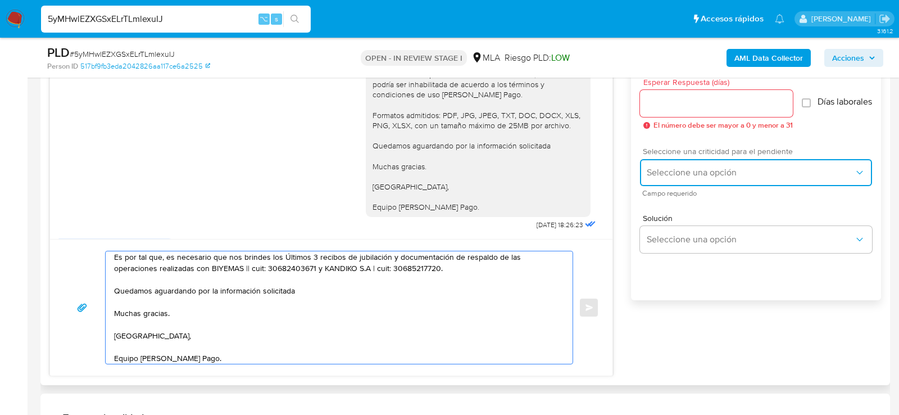
click at [790, 174] on span "Seleccione una opción" at bounding box center [750, 172] width 207 height 11
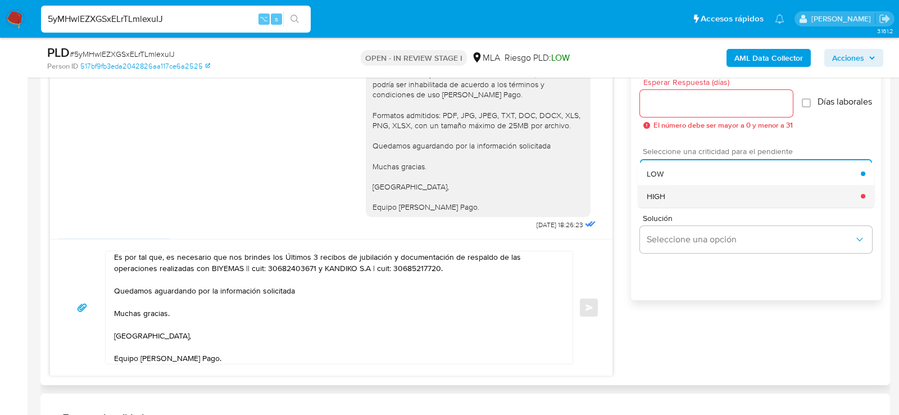
click at [713, 207] on div "HIGH" at bounding box center [754, 196] width 214 height 22
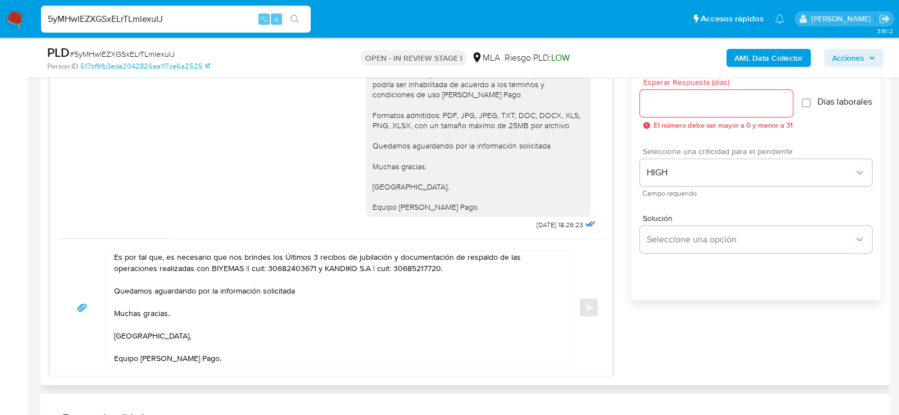
click at [676, 88] on div "Esperar Respuesta (días) El número debe ser mayor a 0 y menor a 31" at bounding box center [716, 103] width 153 height 51
click at [676, 100] on input "Esperar Respuesta (días)" at bounding box center [716, 103] width 153 height 15
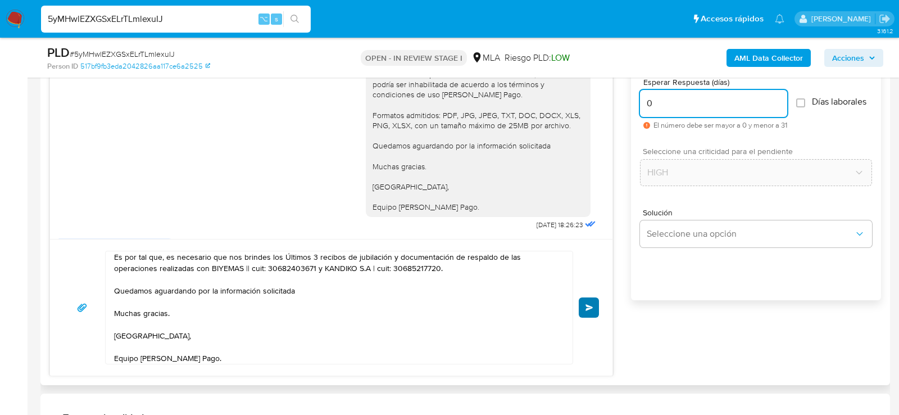
type input "0"
click at [591, 299] on button "Enviar" at bounding box center [589, 307] width 20 height 20
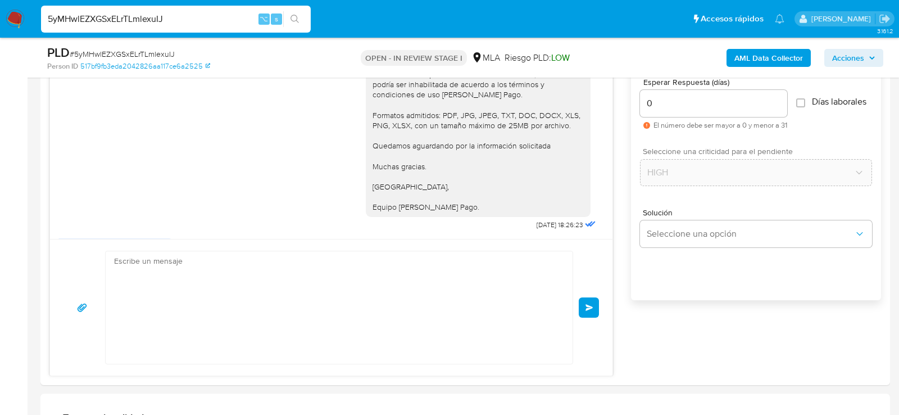
scroll to position [0, 0]
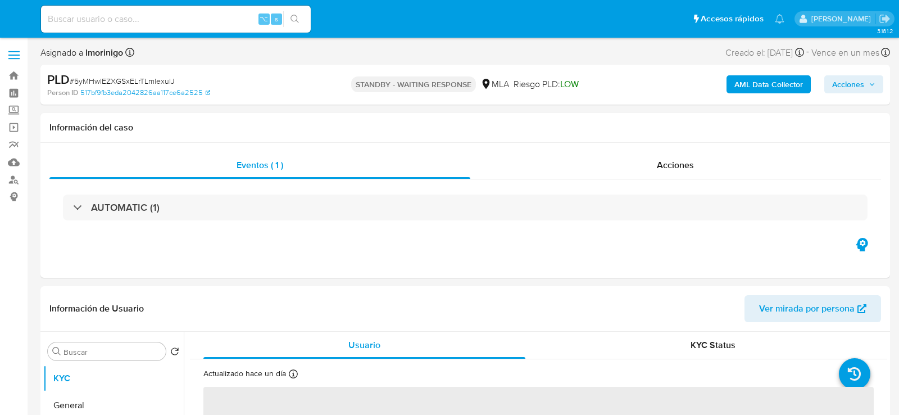
select select "10"
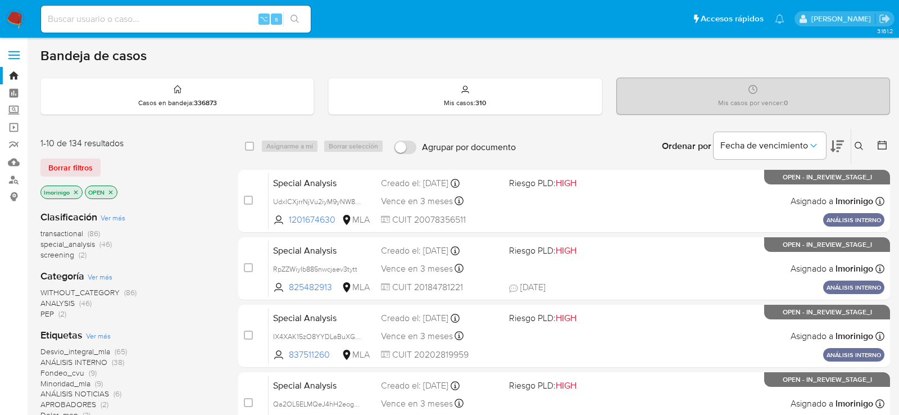
click at [78, 189] on icon "close-filter" at bounding box center [76, 192] width 7 height 7
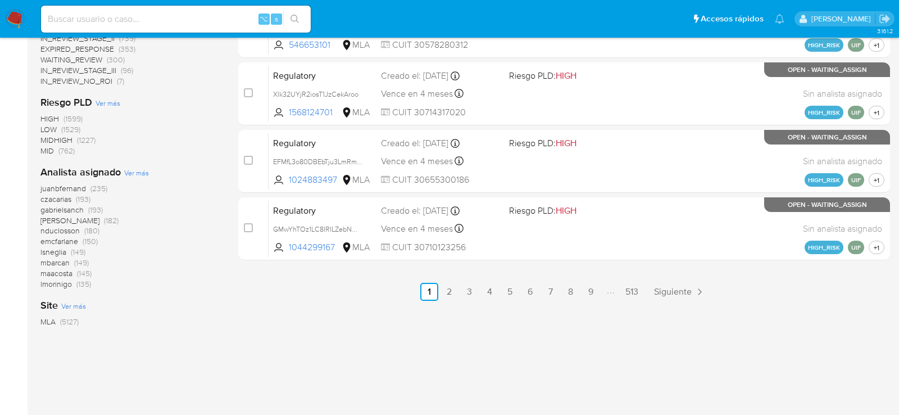
scroll to position [580, 0]
click at [147, 171] on span "Ver más" at bounding box center [136, 172] width 25 height 10
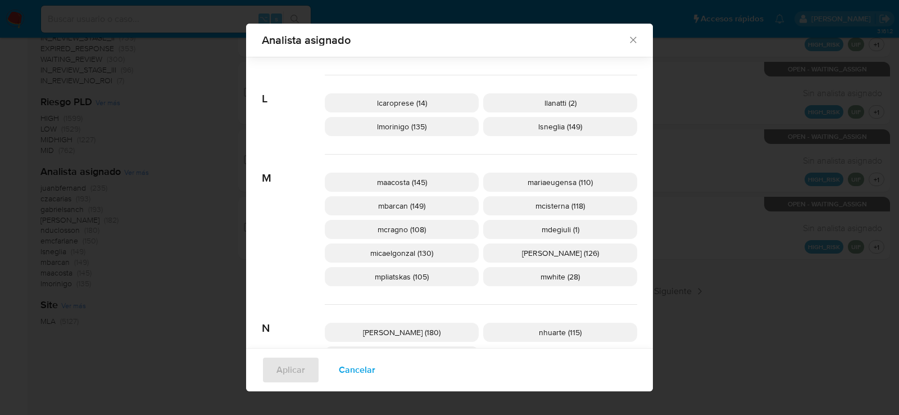
scroll to position [454, 0]
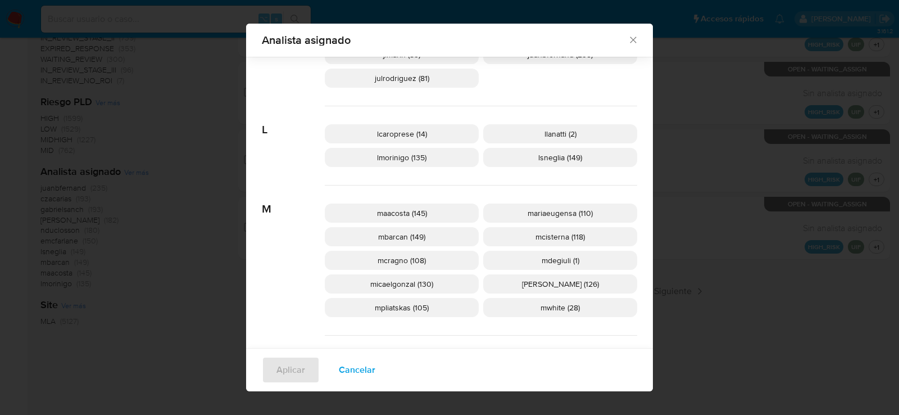
click at [586, 236] on p "mcisterna (118)" at bounding box center [560, 236] width 154 height 19
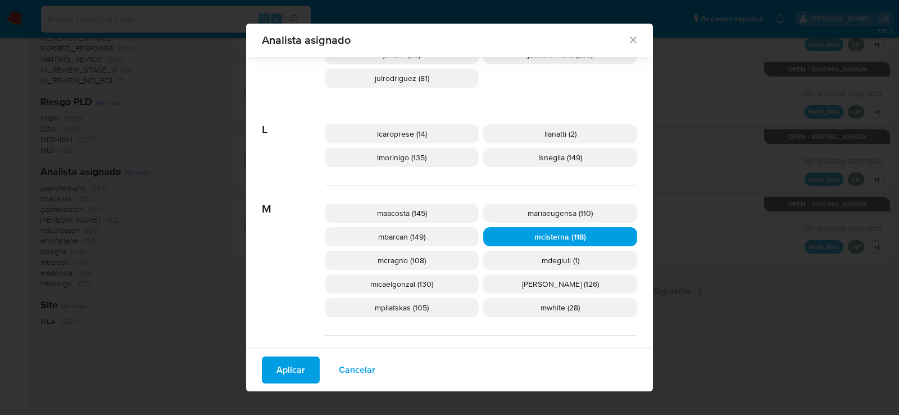
click at [283, 368] on span "Aplicar" at bounding box center [291, 370] width 29 height 25
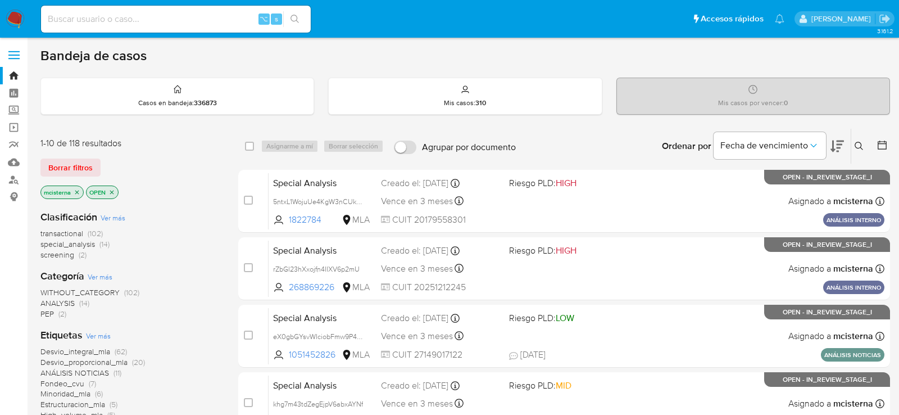
click at [112, 190] on icon "close-filter" at bounding box center [112, 192] width 4 height 4
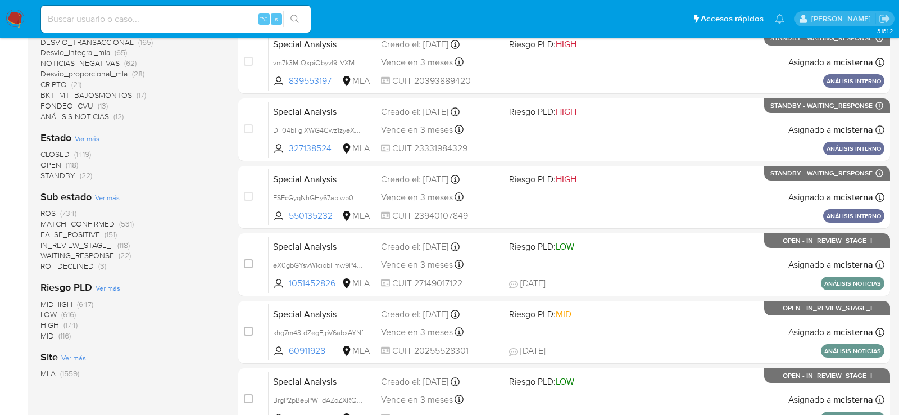
scroll to position [343, 0]
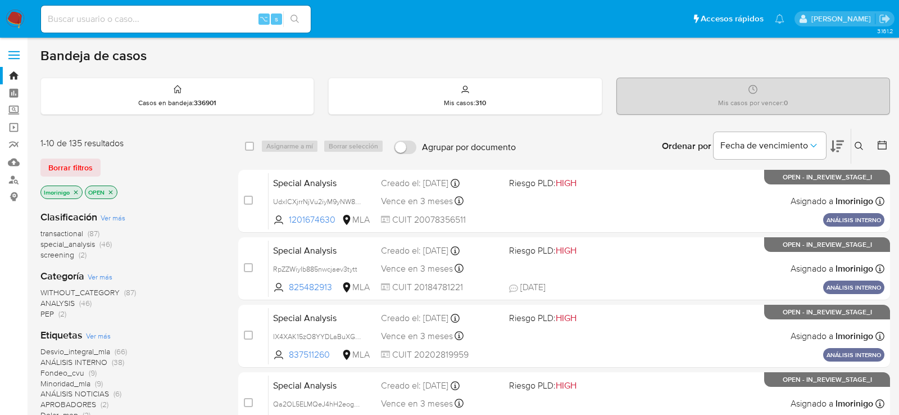
click at [192, 256] on div "transactional (87) special_analysis (46) screening (2)" at bounding box center [130, 244] width 180 height 32
click at [175, 23] on input at bounding box center [176, 19] width 270 height 15
paste input "iiekIam0OQwpJTeBvvM0SjIL"
type input "iiekIam0OQwpJTeBvvM0SjIL"
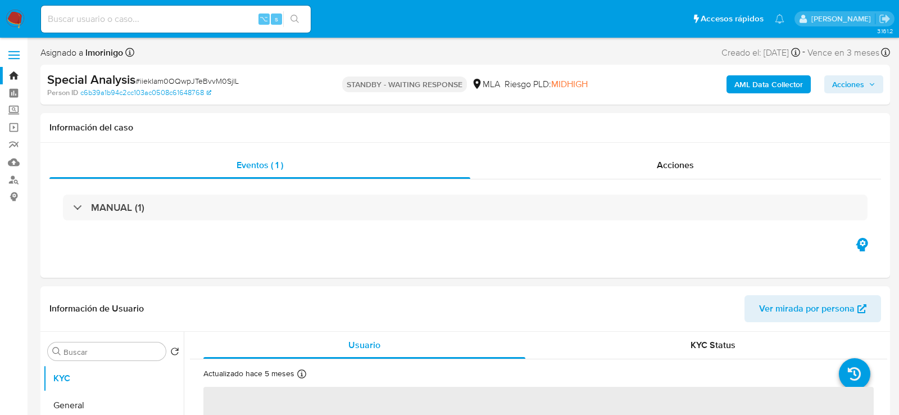
select select "10"
click at [148, 22] on input at bounding box center [176, 19] width 270 height 15
paste input "VDZYzZUnZDjPTHfRHmsutVCi"
type input "VDZYzZUnZDjPTHfRHmsutVCi"
select select "10"
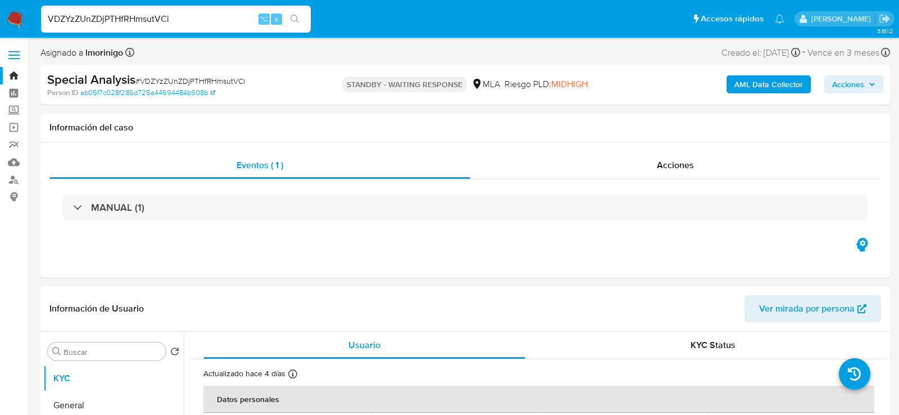
click at [131, 19] on input "VDZYzZUnZDjPTHfRHmsutVCi" at bounding box center [176, 19] width 270 height 15
paste input "QPaEMpuqQIexfvNuG3Ju9gu4"
type input "QPaEMpuqQIexfvNuG3Ju9gu4"
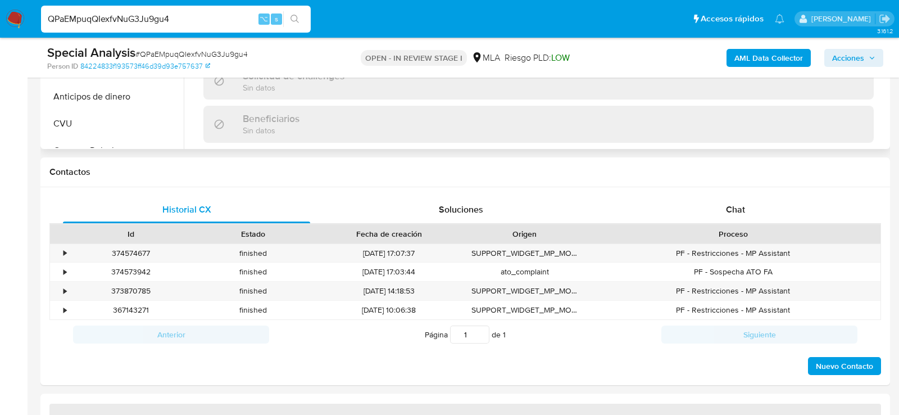
scroll to position [450, 0]
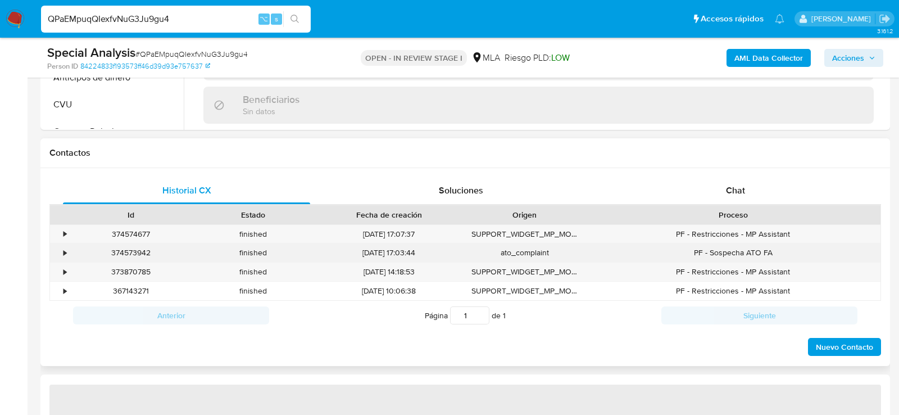
select select "10"
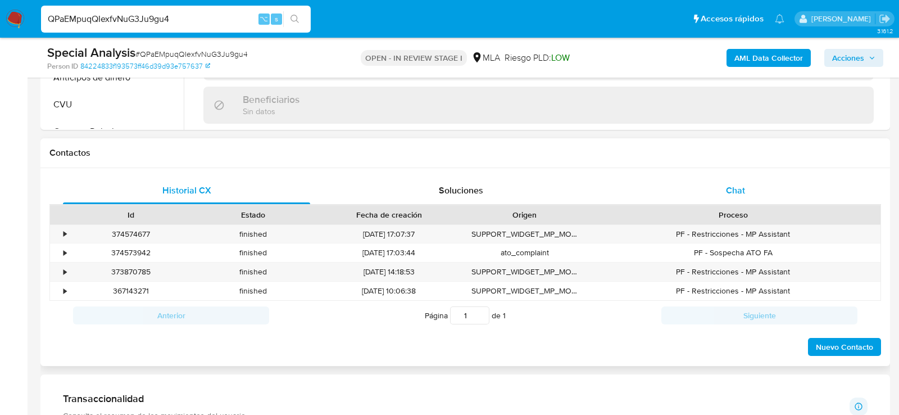
click at [802, 193] on div "Chat" at bounding box center [735, 190] width 247 height 27
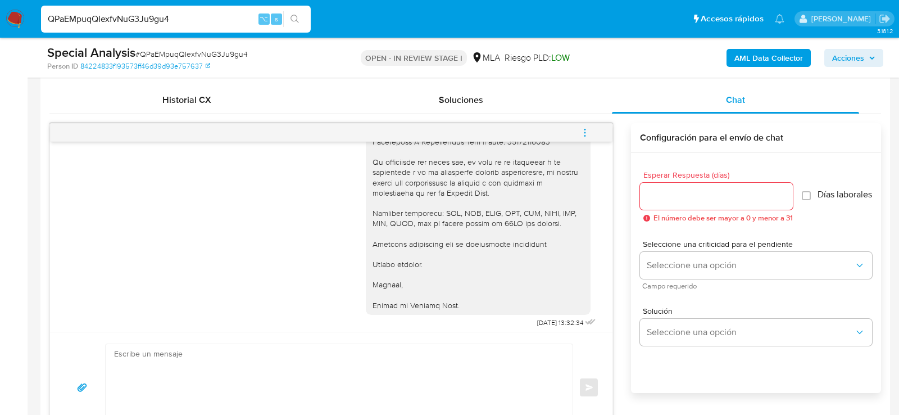
scroll to position [1066, 0]
